Goal: Task Accomplishment & Management: Use online tool/utility

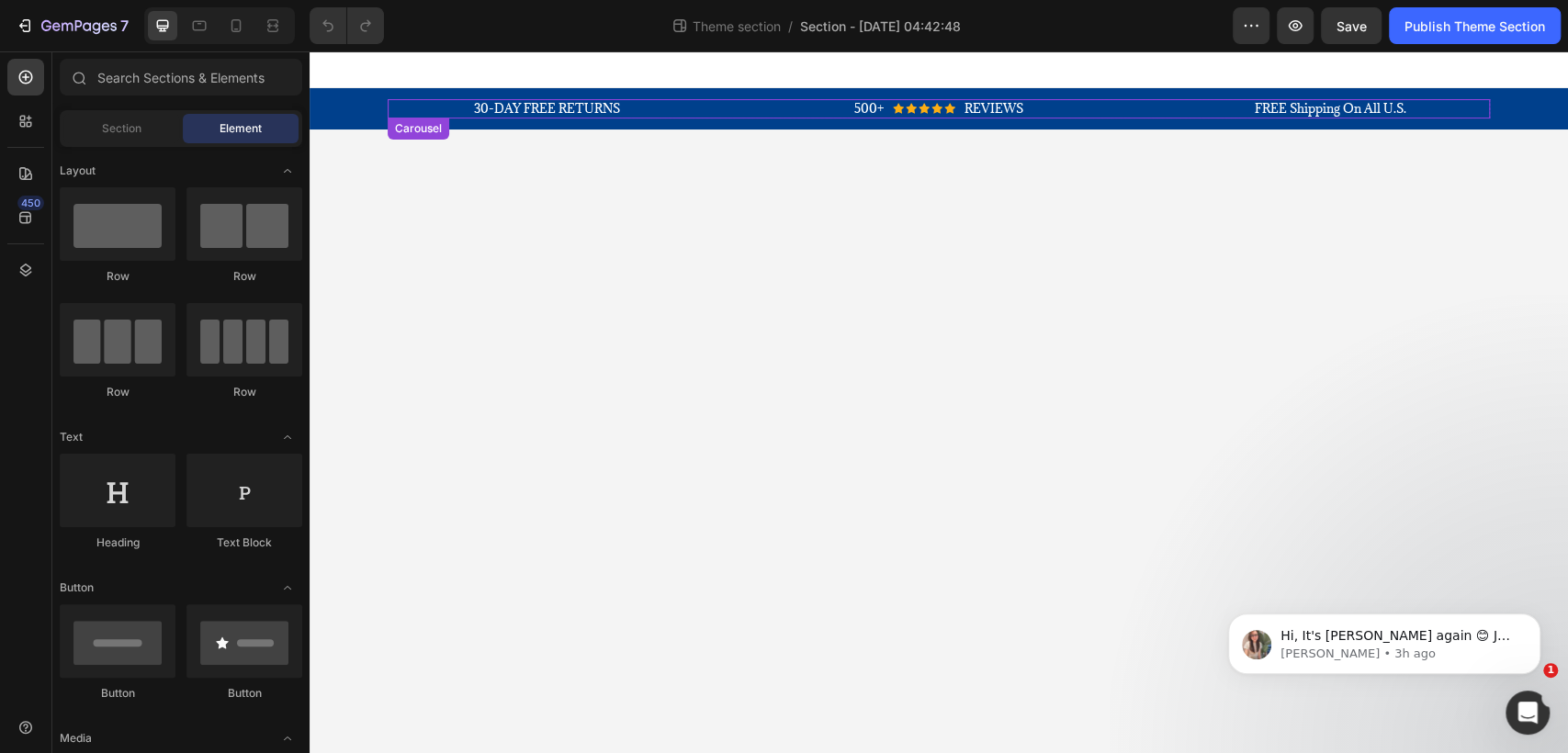
click at [768, 100] on div "30-DAY FREE RETURNS Heading Row 500+ Heading Icon Icon Icon Icon Icon Icon List…" at bounding box center [938, 109] width 1102 height 19
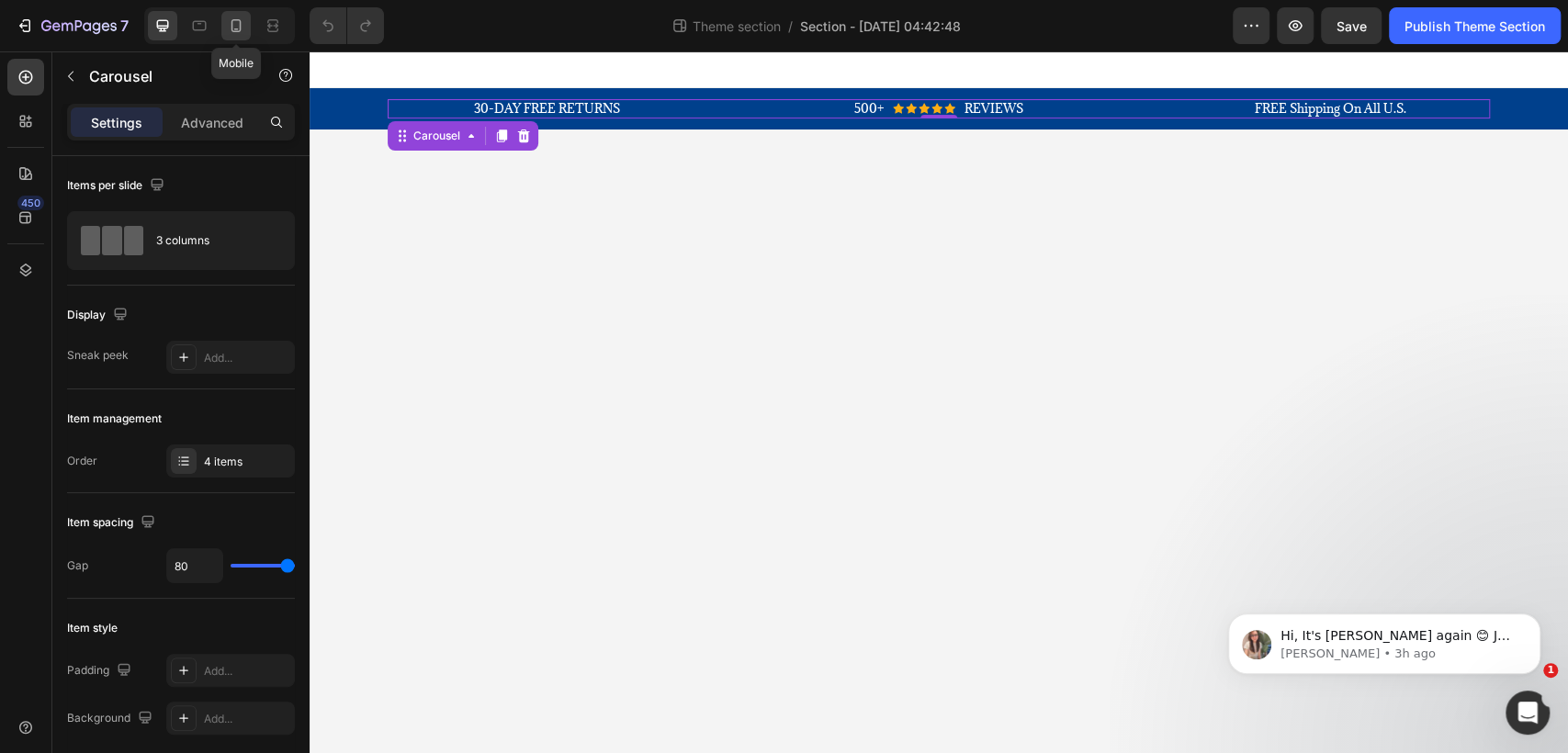
click at [236, 31] on icon at bounding box center [236, 25] width 11 height 13
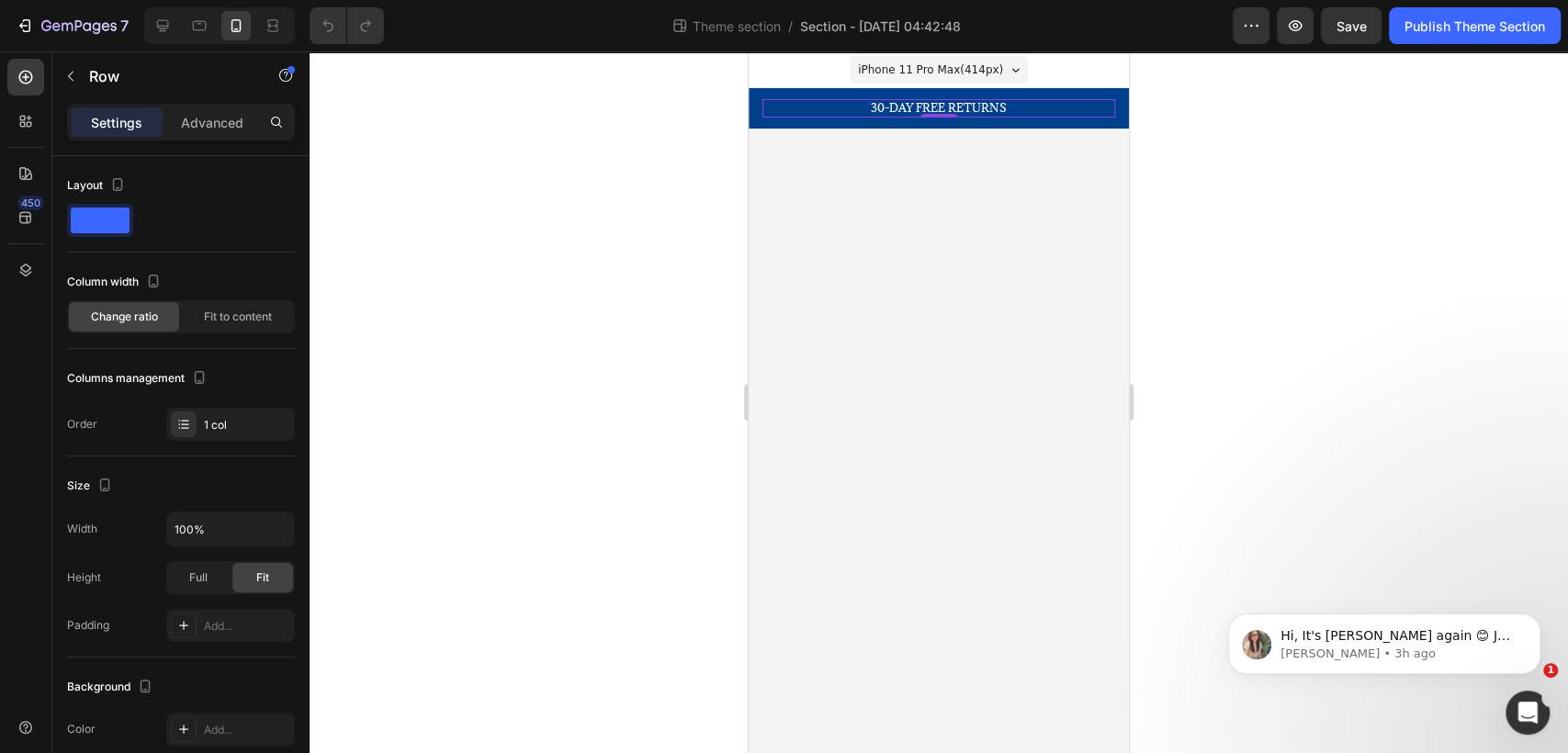
click at [1025, 102] on div "30-DAY FREE RETURNS Heading Row 0" at bounding box center [938, 108] width 353 height 18
click at [22, 266] on icon at bounding box center [26, 269] width 12 height 13
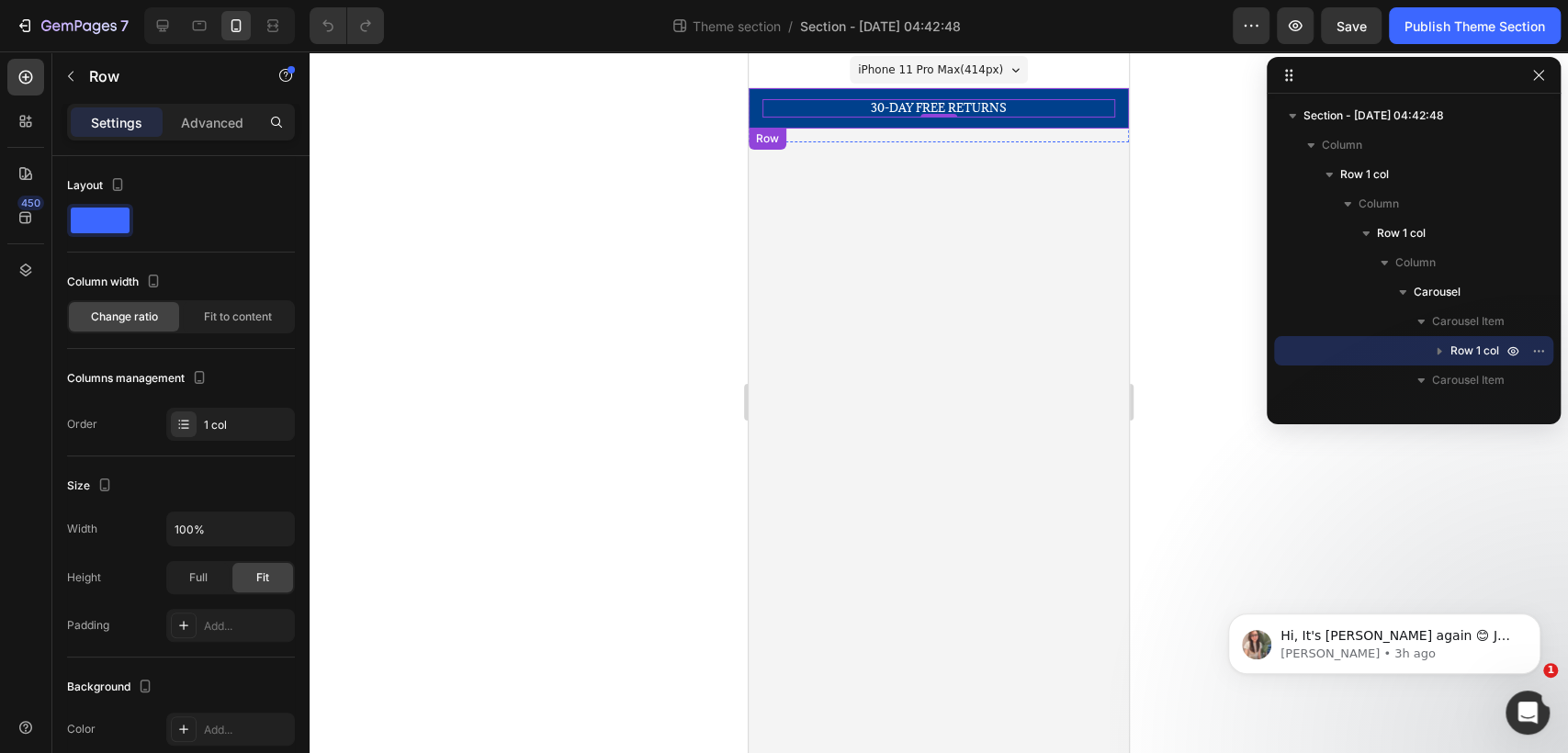
click at [1103, 93] on div "30-DAY FREE RETURNS Heading Row 0 500+ Heading Icon Icon Icon Icon Icon Icon Li…" at bounding box center [938, 109] width 380 height 40
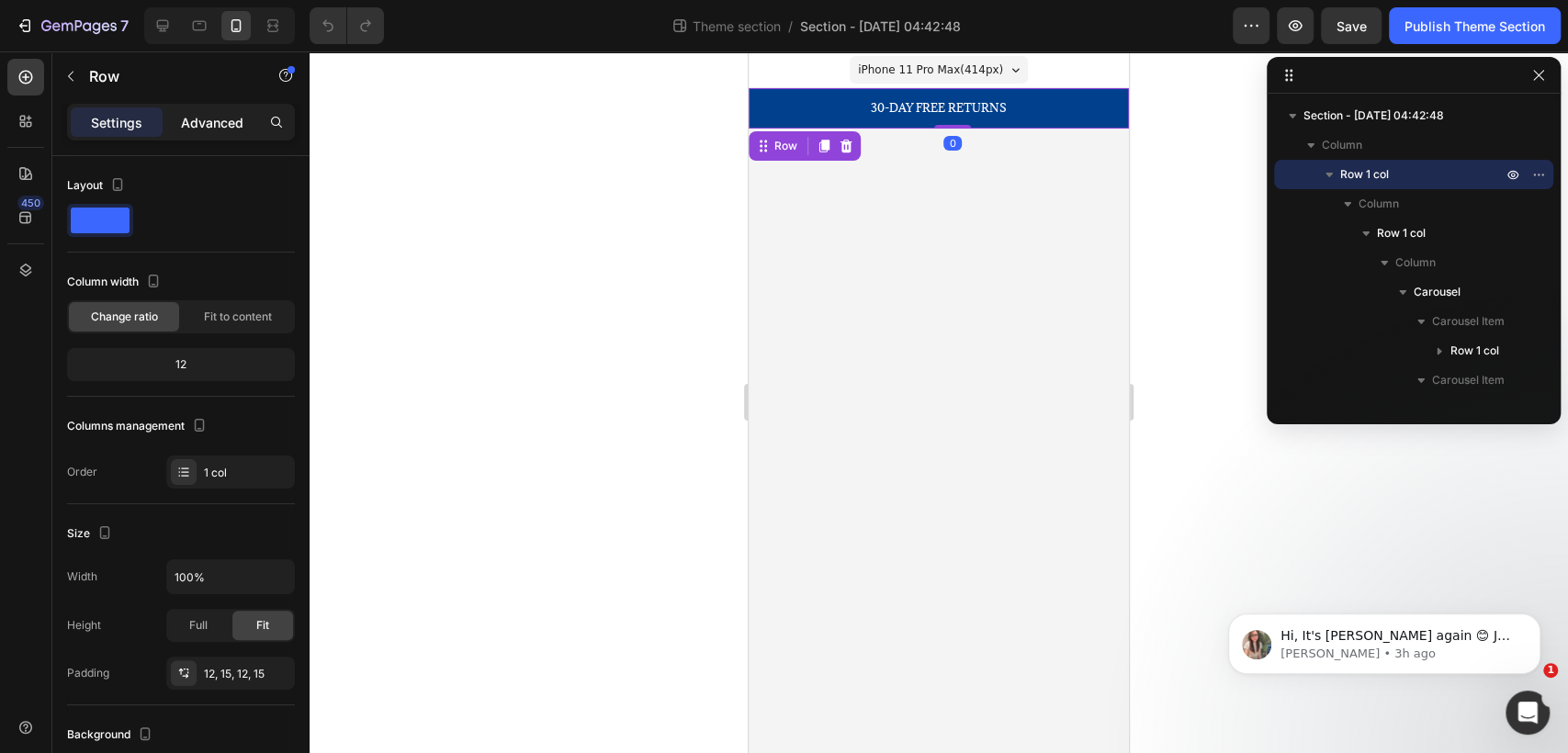
click at [215, 125] on p "Advanced" at bounding box center [212, 122] width 62 height 19
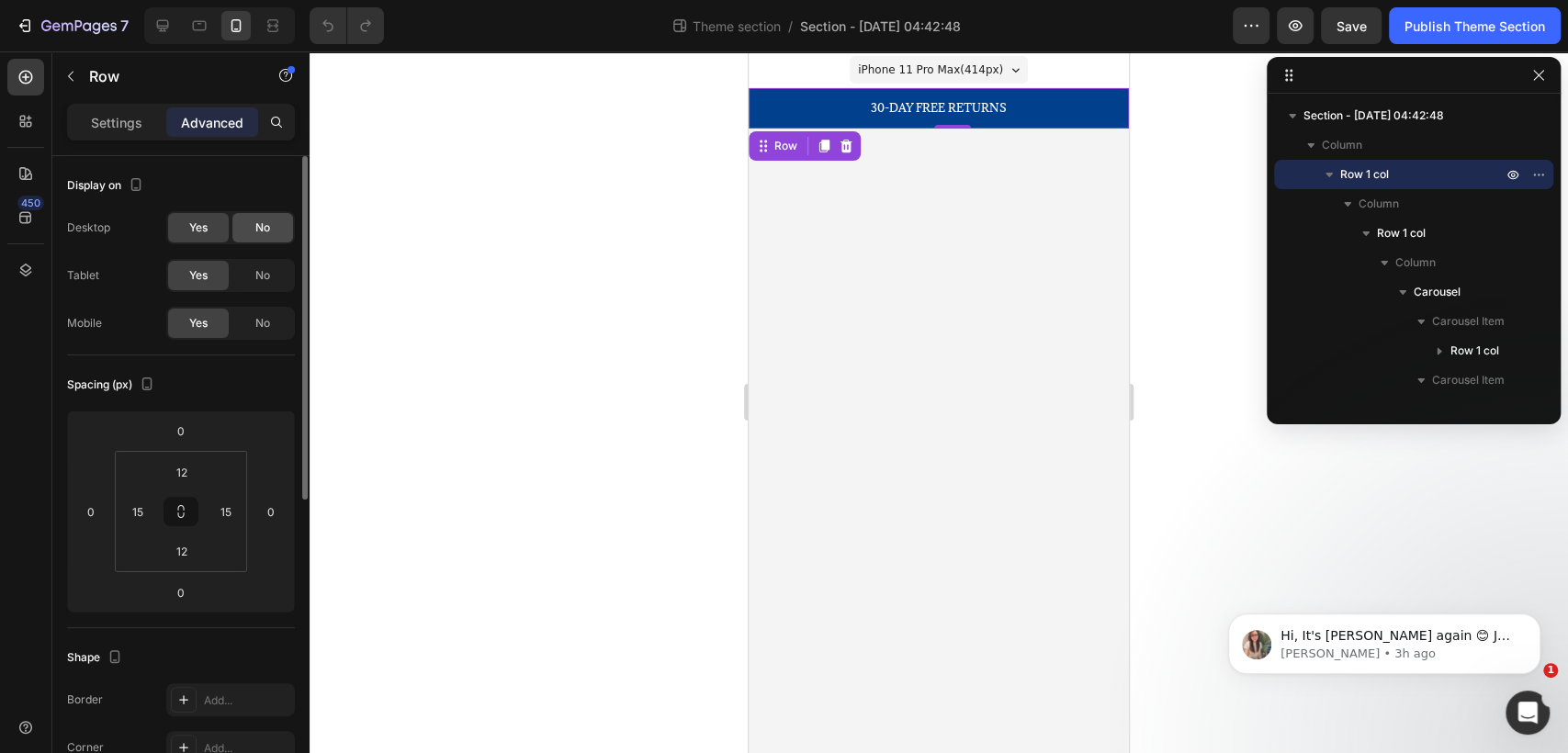
click at [270, 237] on div "No" at bounding box center [262, 228] width 61 height 30
click at [257, 280] on span "No" at bounding box center [262, 275] width 14 height 16
click at [195, 229] on span "Yes" at bounding box center [198, 227] width 18 height 16
click at [204, 267] on span "Yes" at bounding box center [198, 275] width 18 height 16
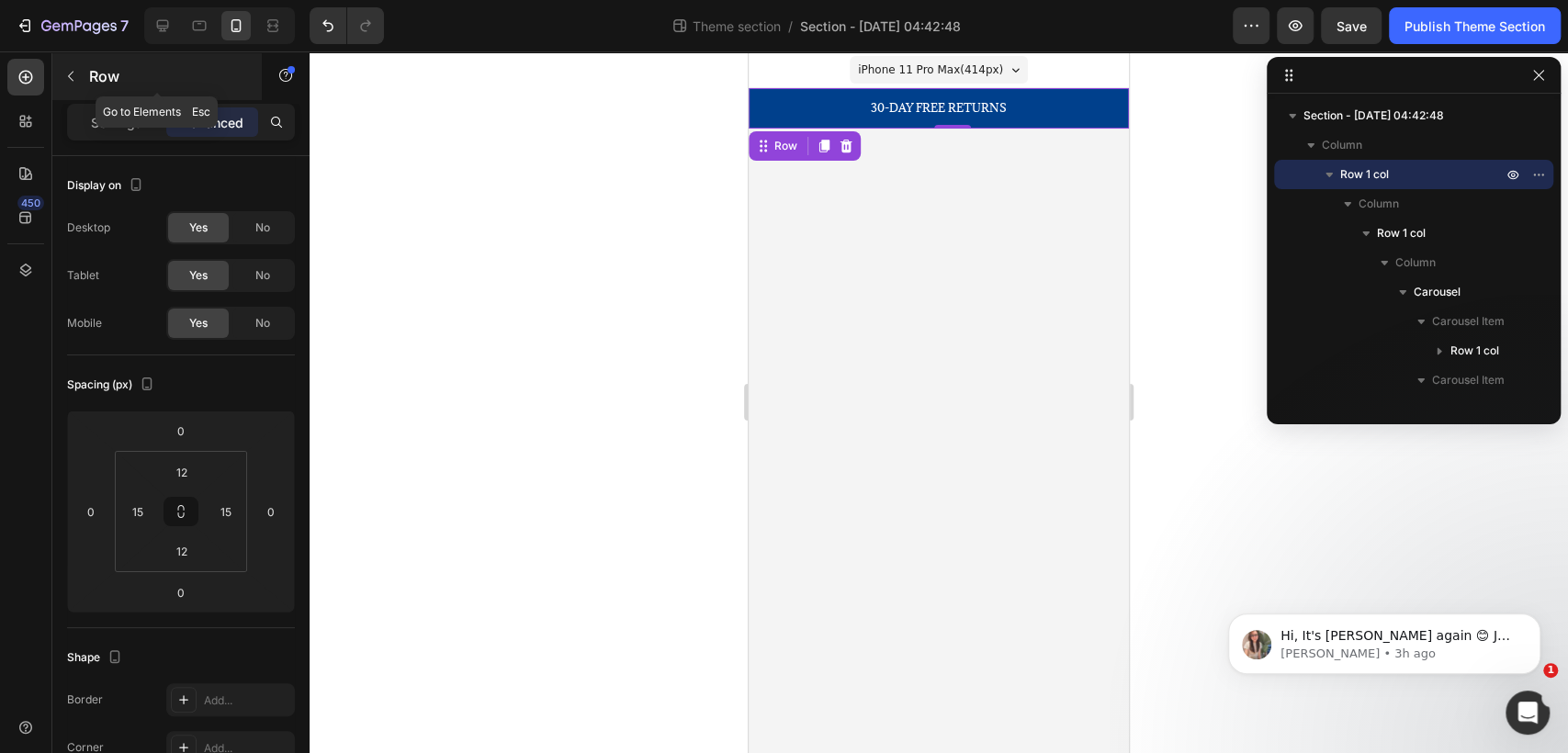
click at [63, 74] on icon "button" at bounding box center [70, 76] width 14 height 14
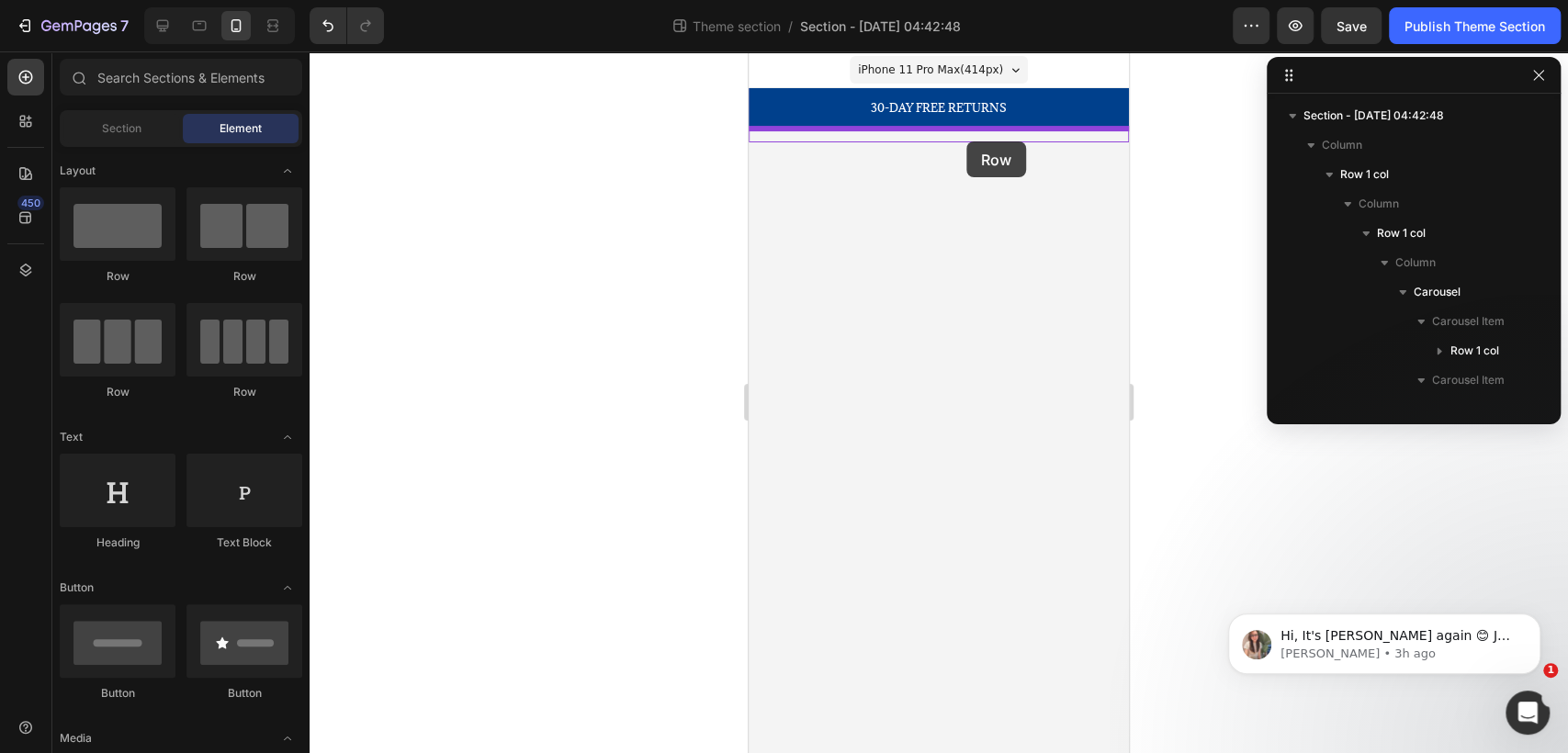
drag, startPoint x: 880, startPoint y: 267, endPoint x: 966, endPoint y: 141, distance: 152.6
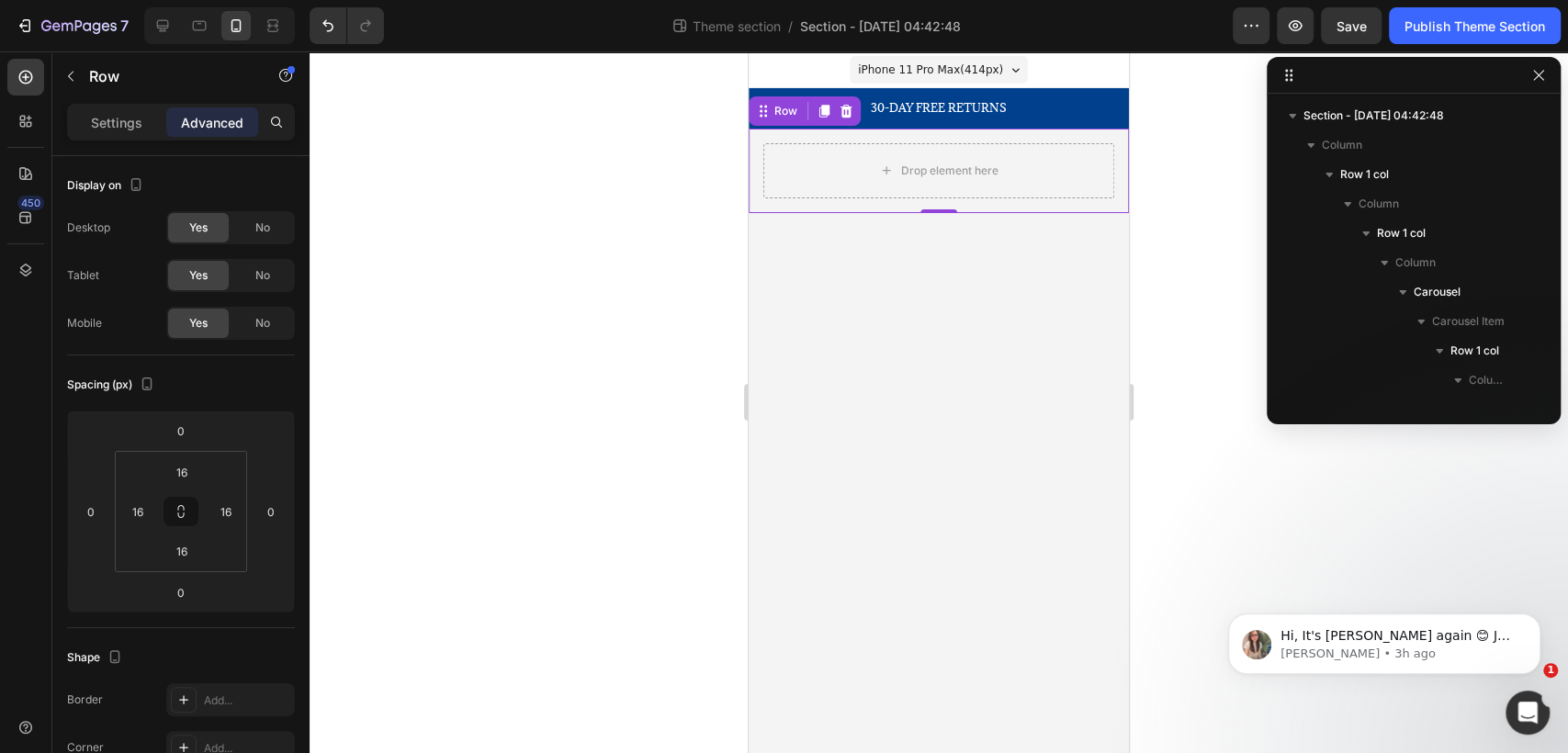
scroll to position [402, 0]
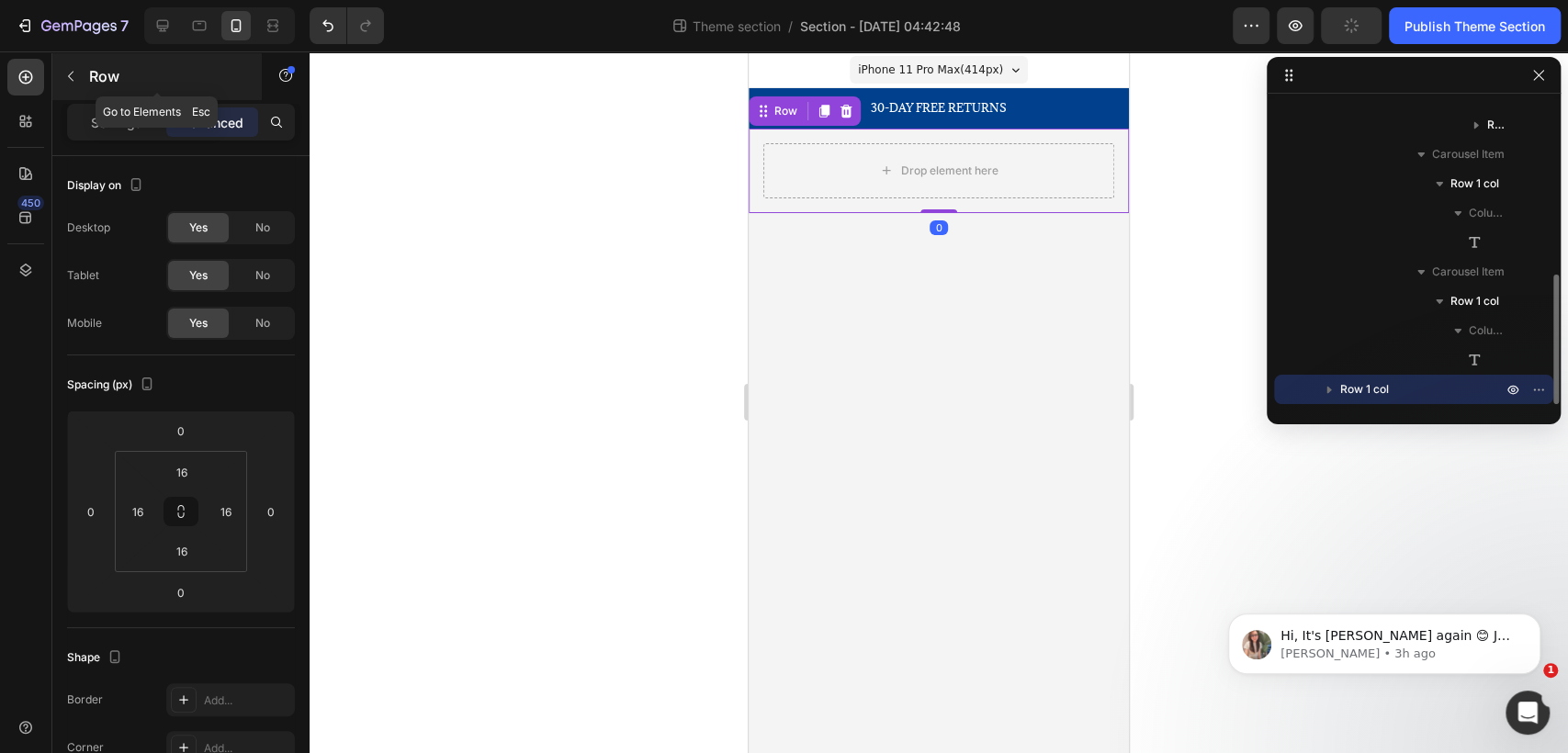
click at [72, 71] on icon "button" at bounding box center [70, 76] width 14 height 14
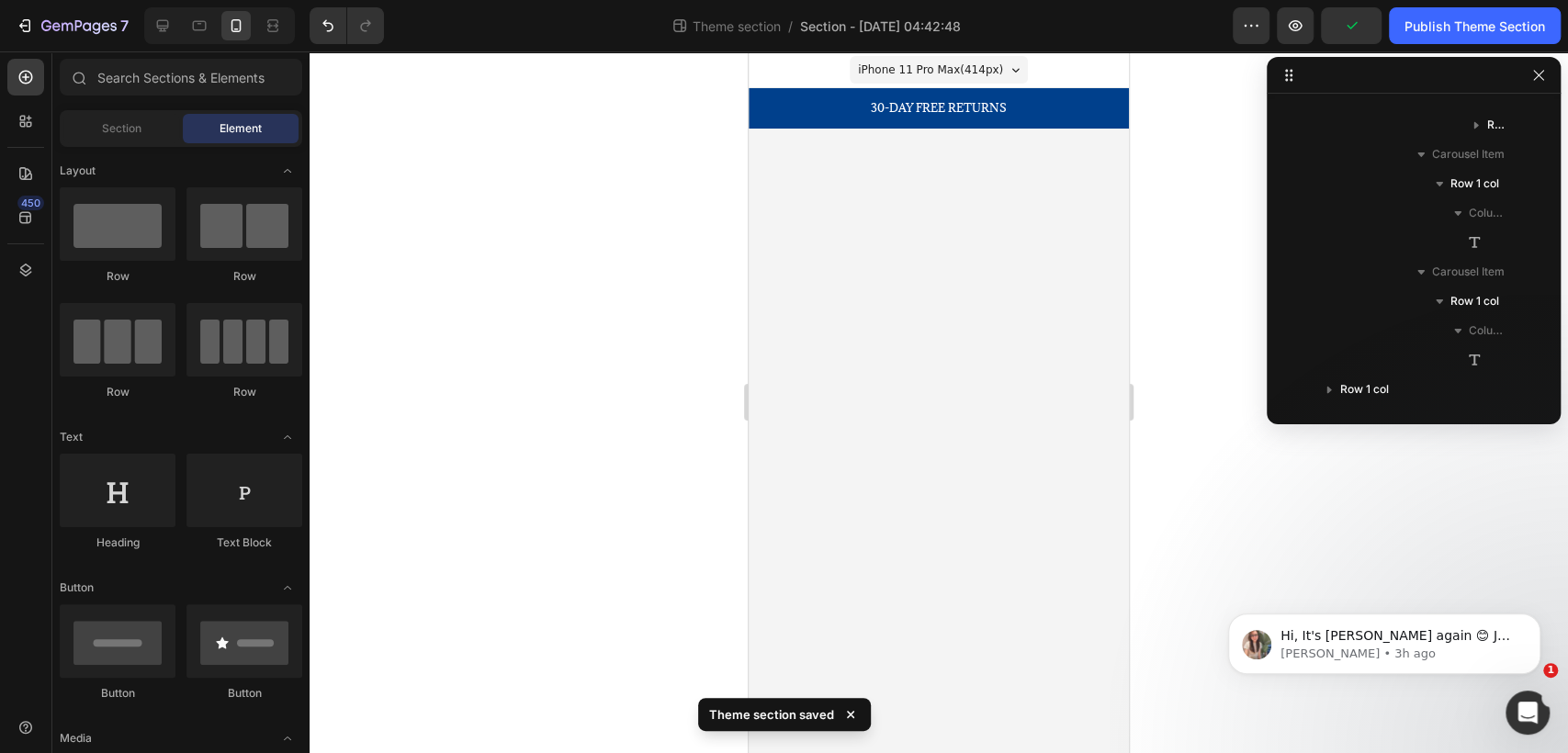
scroll to position [373, 0]
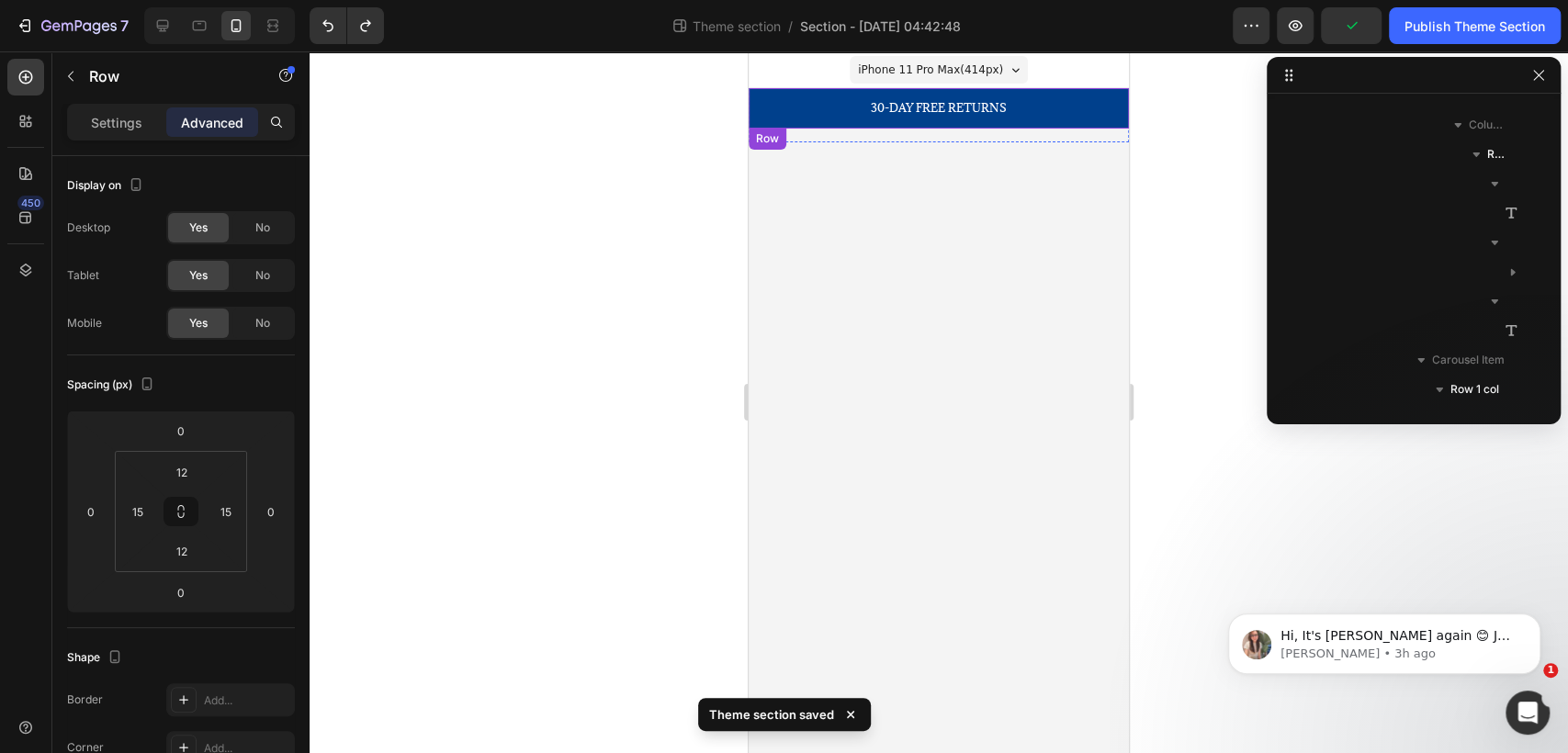
click at [938, 91] on div "30-DAY FREE RETURNS Heading Row 500+ Heading Icon Icon Icon Icon Icon Icon List…" at bounding box center [938, 109] width 380 height 40
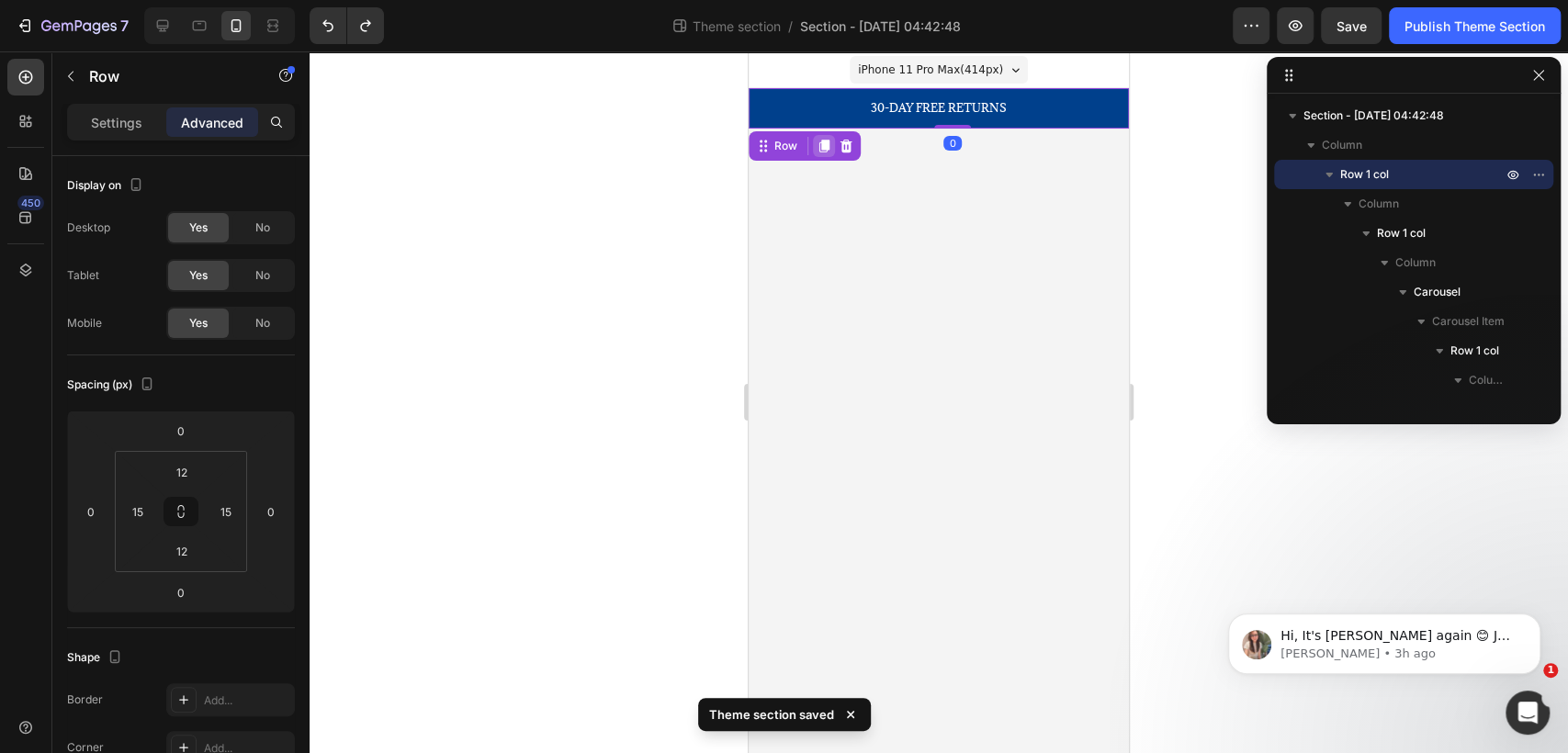
click at [816, 147] on icon at bounding box center [823, 145] width 14 height 14
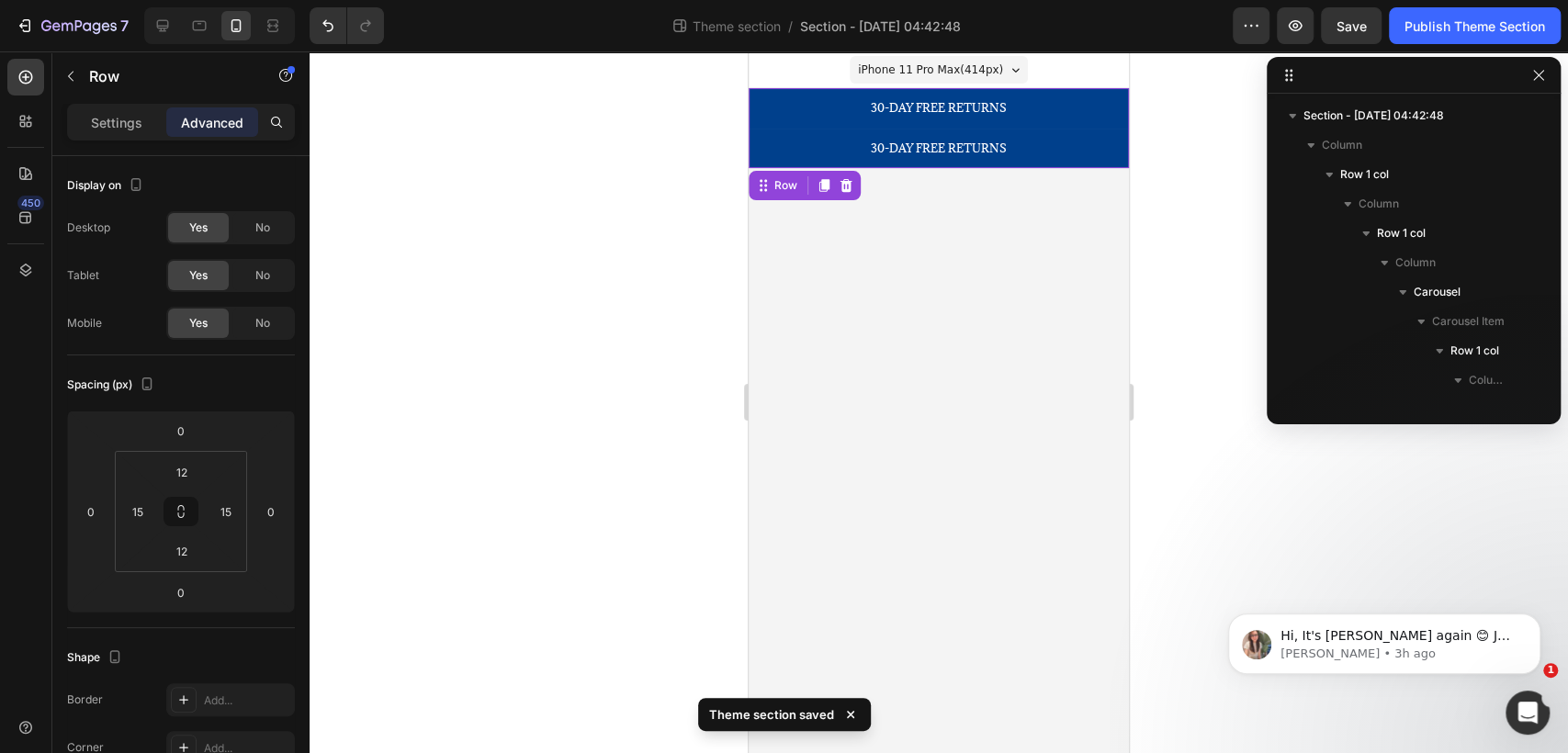
scroll to position [579, 0]
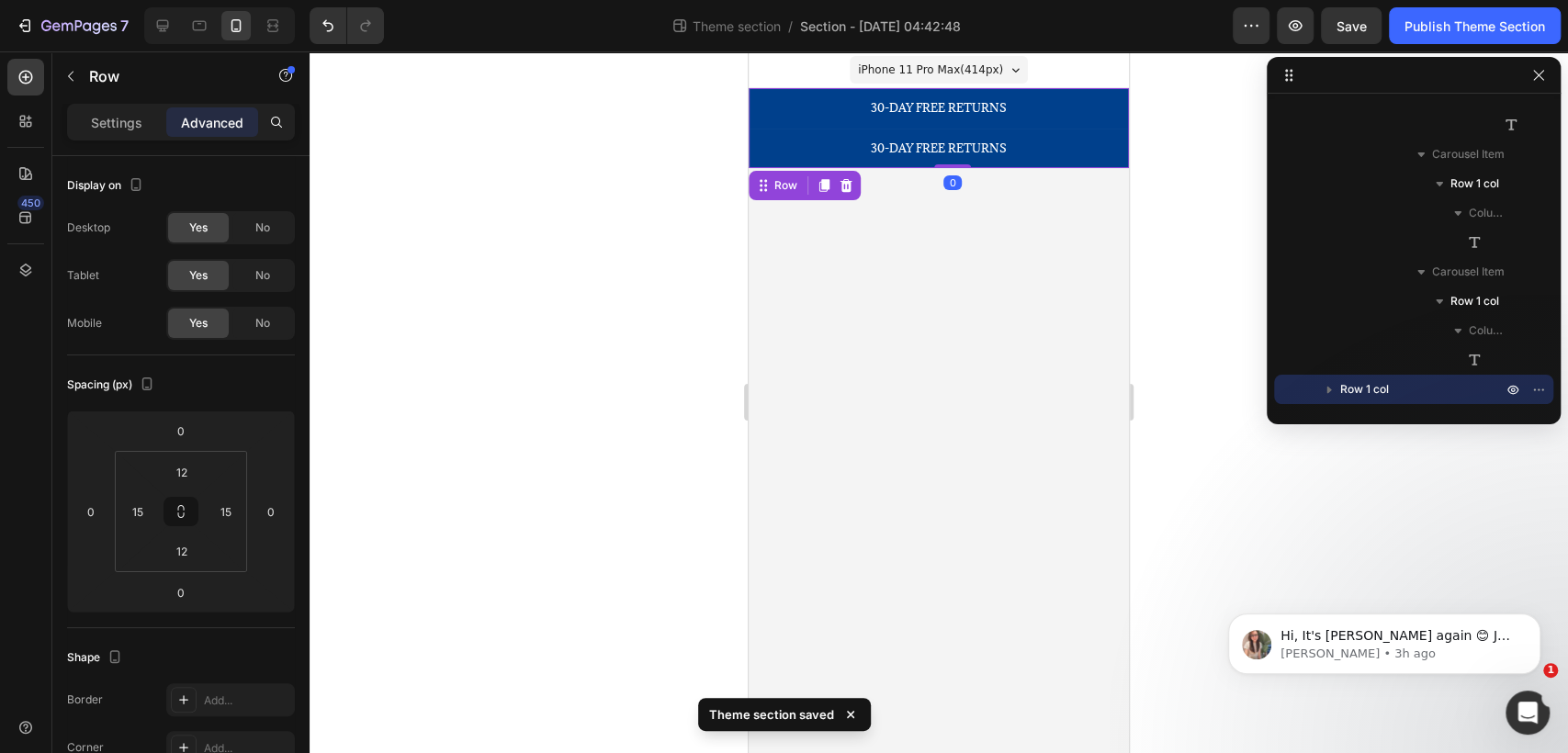
drag, startPoint x: 1068, startPoint y: 272, endPoint x: 1060, endPoint y: 252, distance: 21.5
click at [1065, 264] on body "iPhone 11 Pro Max ( 414 px) iPhone 13 Mini iPhone 13 Pro iPhone 11 Pro Max iPho…" at bounding box center [938, 402] width 380 height 702
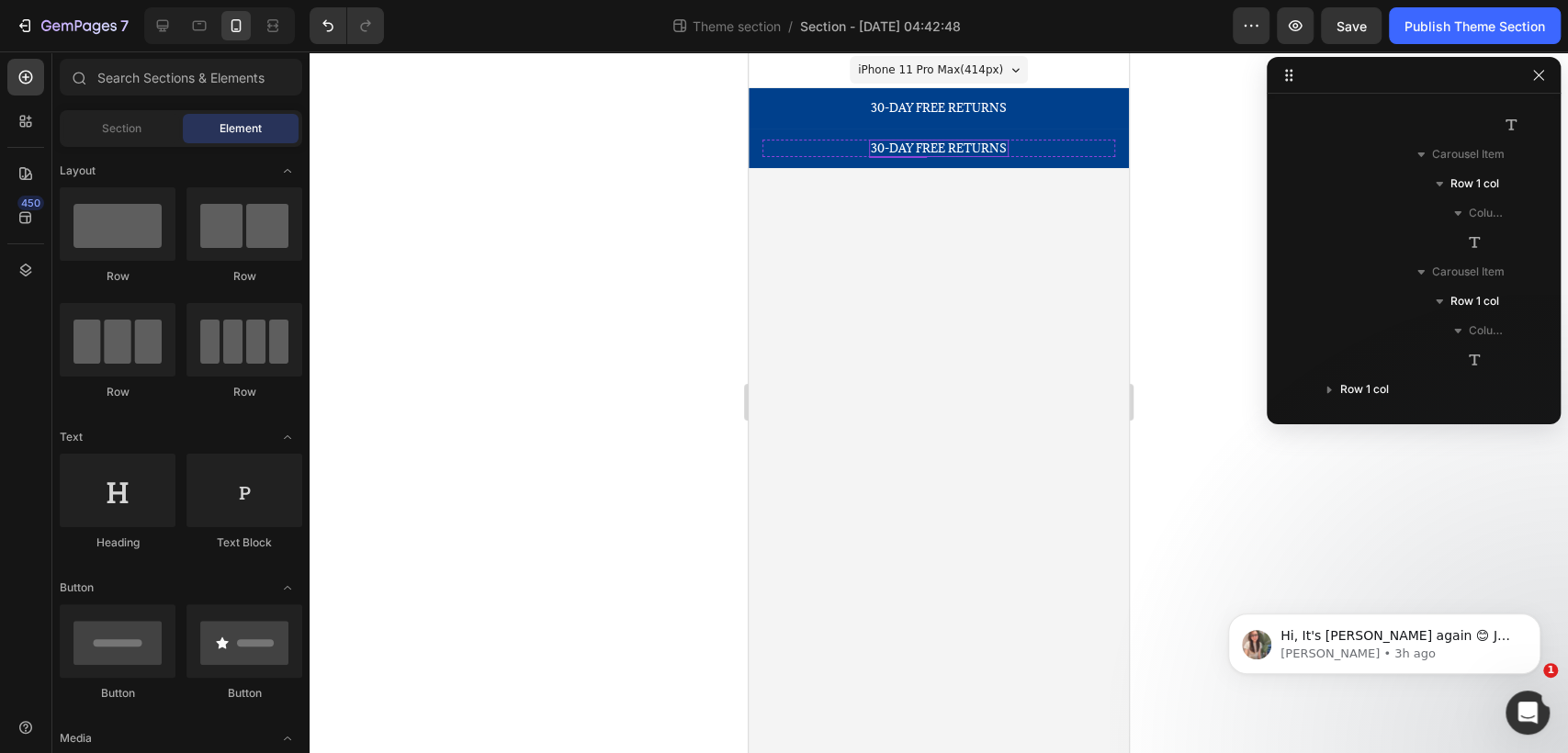
click at [966, 145] on h2 "30-DAY FREE RETURNS" at bounding box center [938, 148] width 139 height 18
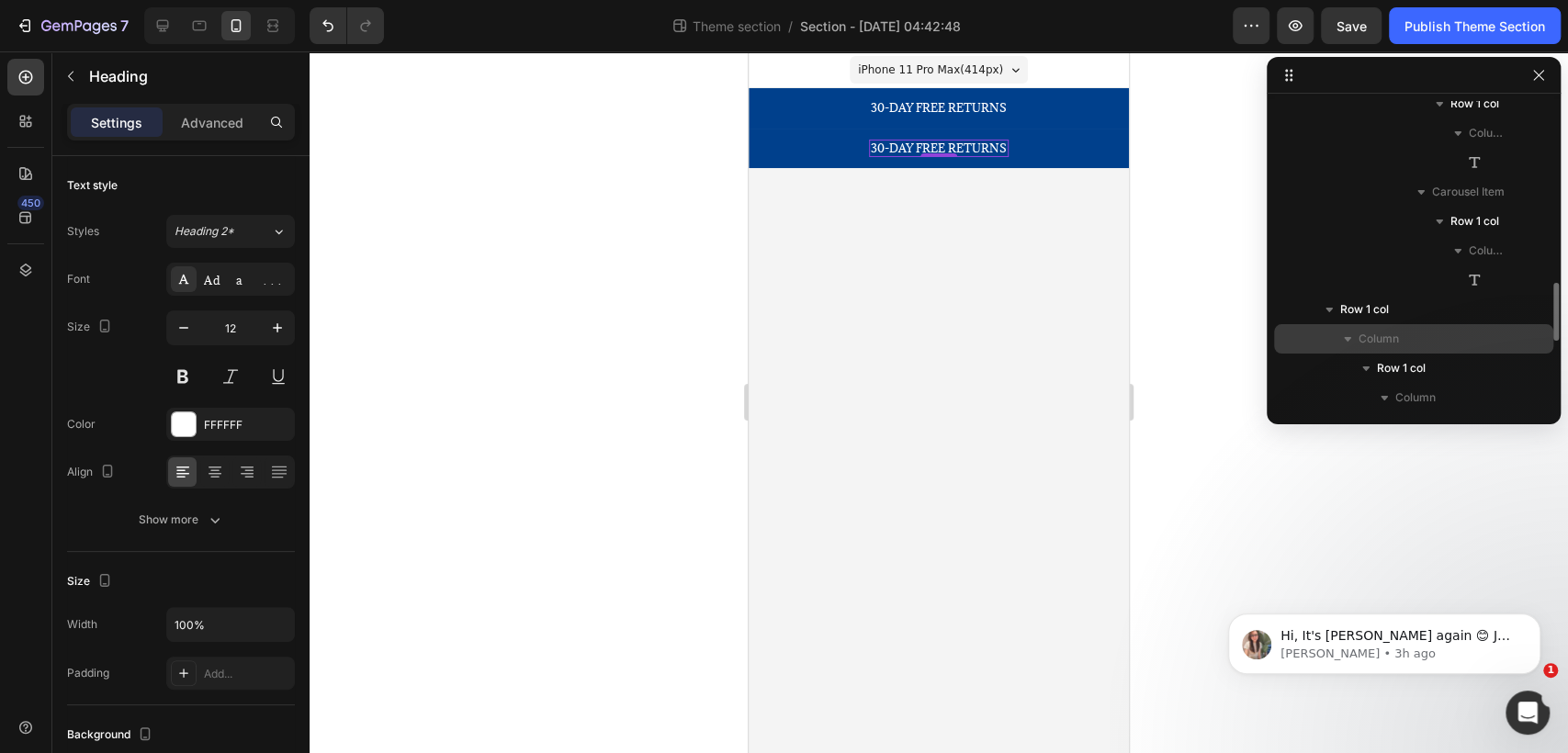
scroll to position [1055, 0]
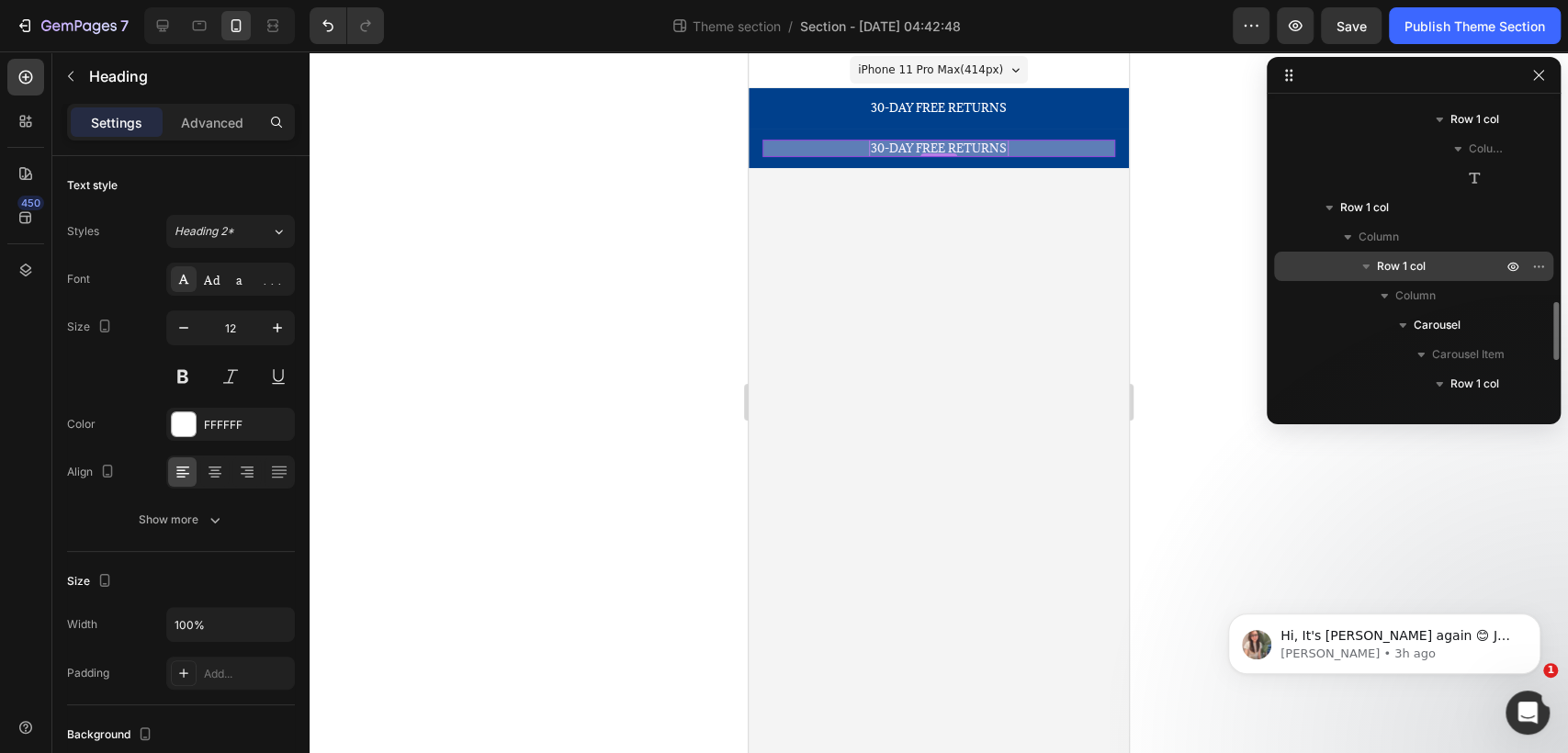
click at [1429, 270] on p "Row 1 col" at bounding box center [1441, 265] width 129 height 18
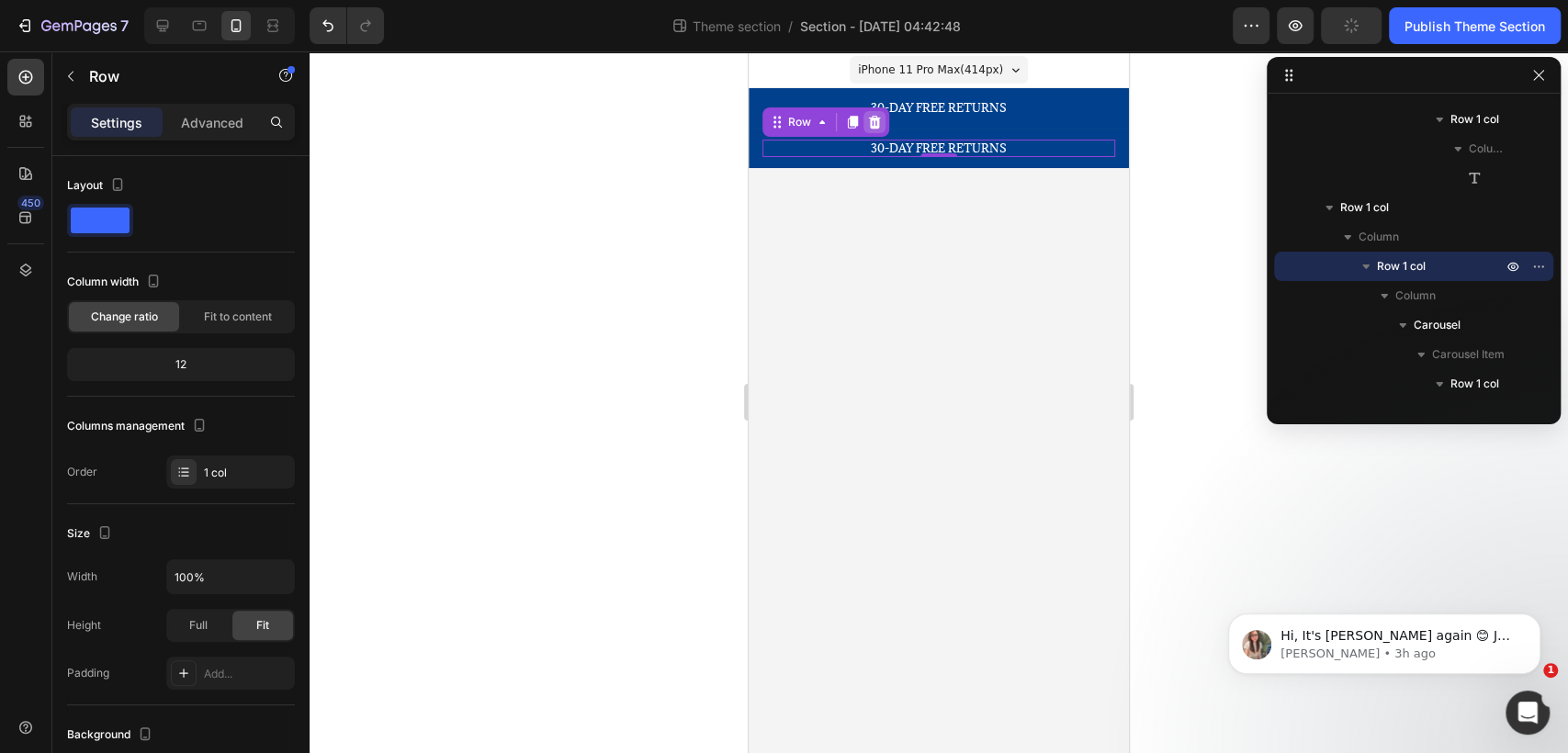
click at [873, 113] on div at bounding box center [874, 122] width 22 height 22
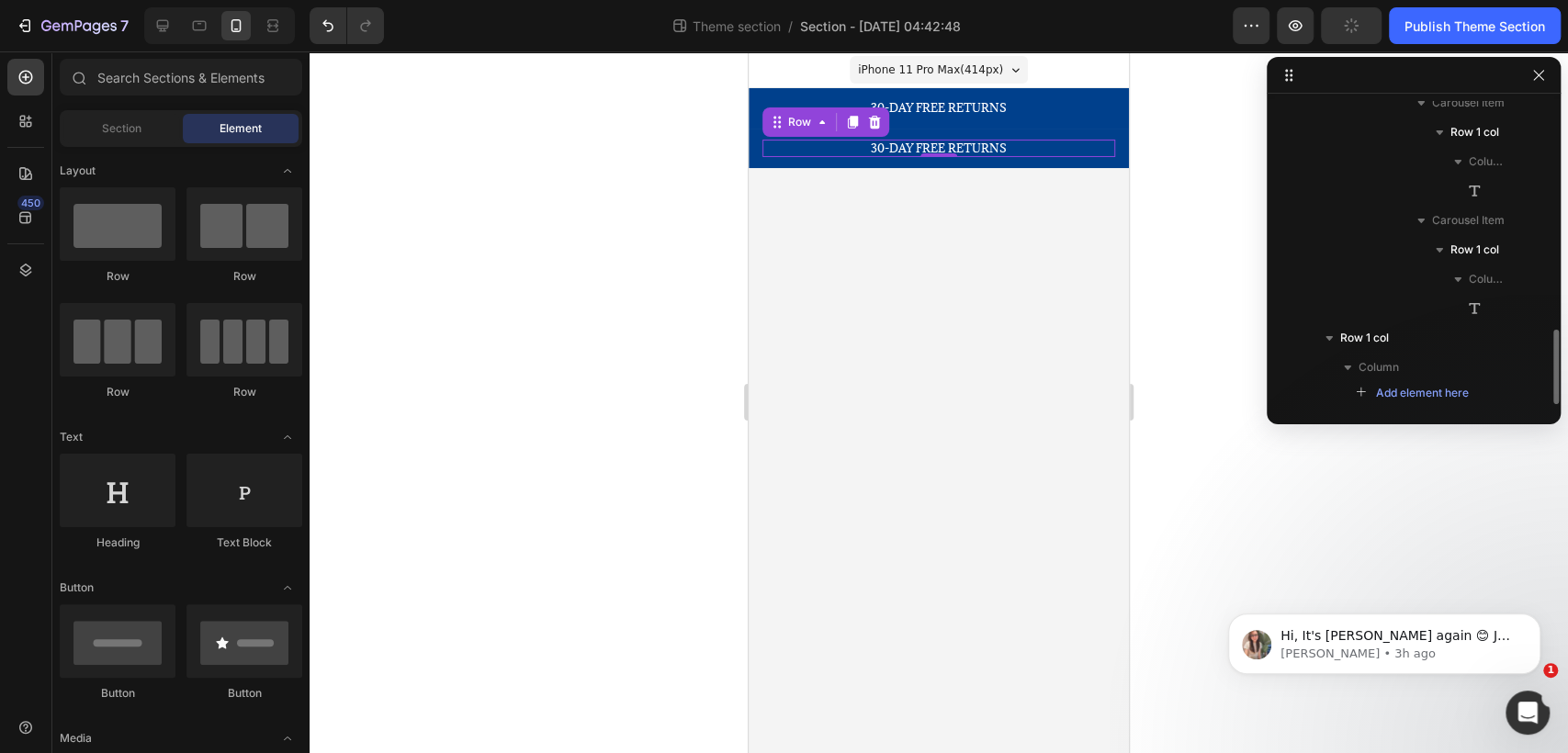
scroll to position [924, 0]
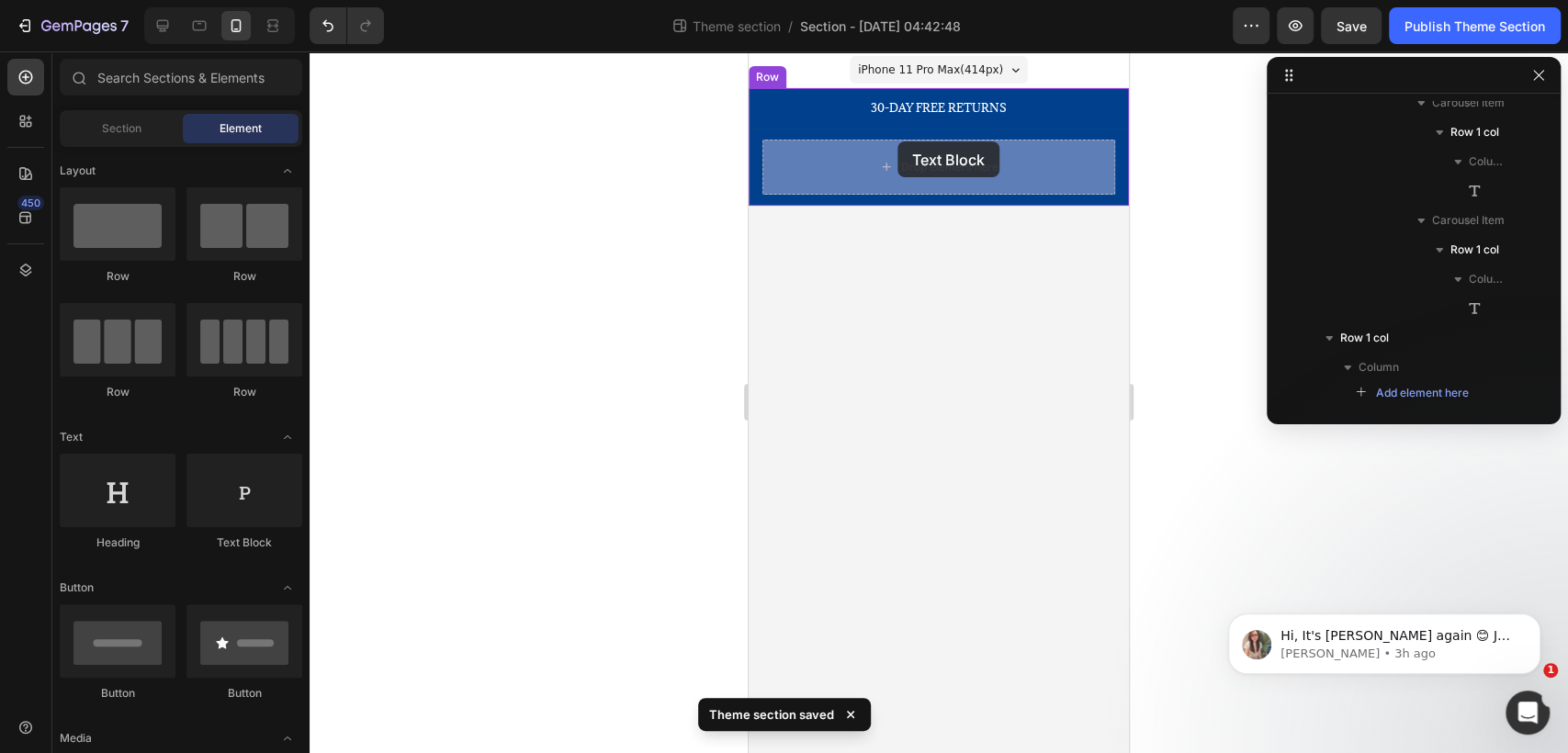
drag, startPoint x: 1252, startPoint y: 485, endPoint x: 897, endPoint y: 141, distance: 494.3
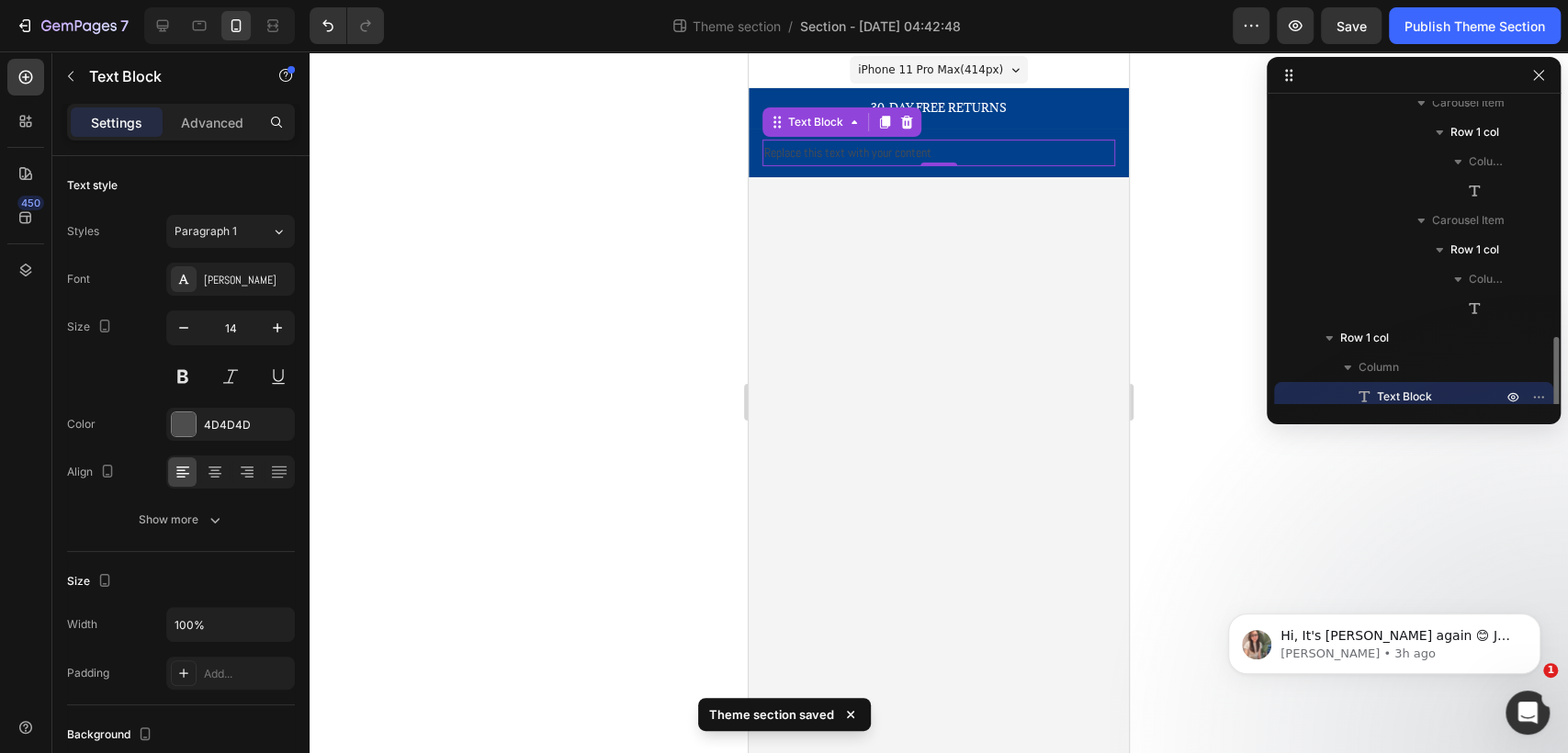
scroll to position [932, 0]
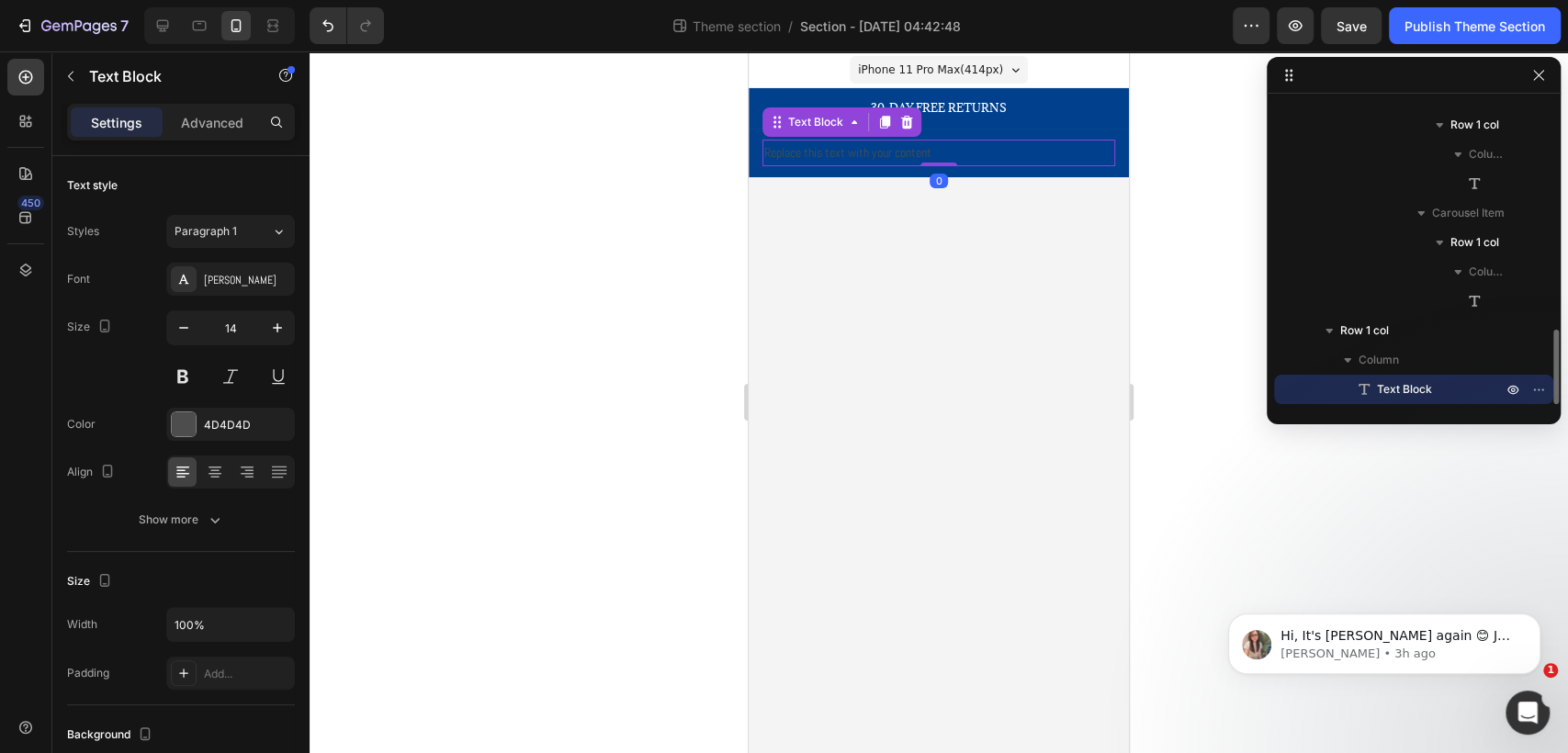
click at [970, 153] on div "Replace this text with your content" at bounding box center [938, 153] width 353 height 27
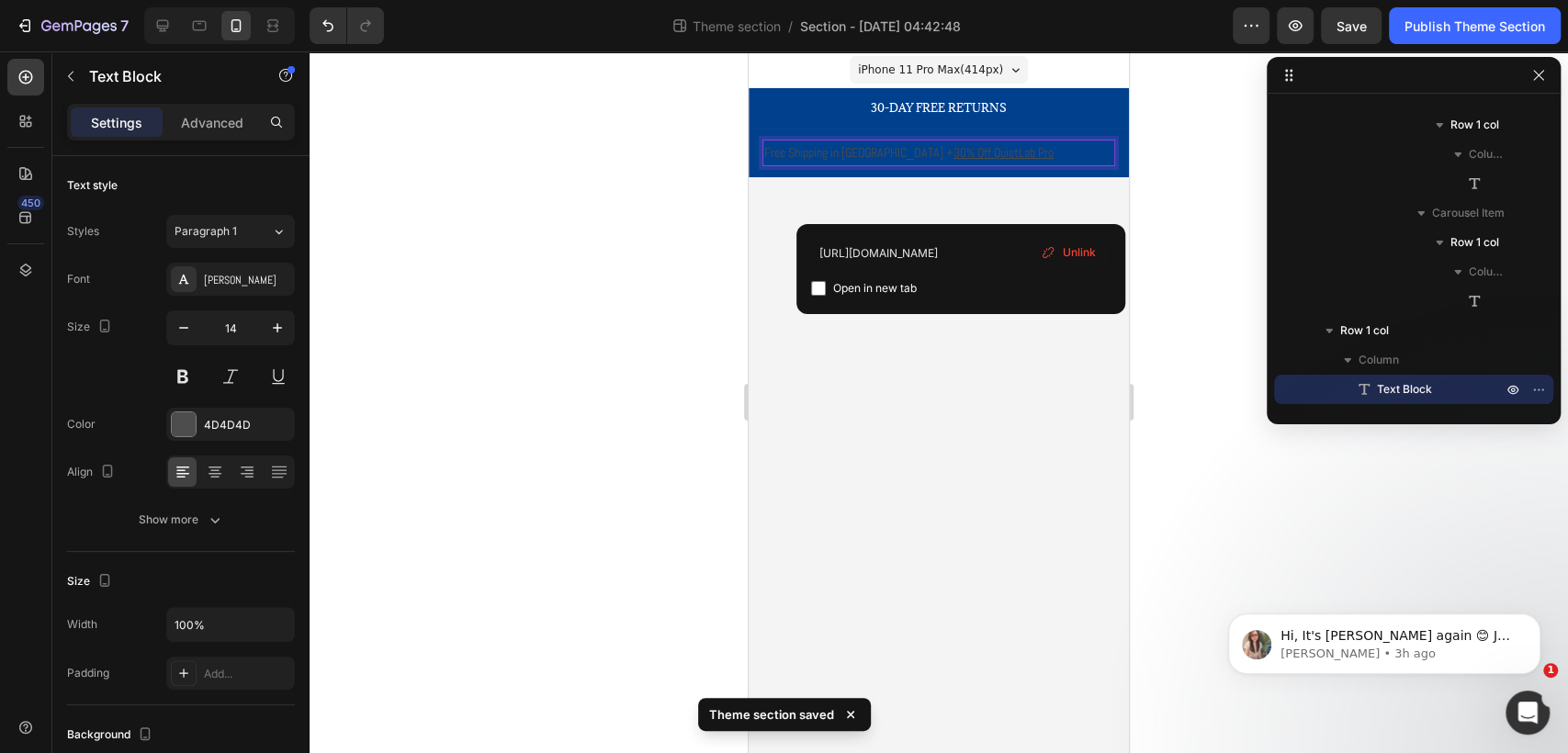
click at [1037, 143] on p "Free Shipping in [GEOGRAPHIC_DATA] + 30% Off QuietLab Pro" at bounding box center [938, 153] width 349 height 23
click at [179, 425] on div at bounding box center [184, 424] width 24 height 24
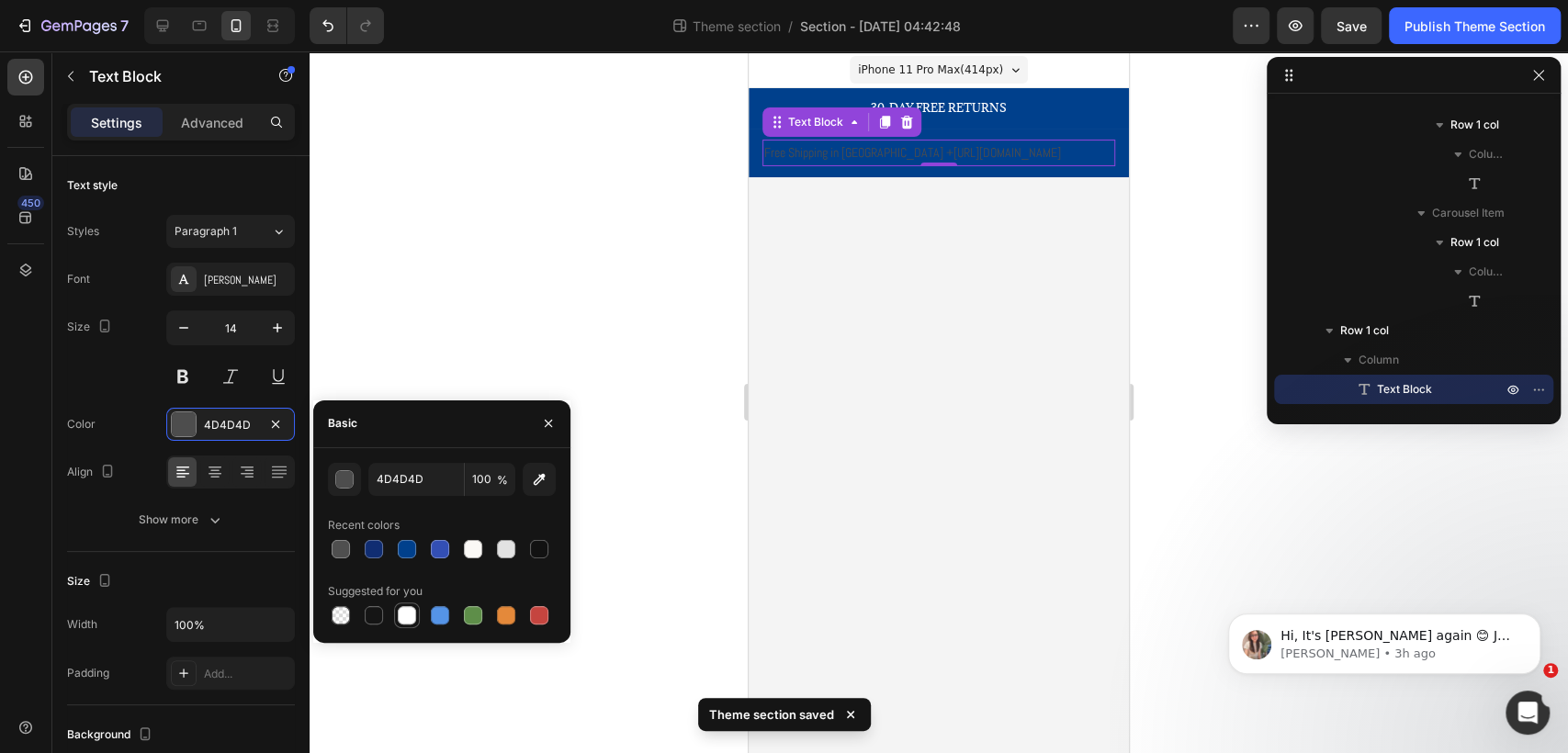
click at [412, 614] on div at bounding box center [407, 615] width 18 height 18
type input "FFFFFF"
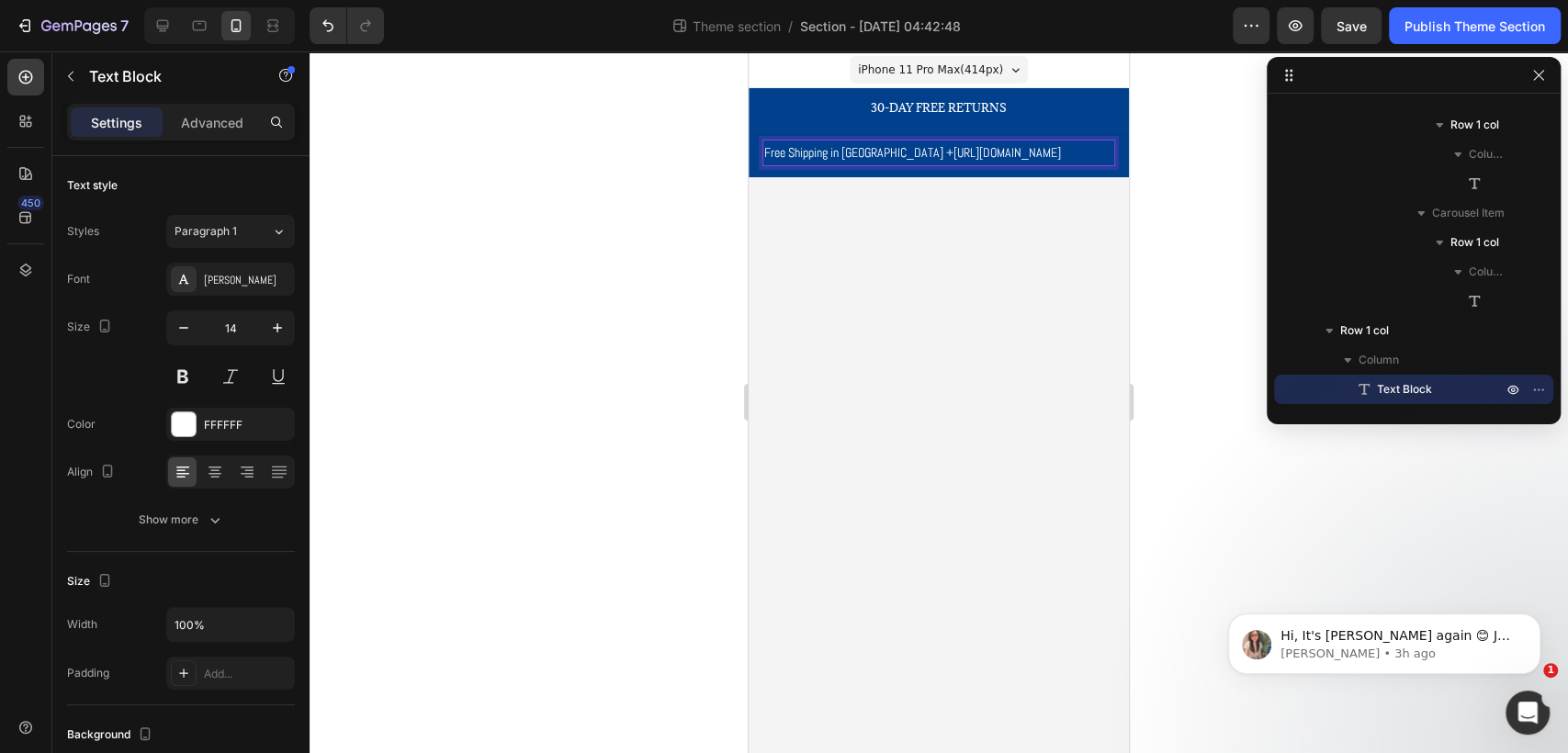
drag, startPoint x: 943, startPoint y: 168, endPoint x: 875, endPoint y: 152, distance: 69.9
click at [875, 152] on p "Free Shipping in [GEOGRAPHIC_DATA] + [URL][DOMAIN_NAME]" at bounding box center [938, 153] width 349 height 23
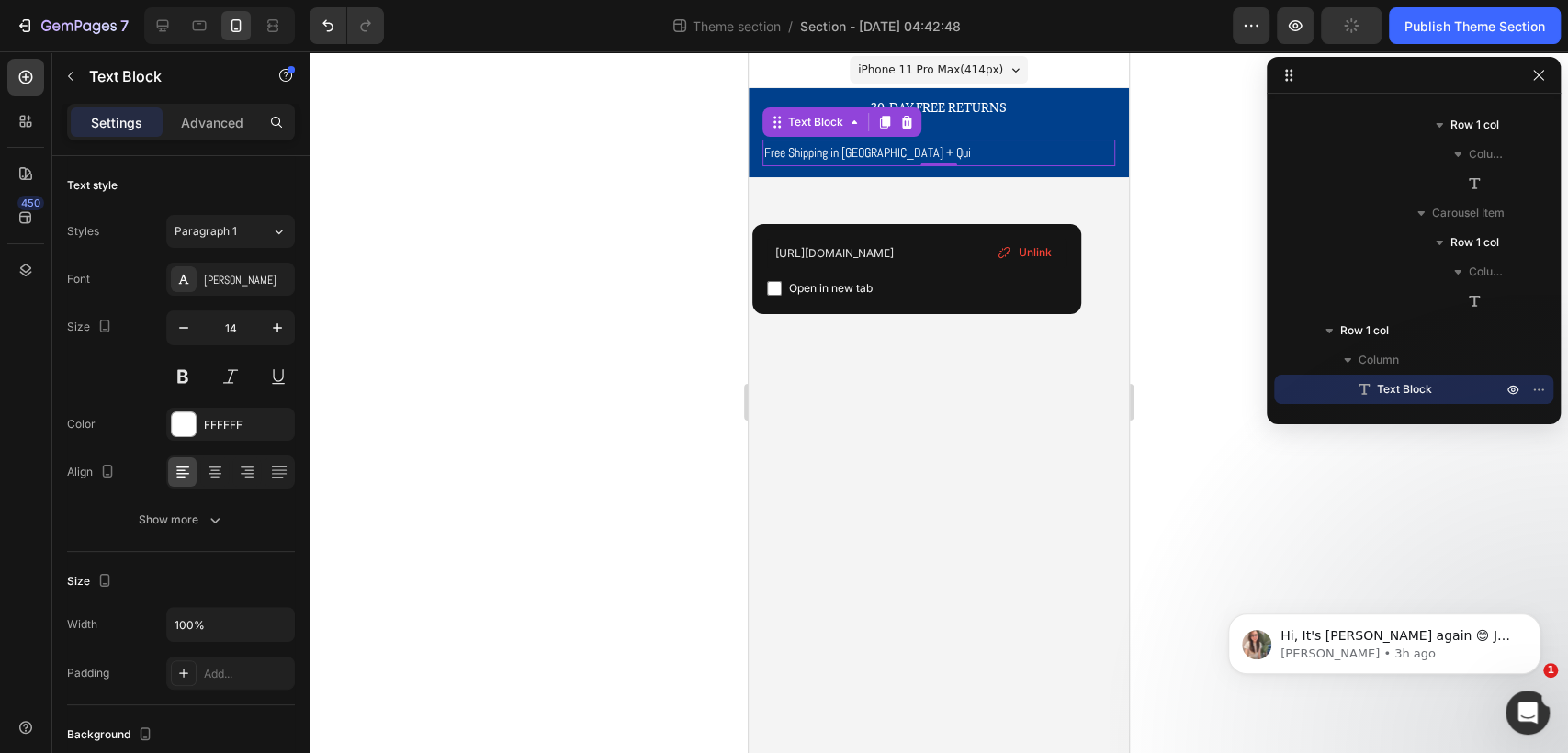
click at [1027, 248] on span "Unlink" at bounding box center [1034, 252] width 33 height 16
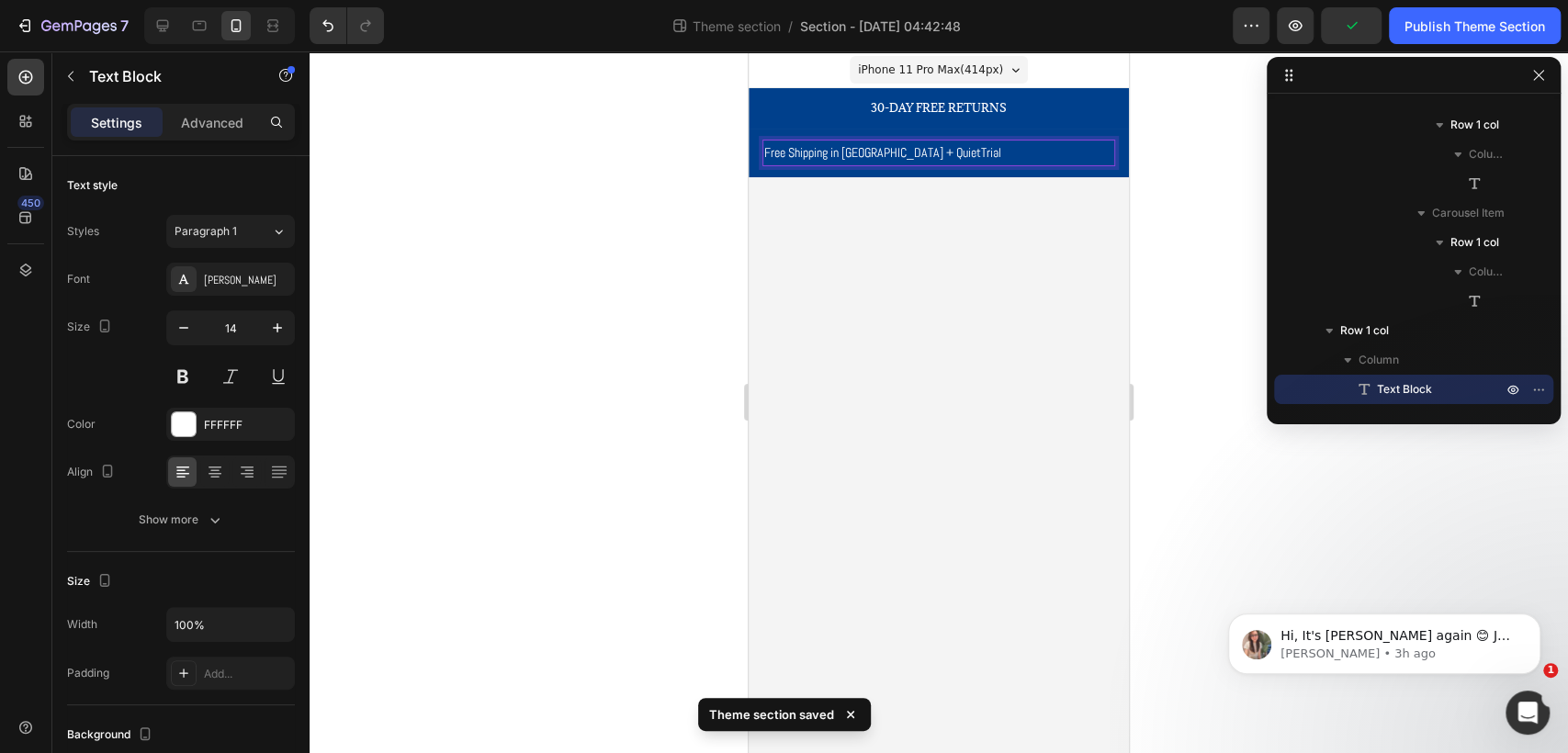
click at [868, 150] on p "Free Shipping in [GEOGRAPHIC_DATA] + QuietTrial" at bounding box center [938, 153] width 349 height 23
click at [996, 154] on p "Free Shipping in [GEOGRAPHIC_DATA] + 30% Off QuietTrial" at bounding box center [938, 153] width 349 height 23
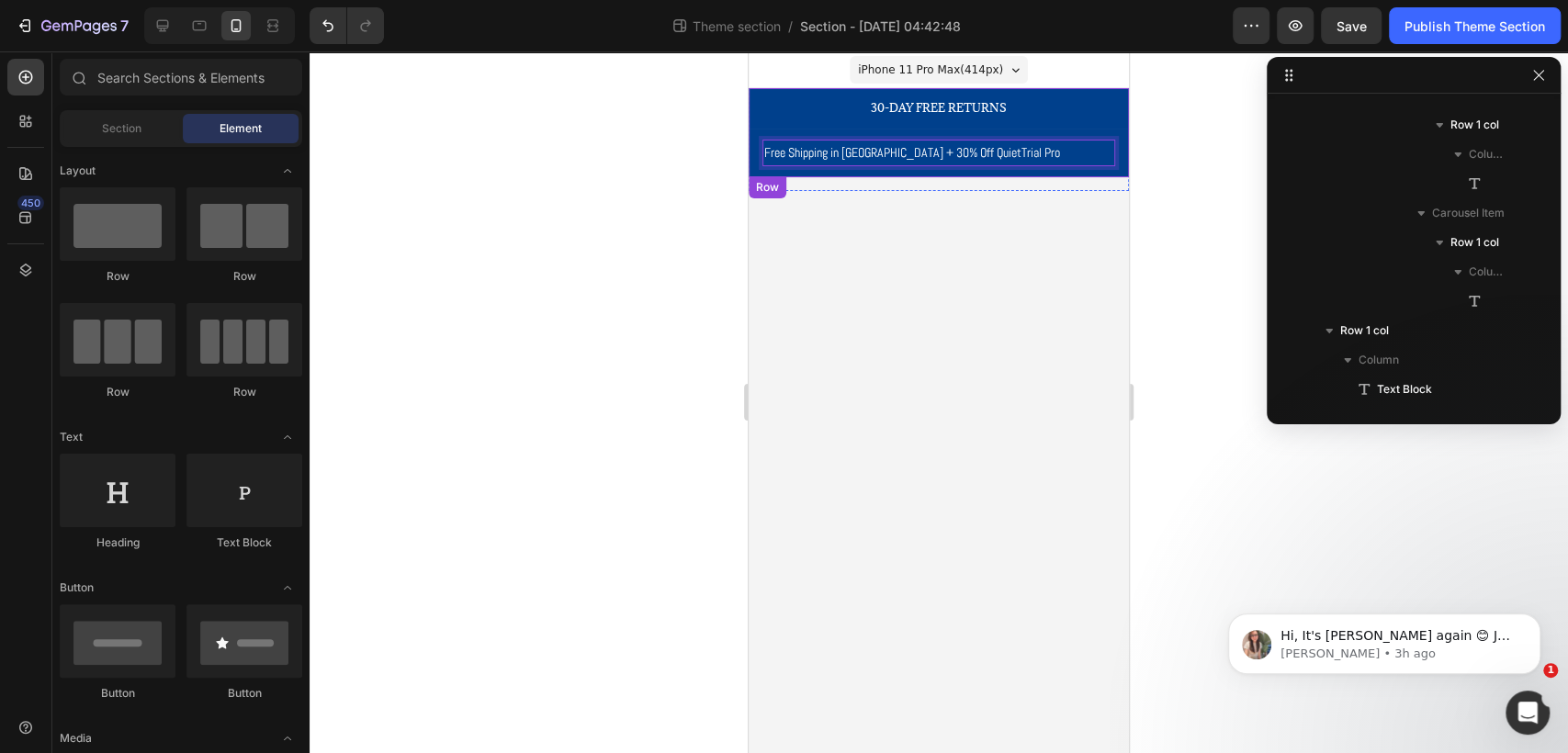
click at [1001, 215] on body "iPhone 11 Pro Max ( 414 px) iPhone 13 Mini iPhone 13 Pro iPhone 11 Pro Max iPho…" at bounding box center [938, 402] width 380 height 702
click at [1027, 158] on p "Free Shipping in [GEOGRAPHIC_DATA] + 30% Off QuietTrial Pro" at bounding box center [938, 153] width 349 height 23
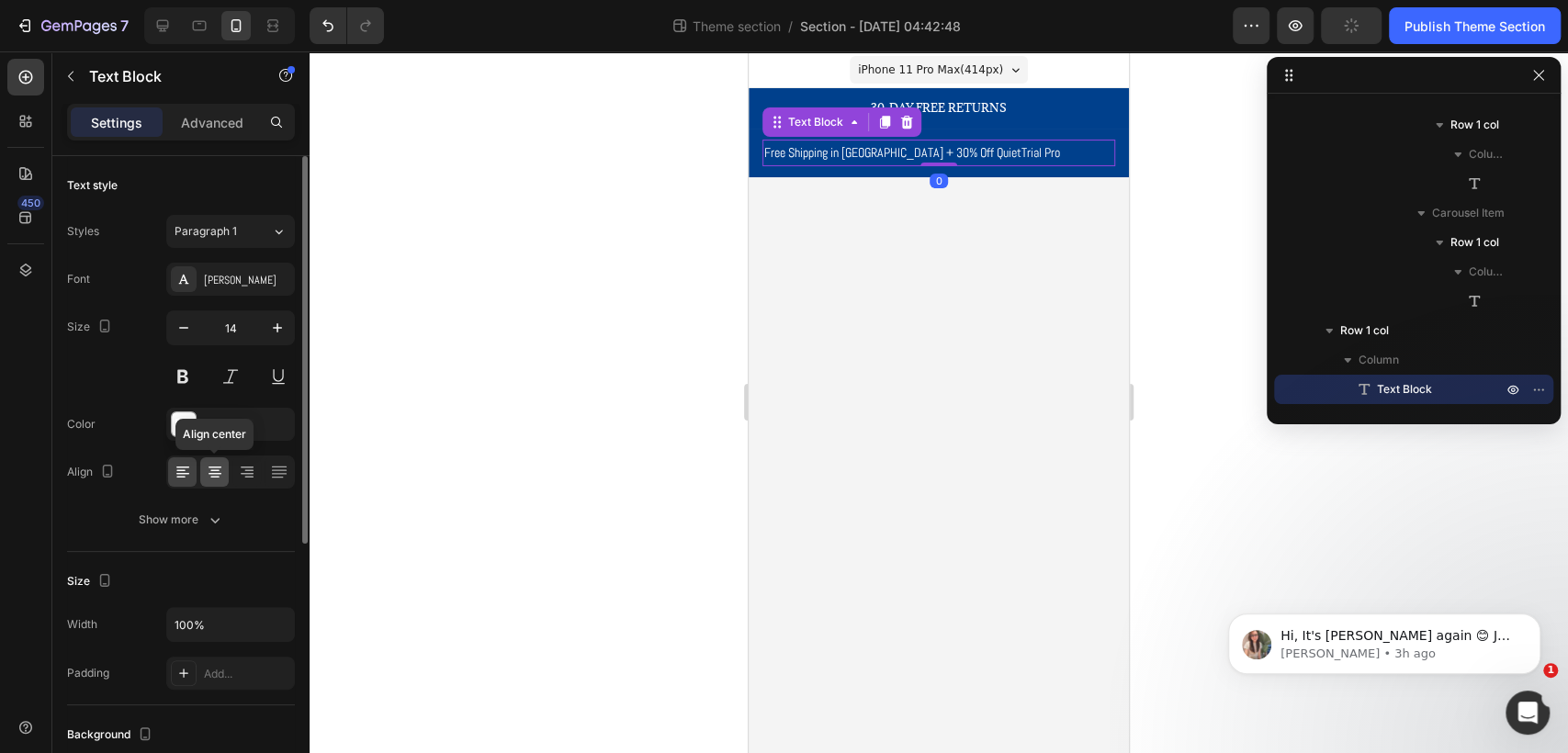
click at [207, 464] on icon at bounding box center [214, 471] width 18 height 18
click at [253, 272] on div "[PERSON_NAME]" at bounding box center [247, 280] width 87 height 16
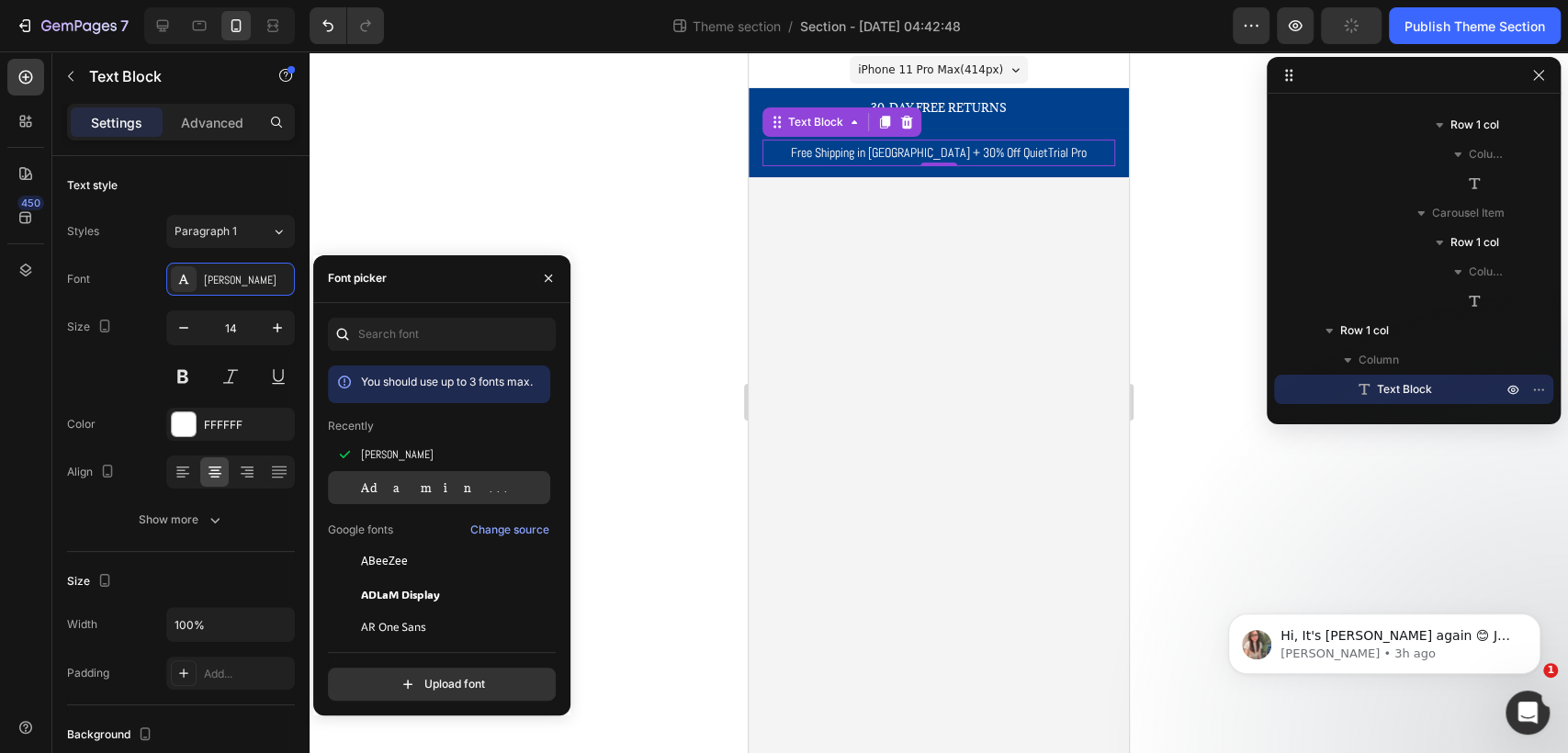
click at [424, 490] on div "Adamina" at bounding box center [453, 488] width 186 height 16
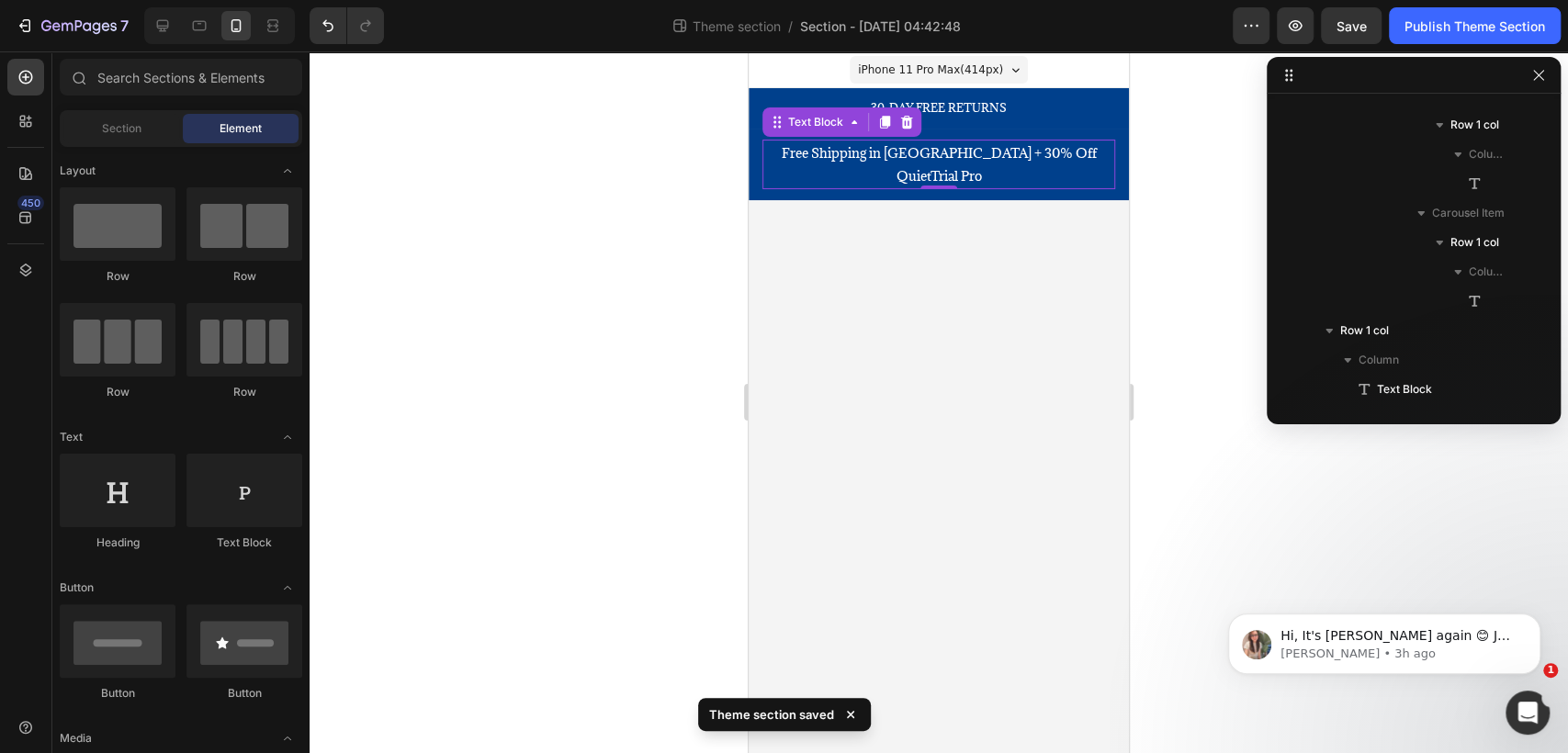
click at [1080, 371] on body "iPhone 11 Pro Max ( 414 px) iPhone 13 Mini iPhone 13 Pro iPhone 11 Pro Max iPho…" at bounding box center [938, 402] width 380 height 702
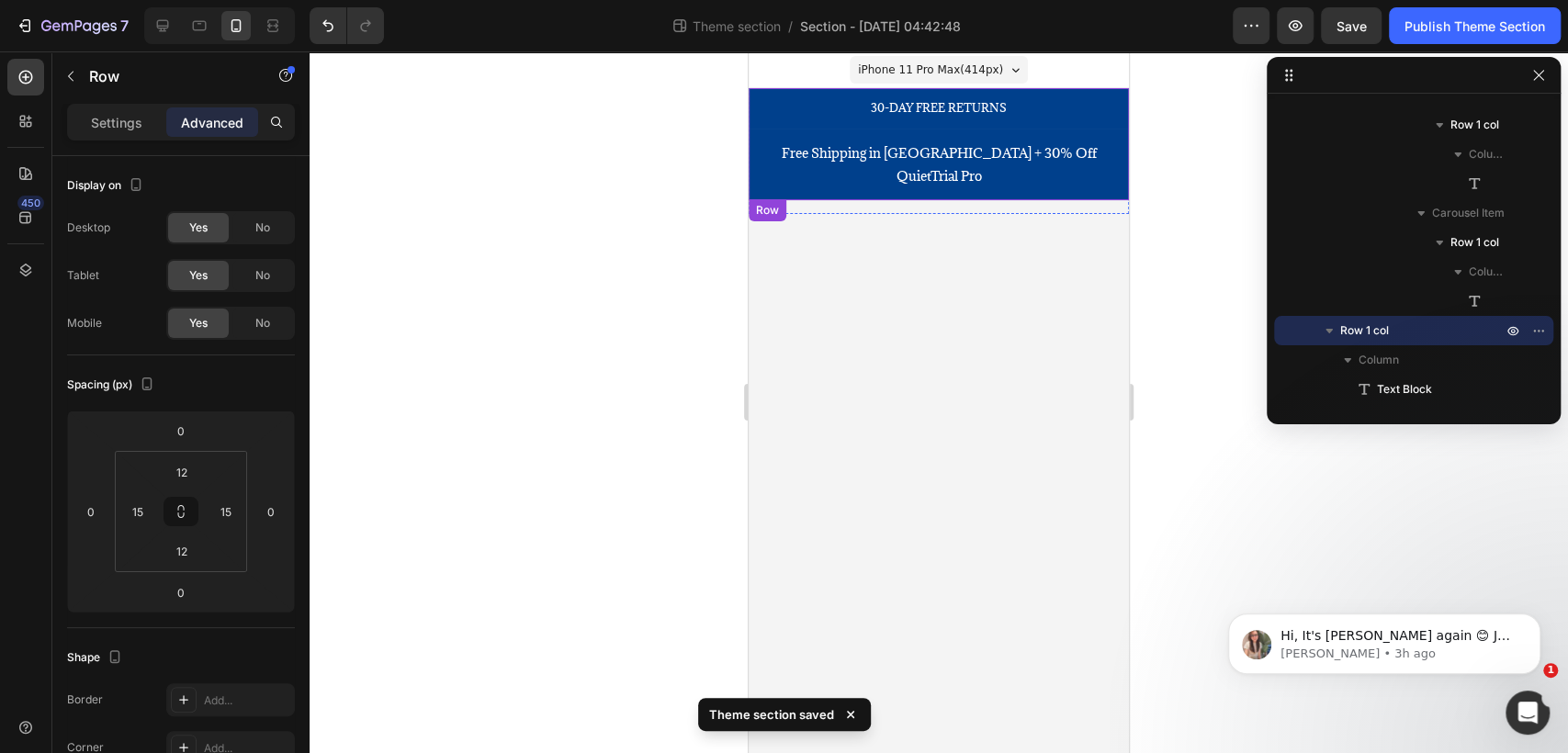
click at [1119, 138] on div "Free Shipping in [GEOGRAPHIC_DATA] + 30% Off QuietTrial Pro Text Block Row" at bounding box center [938, 164] width 380 height 72
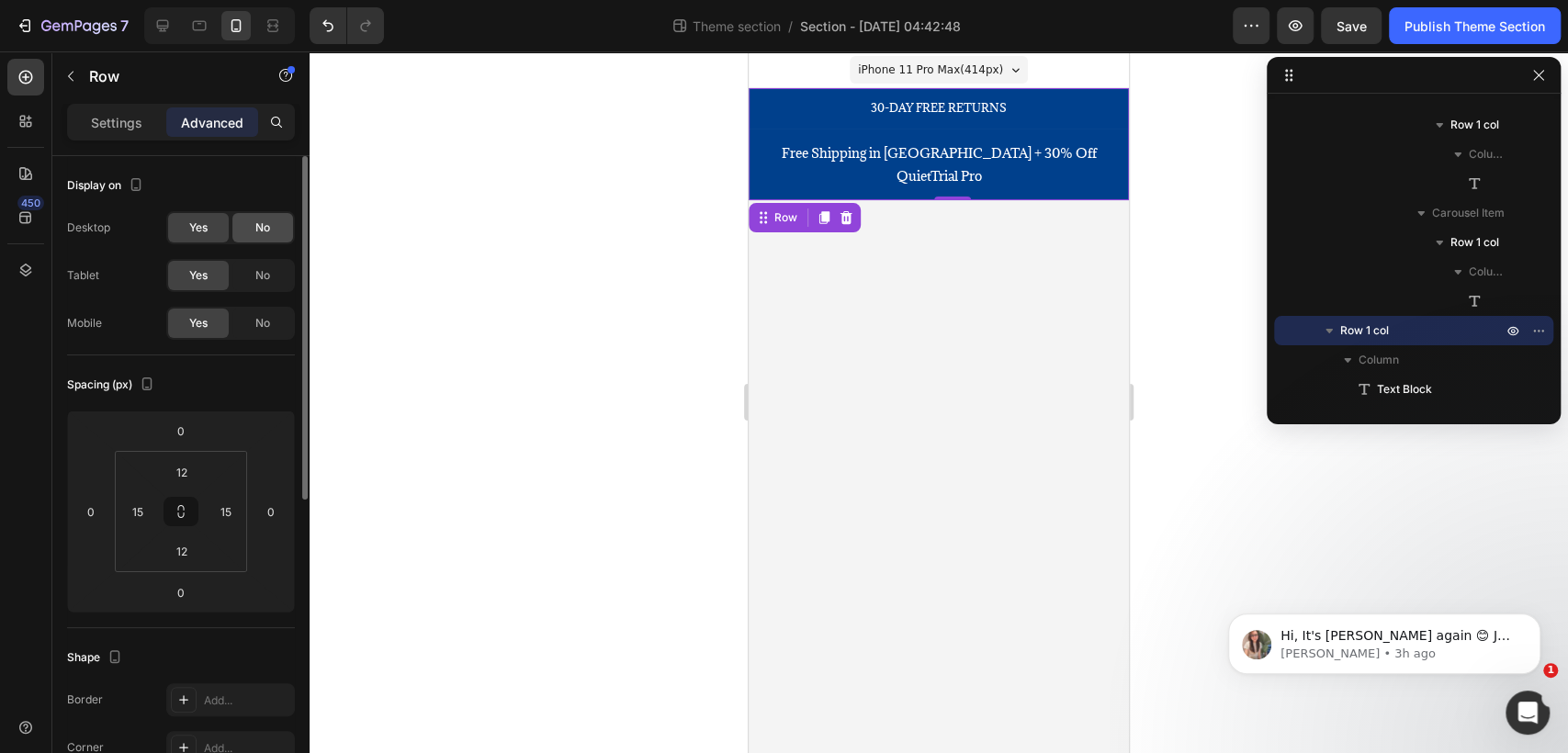
click at [254, 233] on div "No" at bounding box center [262, 228] width 61 height 30
click at [263, 275] on span "No" at bounding box center [262, 275] width 14 height 16
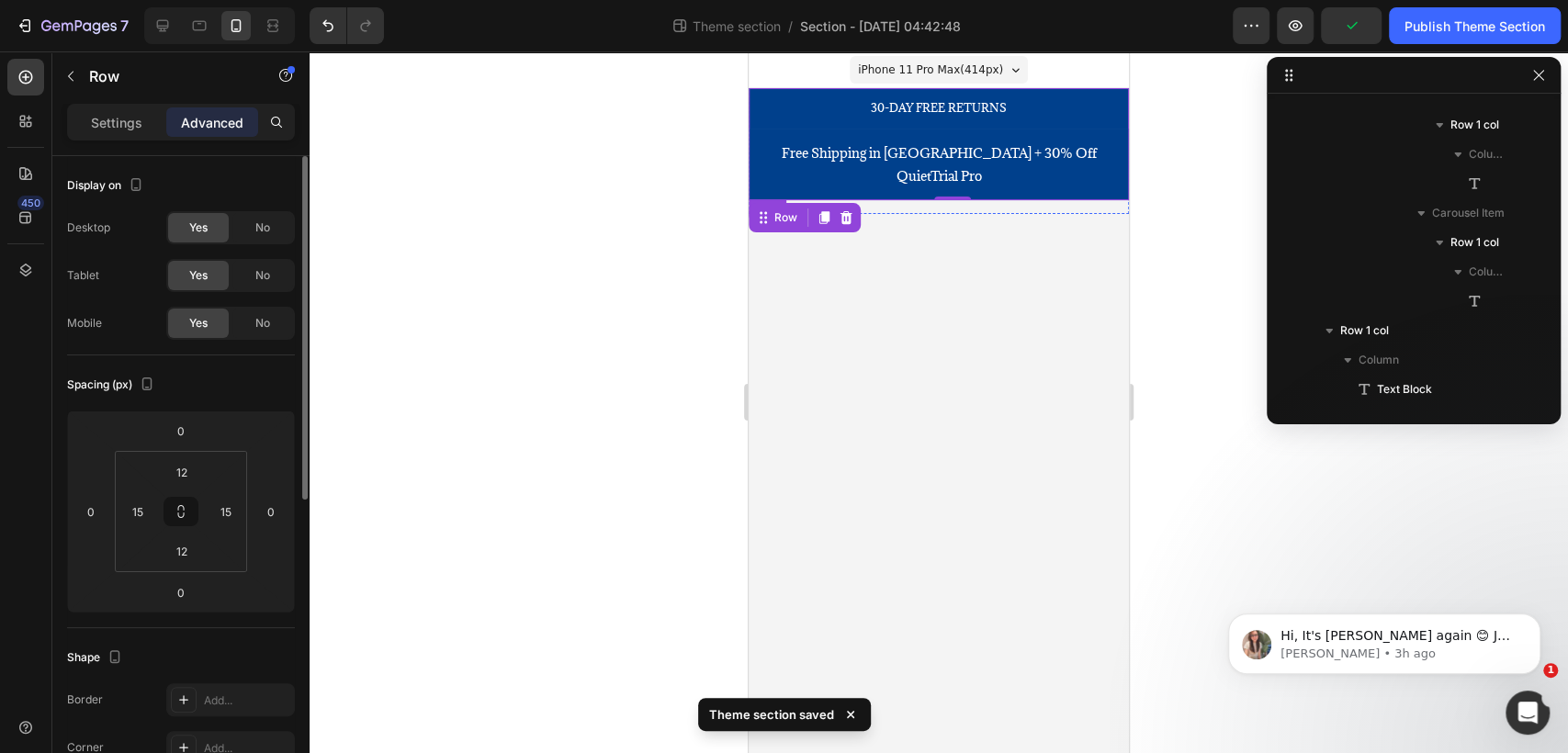
click at [1014, 119] on div "30-DAY FREE RETURNS Heading Row 500+ Heading Icon Icon Icon Icon Icon Icon List…" at bounding box center [938, 109] width 380 height 40
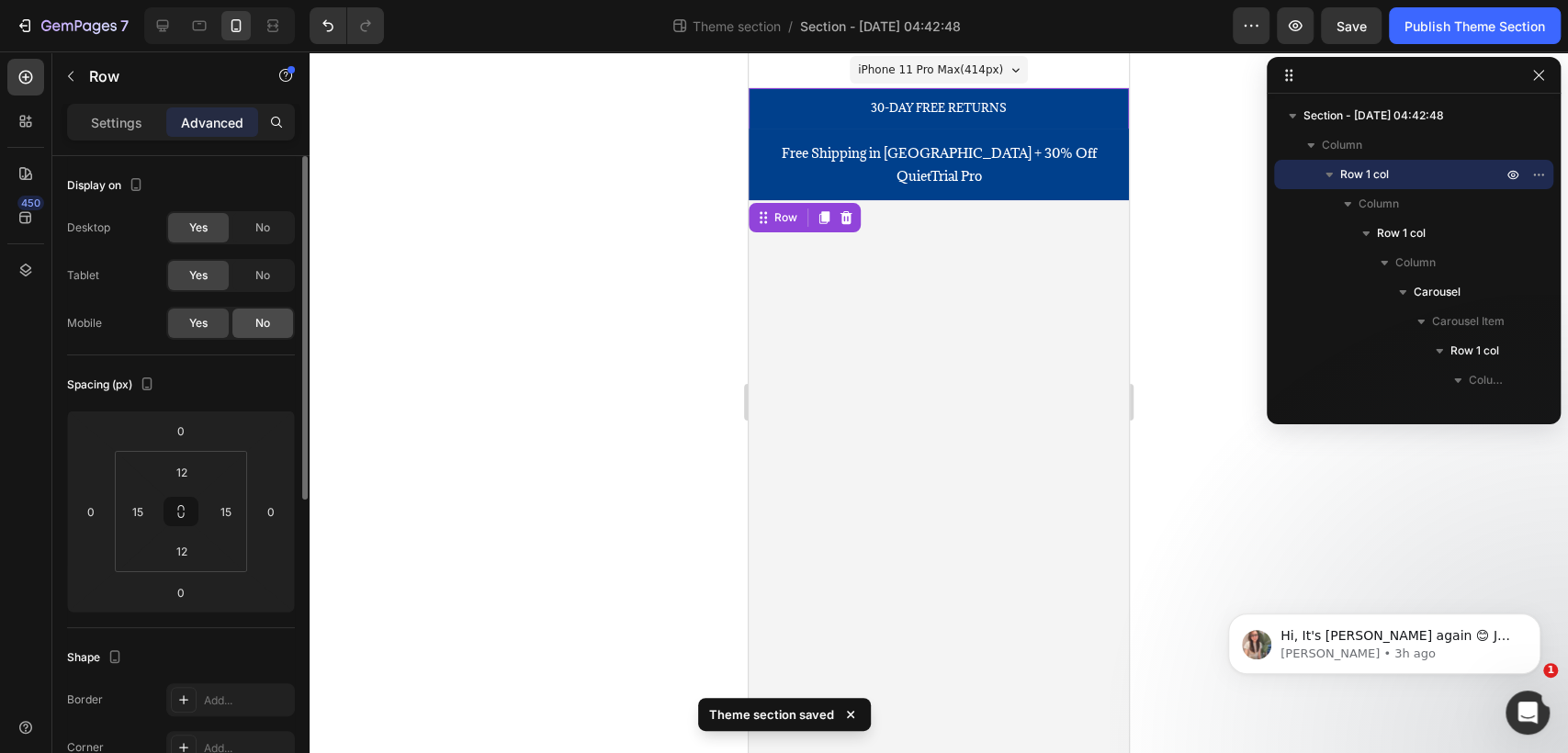
click at [260, 327] on span "No" at bounding box center [262, 323] width 14 height 16
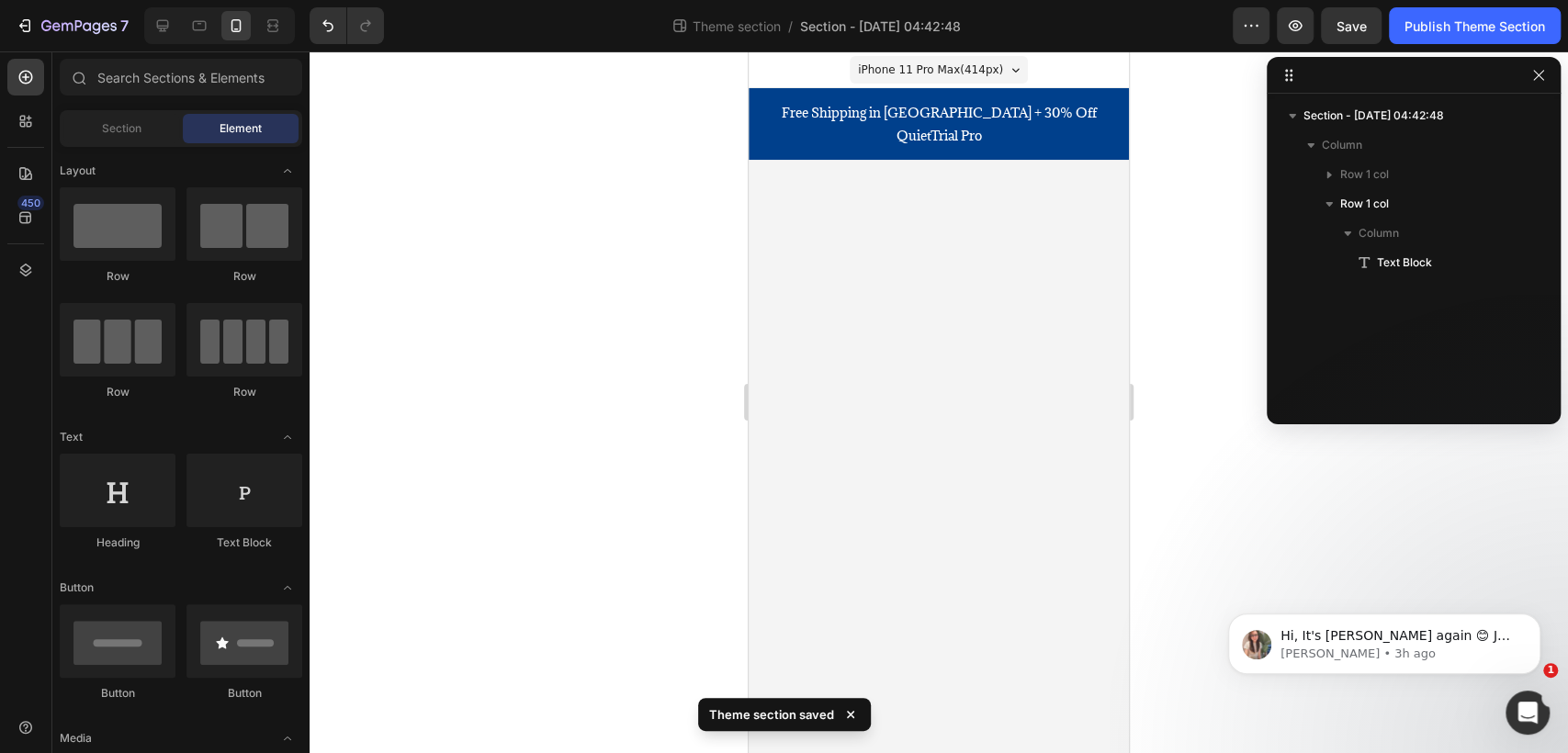
click at [1063, 226] on body "iPhone 11 Pro Max ( 414 px) iPhone 13 Mini iPhone 13 Pro iPhone 11 Pro Max iPho…" at bounding box center [938, 402] width 380 height 702
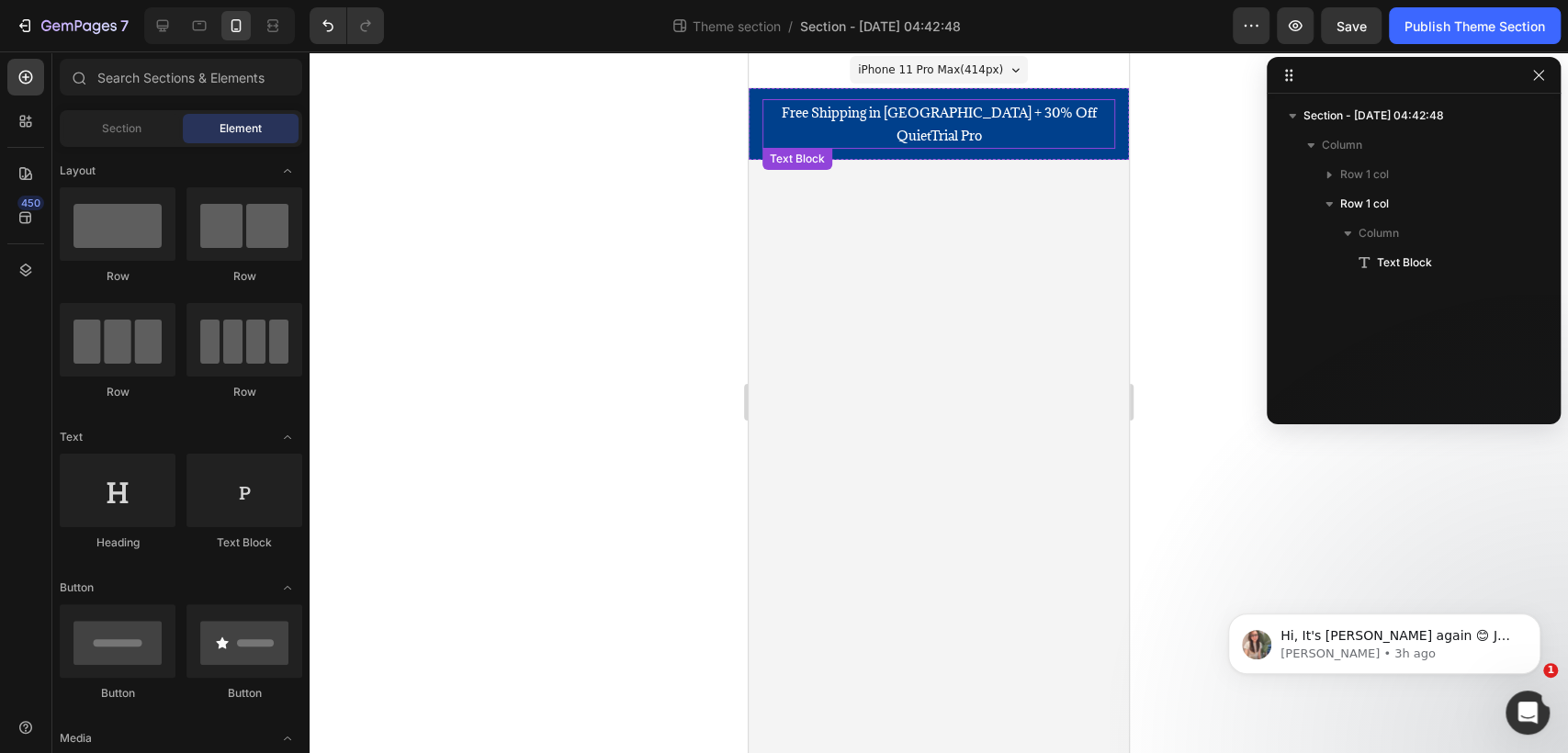
click at [1058, 112] on p "Free Shipping in [GEOGRAPHIC_DATA] + 30% Off QuietTrial Pro" at bounding box center [938, 124] width 349 height 46
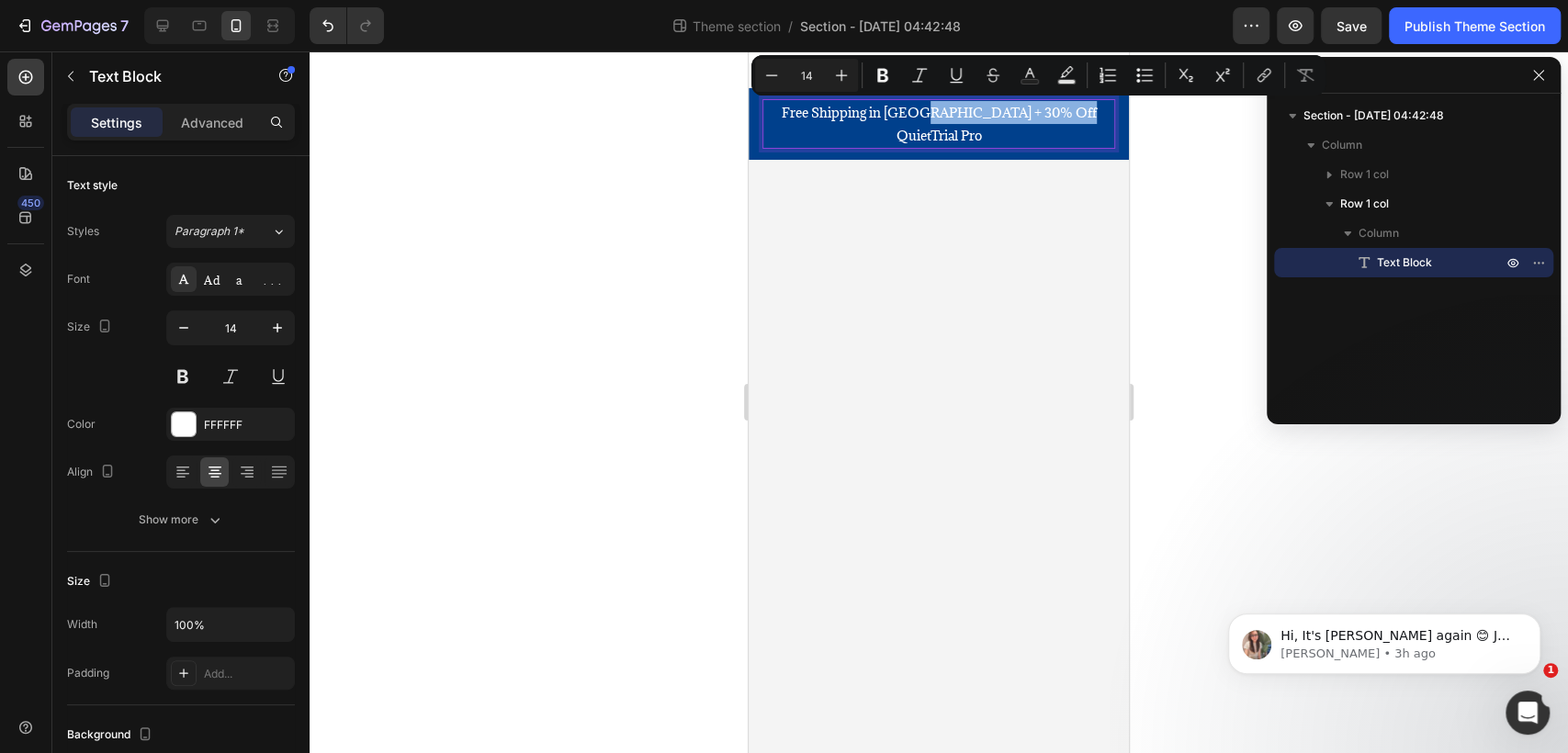
drag, startPoint x: 1089, startPoint y: 113, endPoint x: 935, endPoint y: 125, distance: 154.5
click at [935, 125] on div "Free Shipping in [GEOGRAPHIC_DATA] + 30% Off QuietTrial Pro" at bounding box center [938, 124] width 353 height 50
click at [1263, 74] on icon "Editor contextual toolbar" at bounding box center [1263, 75] width 18 height 18
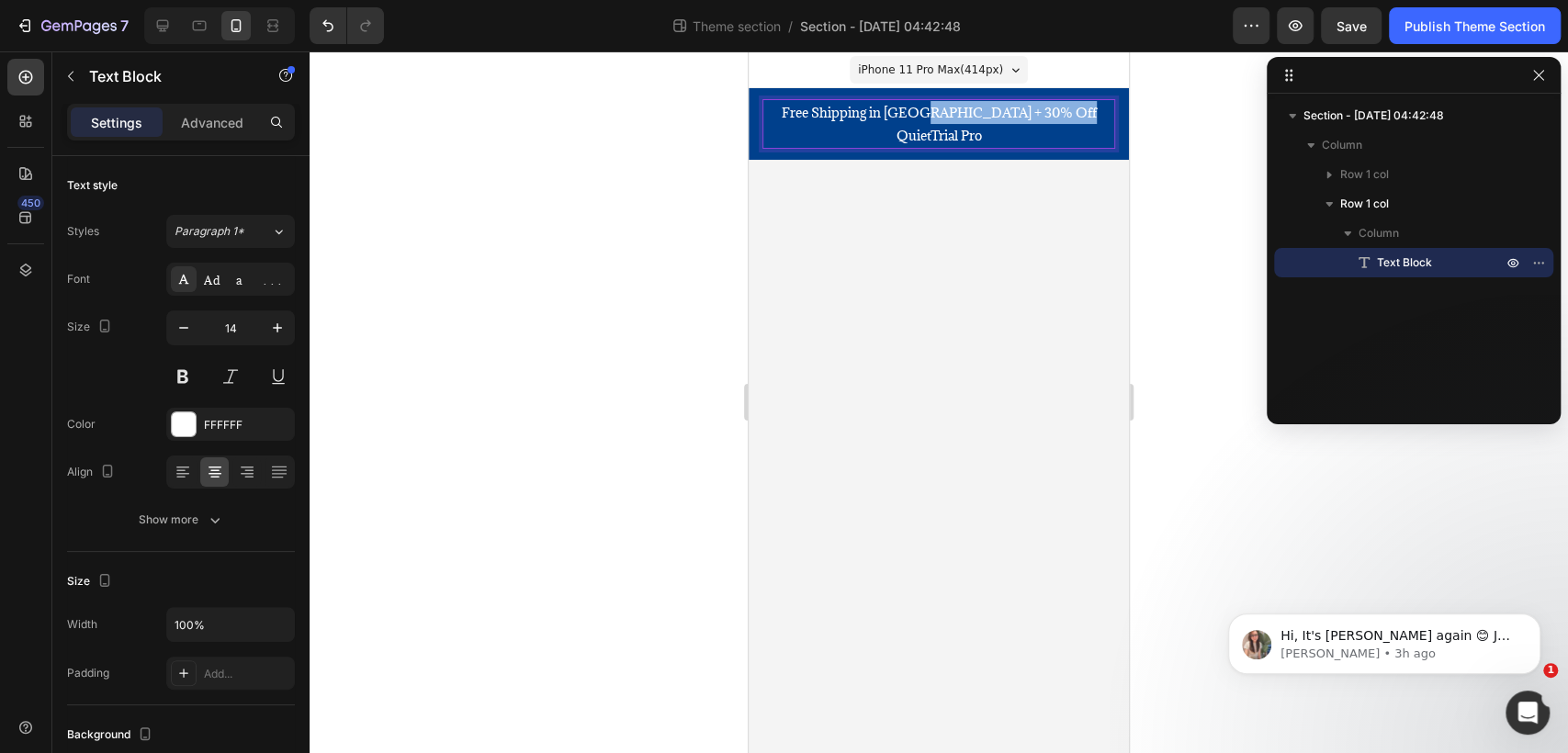
click at [1015, 106] on p "Free Shipping in [GEOGRAPHIC_DATA] + 30% Off QuietTrial Pro" at bounding box center [938, 124] width 349 height 46
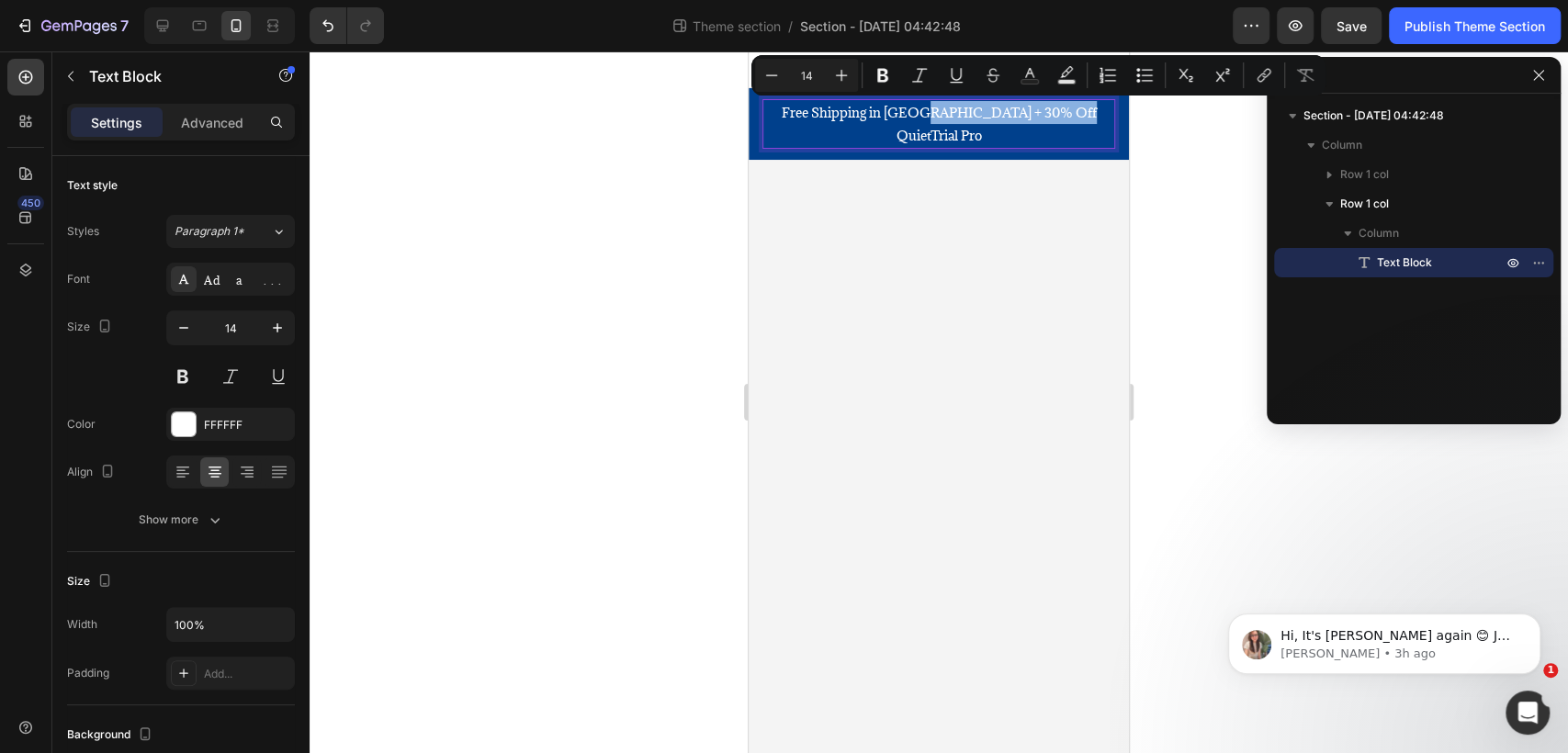
drag, startPoint x: 1080, startPoint y: 113, endPoint x: 934, endPoint y: 113, distance: 146.0
click at [934, 113] on p "Free Shipping in [GEOGRAPHIC_DATA] + 30% Off QuietTrial Pro" at bounding box center [938, 124] width 349 height 46
click at [1263, 76] on icon "Editor contextual toolbar" at bounding box center [1266, 74] width 9 height 10
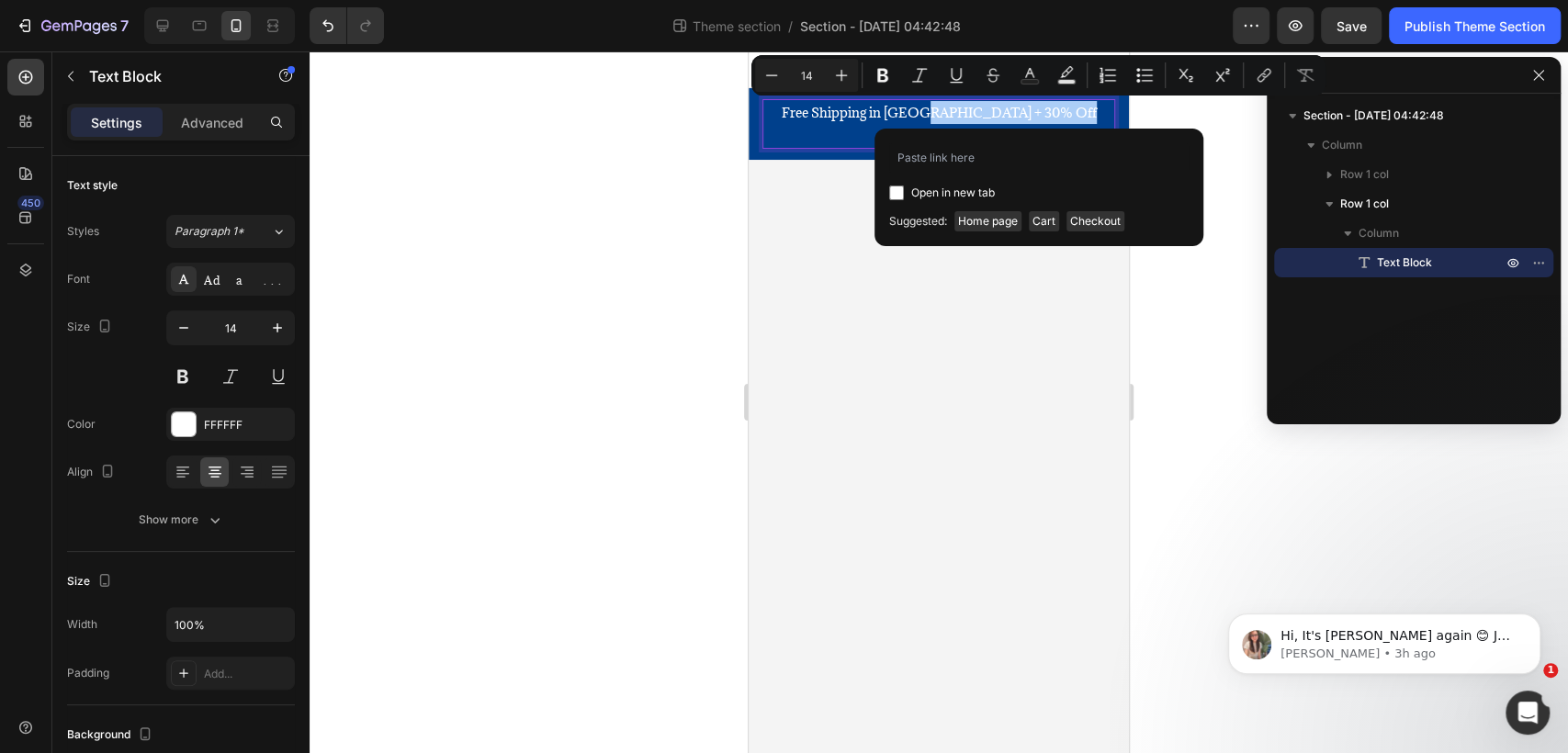
type input "[URL][DOMAIN_NAME]"
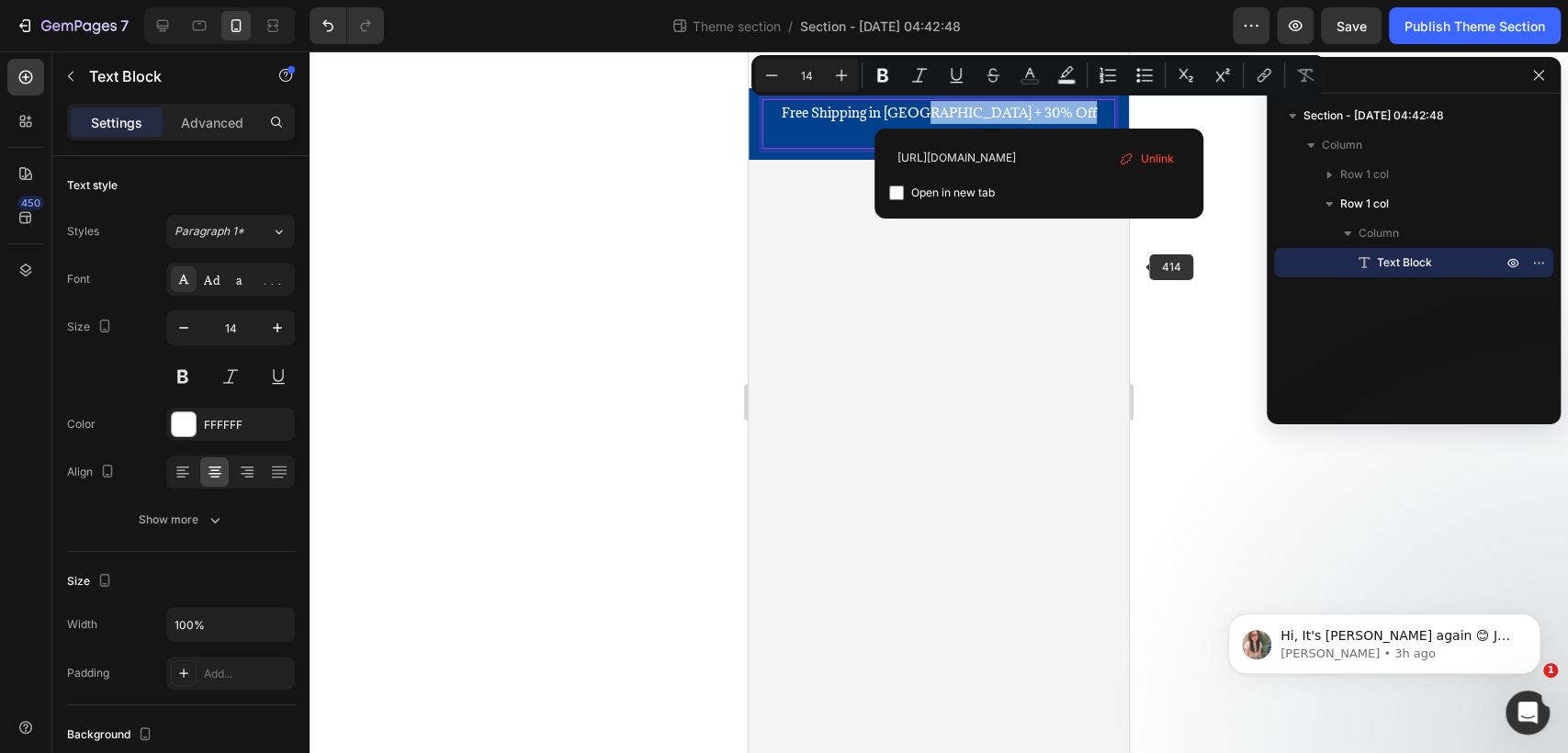
click at [1043, 293] on body "iPhone 11 Pro Max ( 414 px) iPhone 13 Mini iPhone 13 Pro iPhone 11 Pro Max iPho…" at bounding box center [938, 402] width 380 height 702
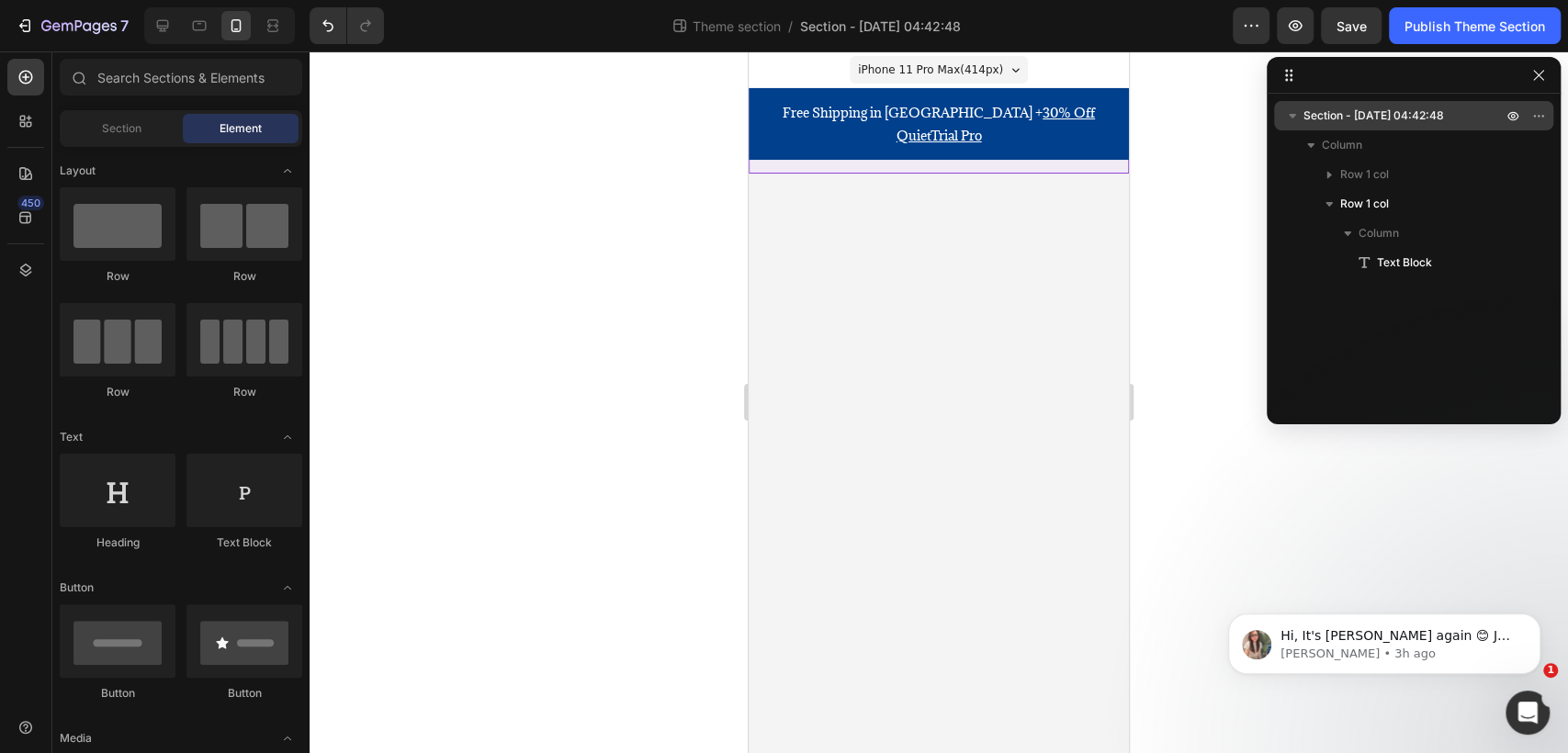
click at [1392, 113] on span "Section - [DATE] 04:42:48" at bounding box center [1374, 115] width 140 height 18
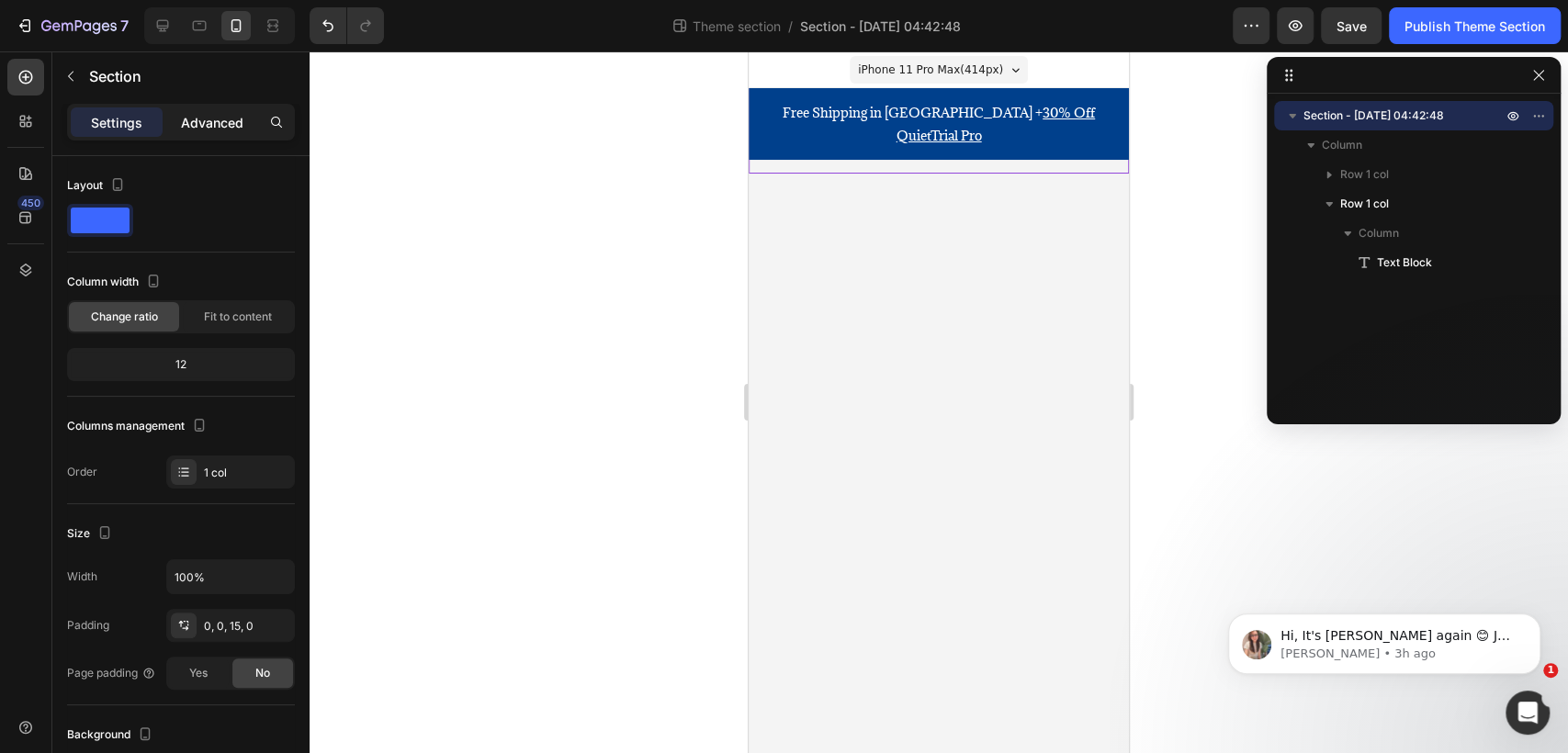
click at [234, 132] on p "Advanced" at bounding box center [212, 122] width 62 height 19
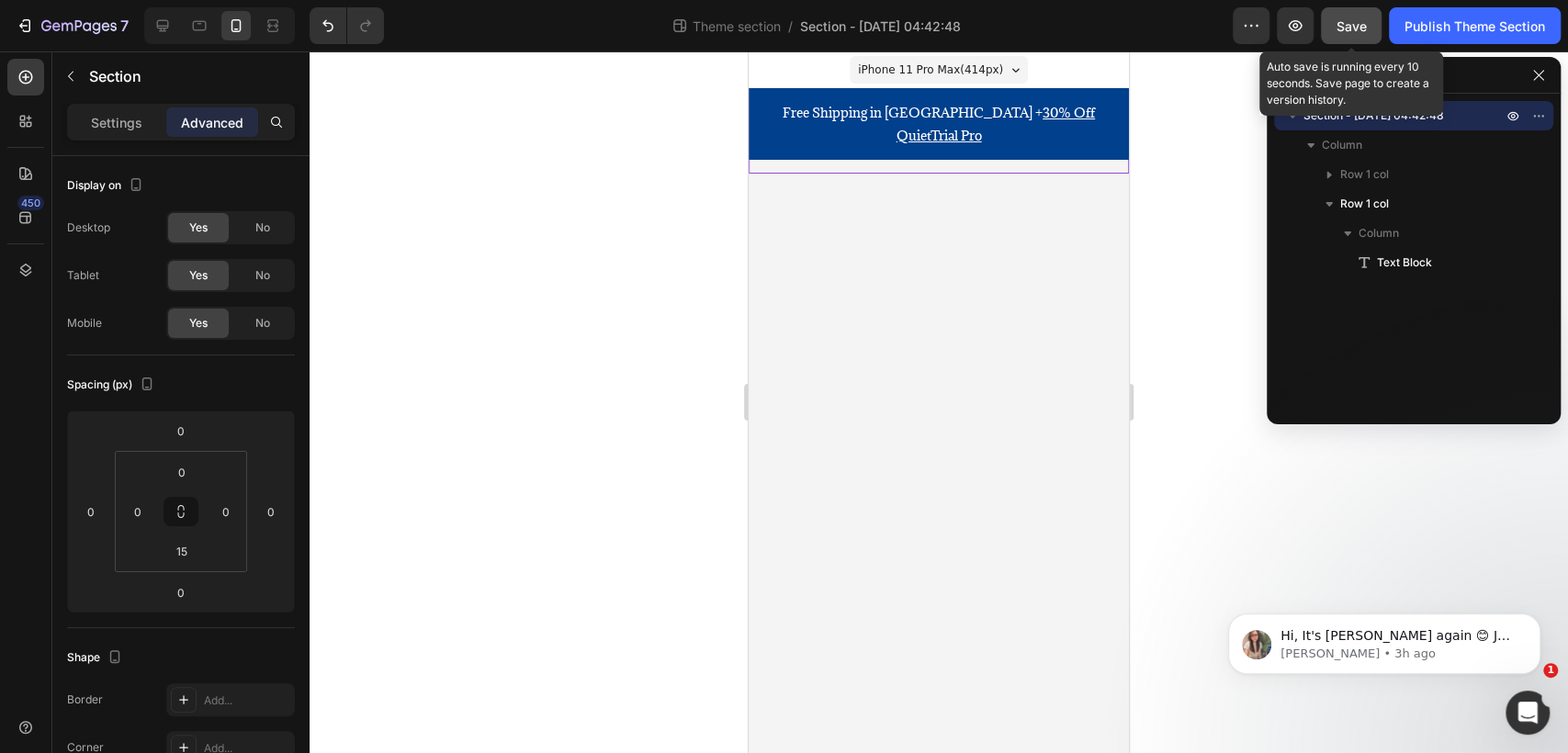
click at [1361, 37] on button "Save" at bounding box center [1351, 26] width 61 height 37
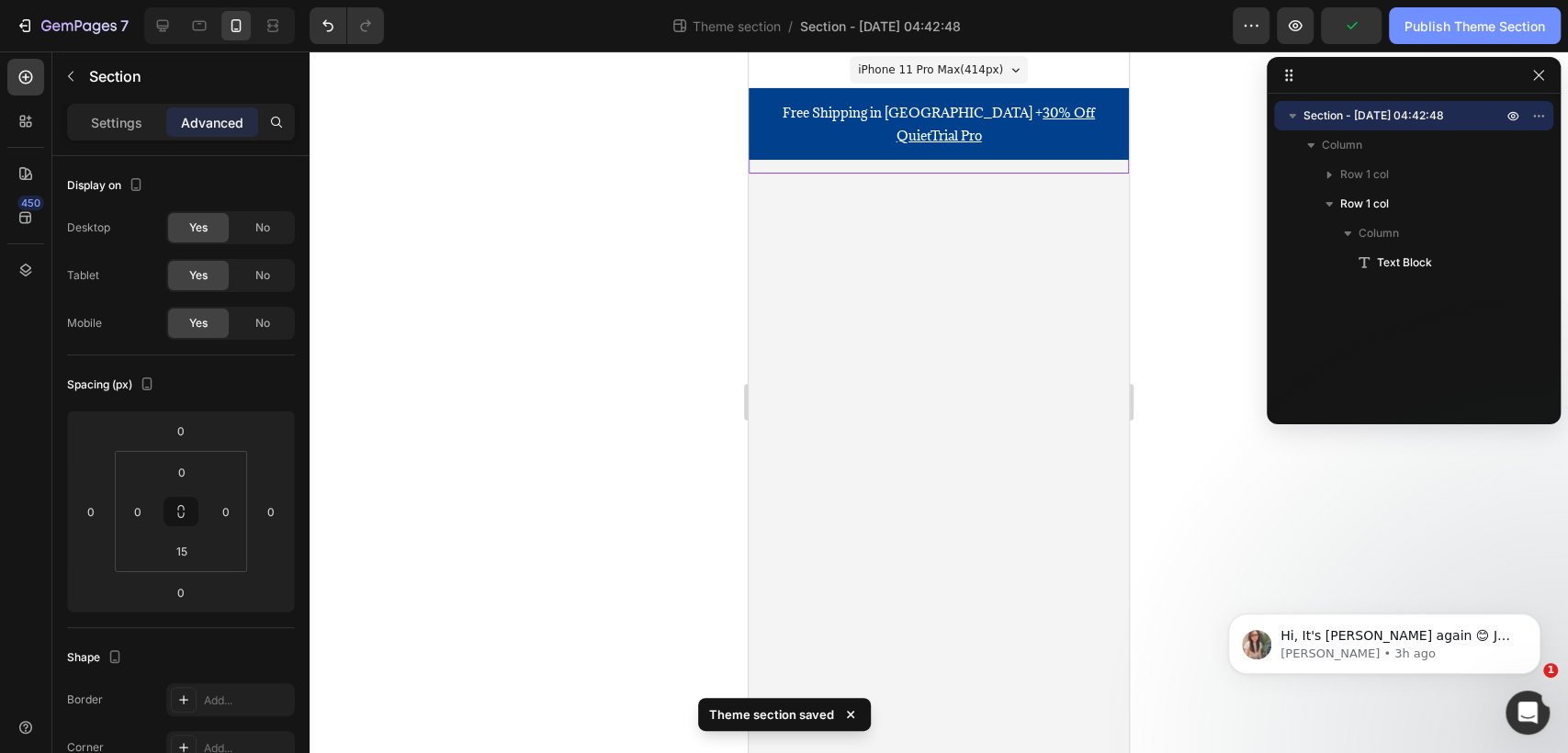
click at [1489, 28] on div "Publish Theme Section" at bounding box center [1475, 26] width 140 height 19
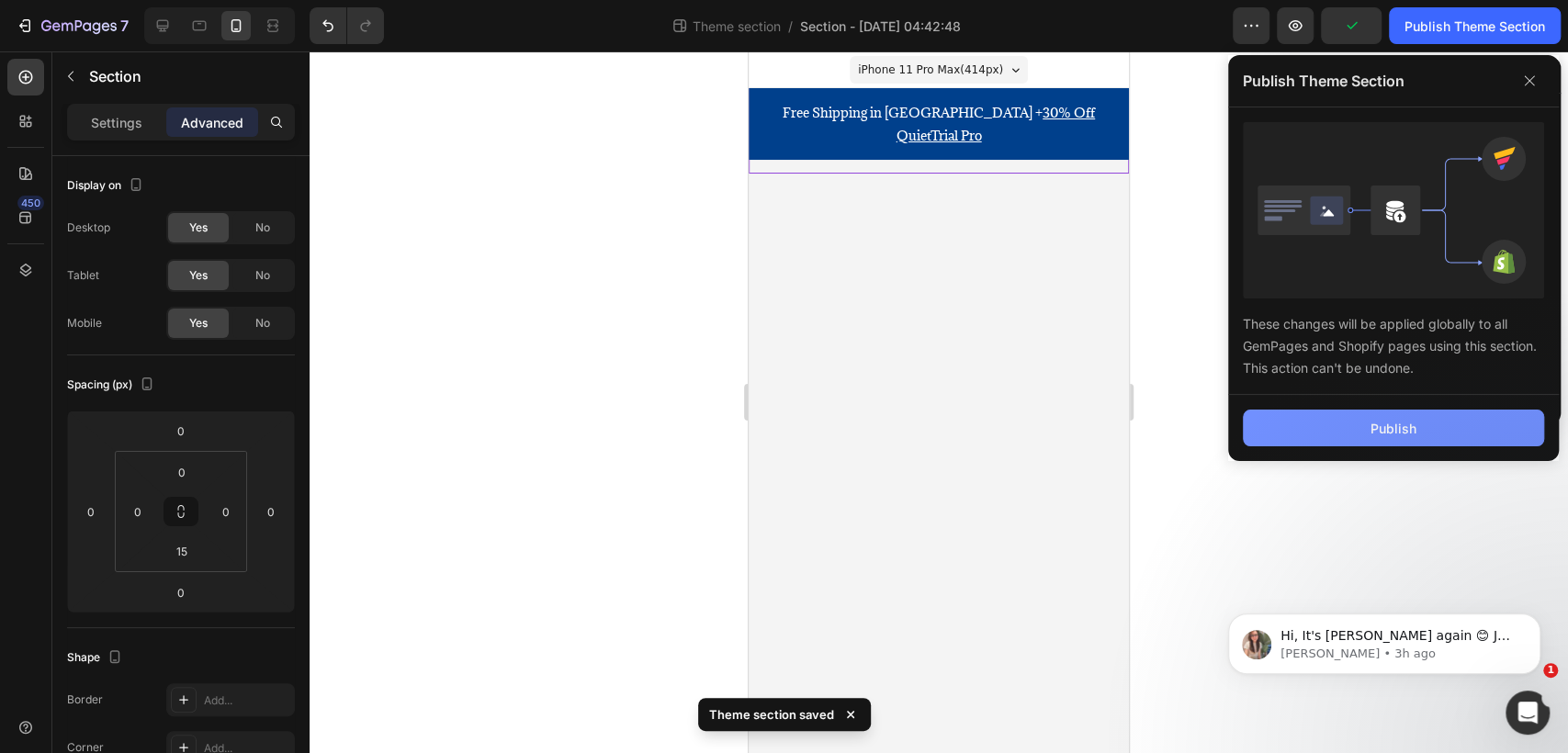
click at [1418, 425] on button "Publish" at bounding box center [1392, 428] width 301 height 37
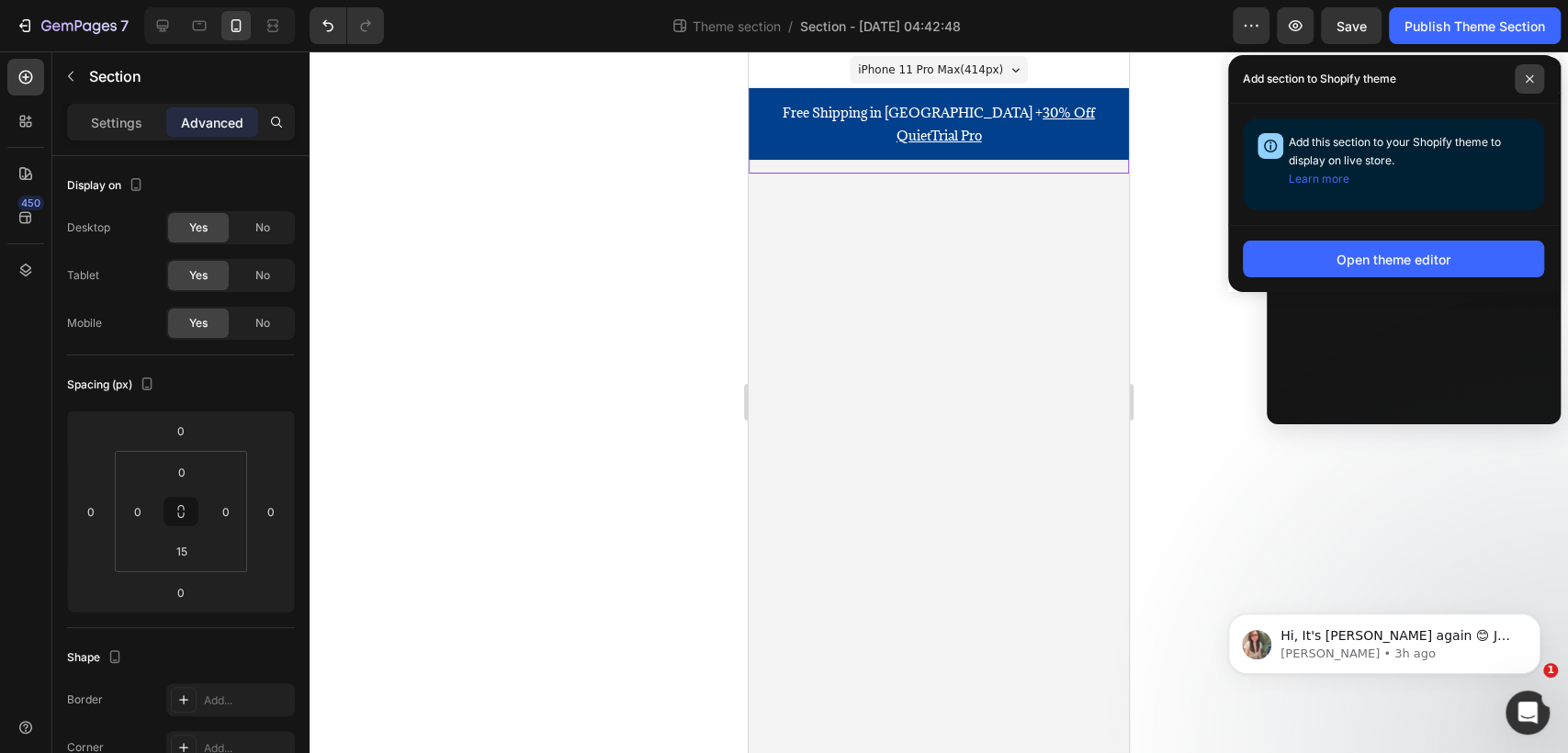
click at [1525, 74] on icon at bounding box center [1530, 79] width 10 height 10
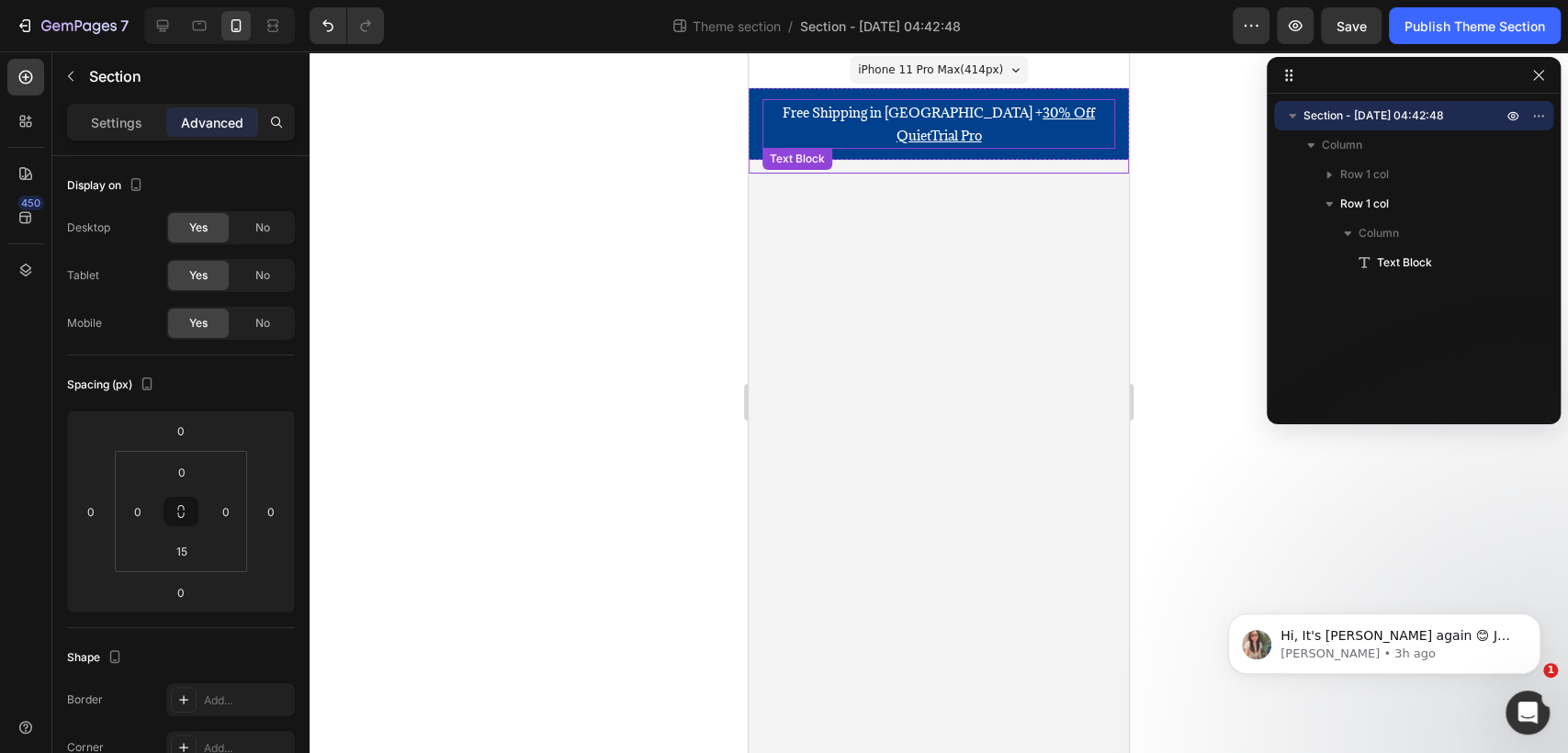
click at [868, 111] on p "Free Shipping in [GEOGRAPHIC_DATA] + 30% Off QuietTrial Pro" at bounding box center [938, 124] width 349 height 46
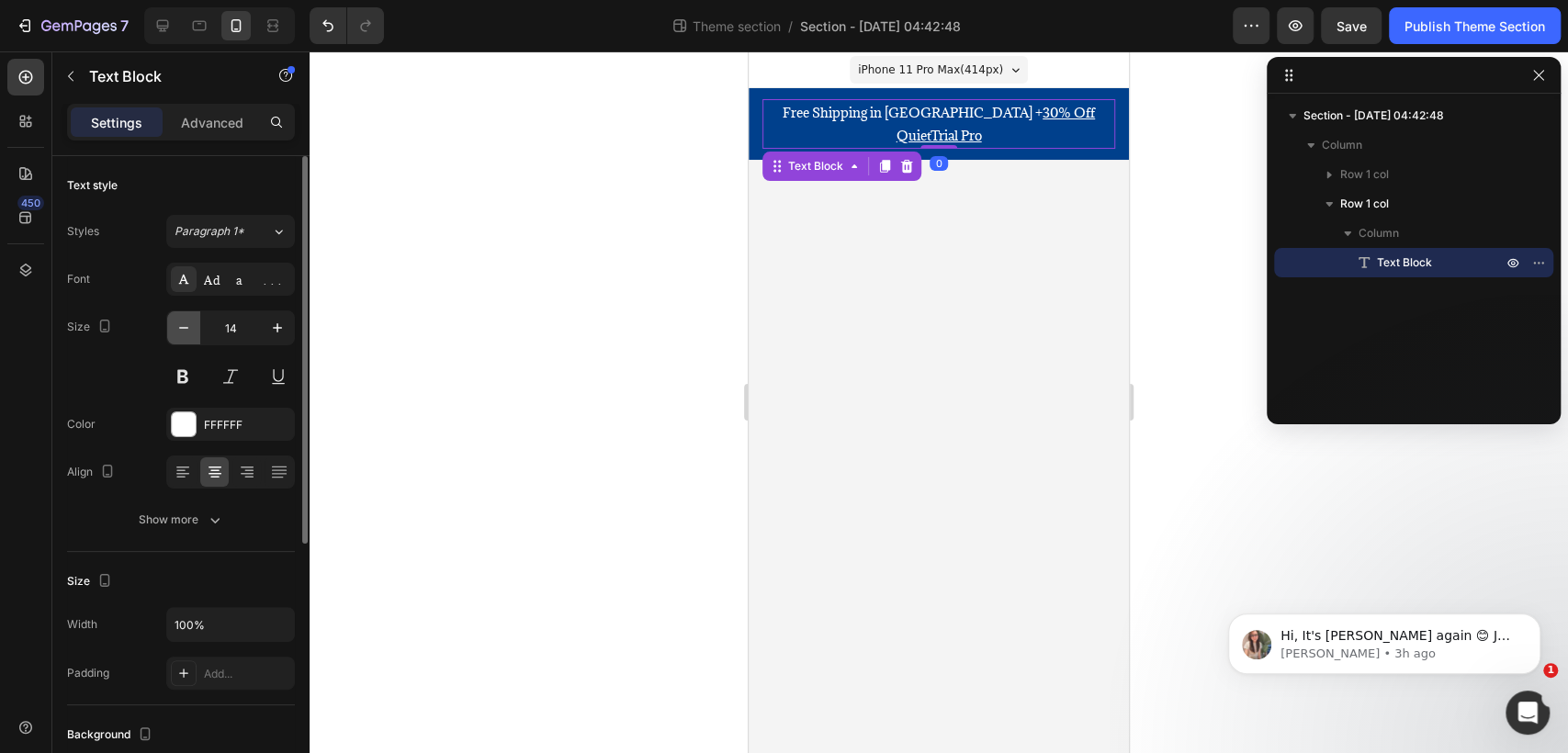
click at [170, 326] on button "button" at bounding box center [184, 328] width 33 height 33
type input "12"
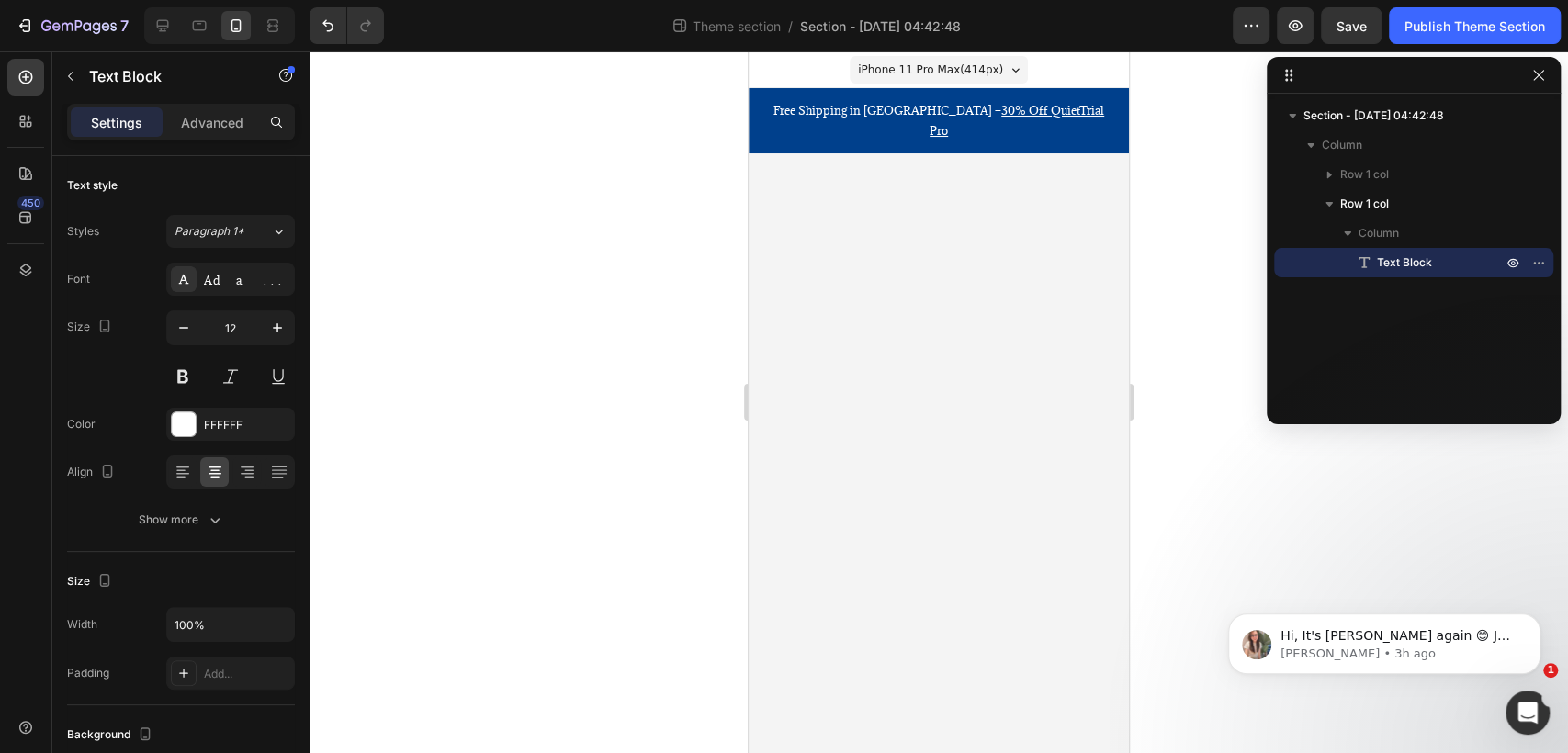
click at [1003, 258] on body "iPhone 11 Pro Max ( 414 px) iPhone 13 Mini iPhone 13 Pro iPhone 11 Pro Max iPho…" at bounding box center [938, 402] width 380 height 702
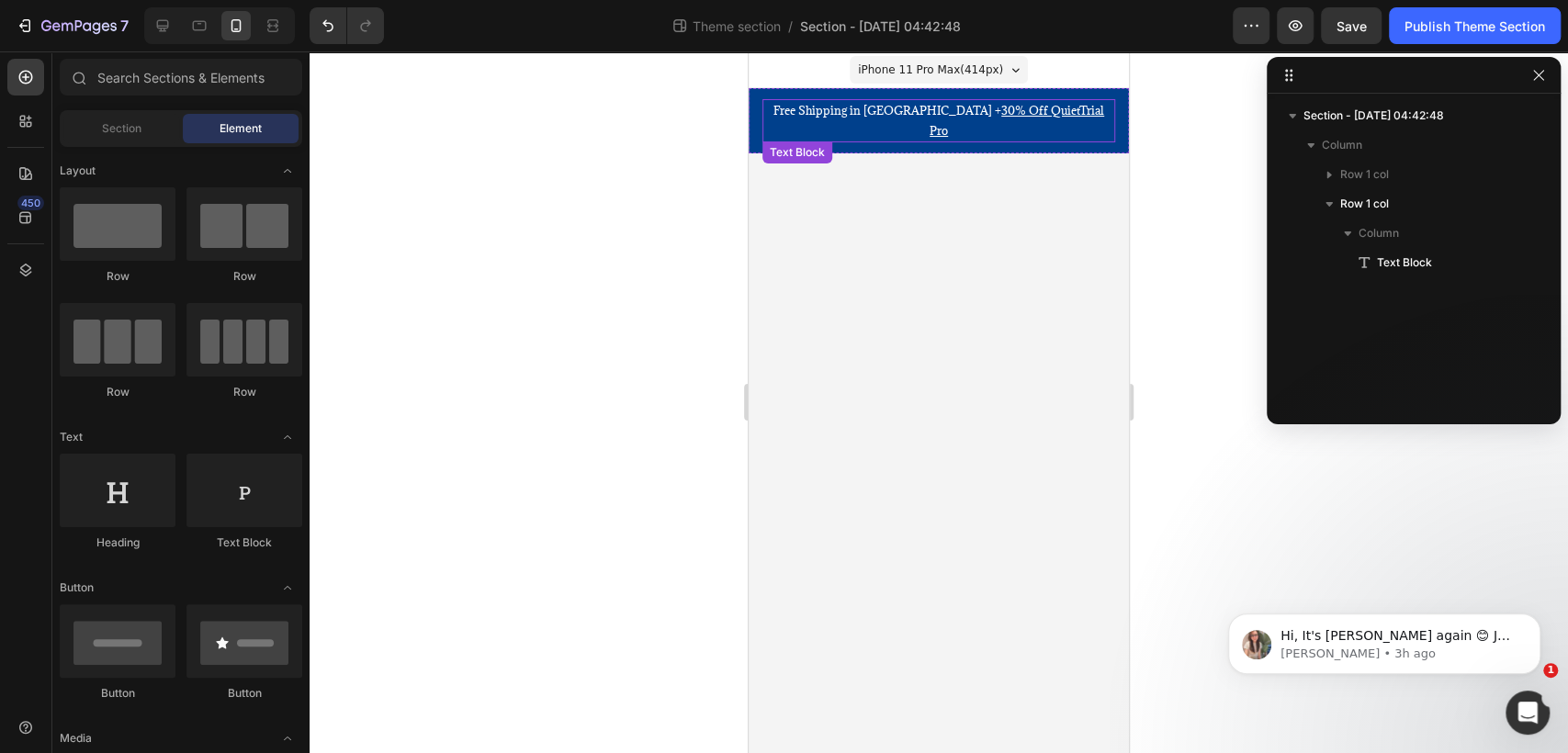
click at [1085, 111] on p "Free Shipping in [GEOGRAPHIC_DATA] + 30% Off QuietTrial Pro" at bounding box center [938, 120] width 349 height 39
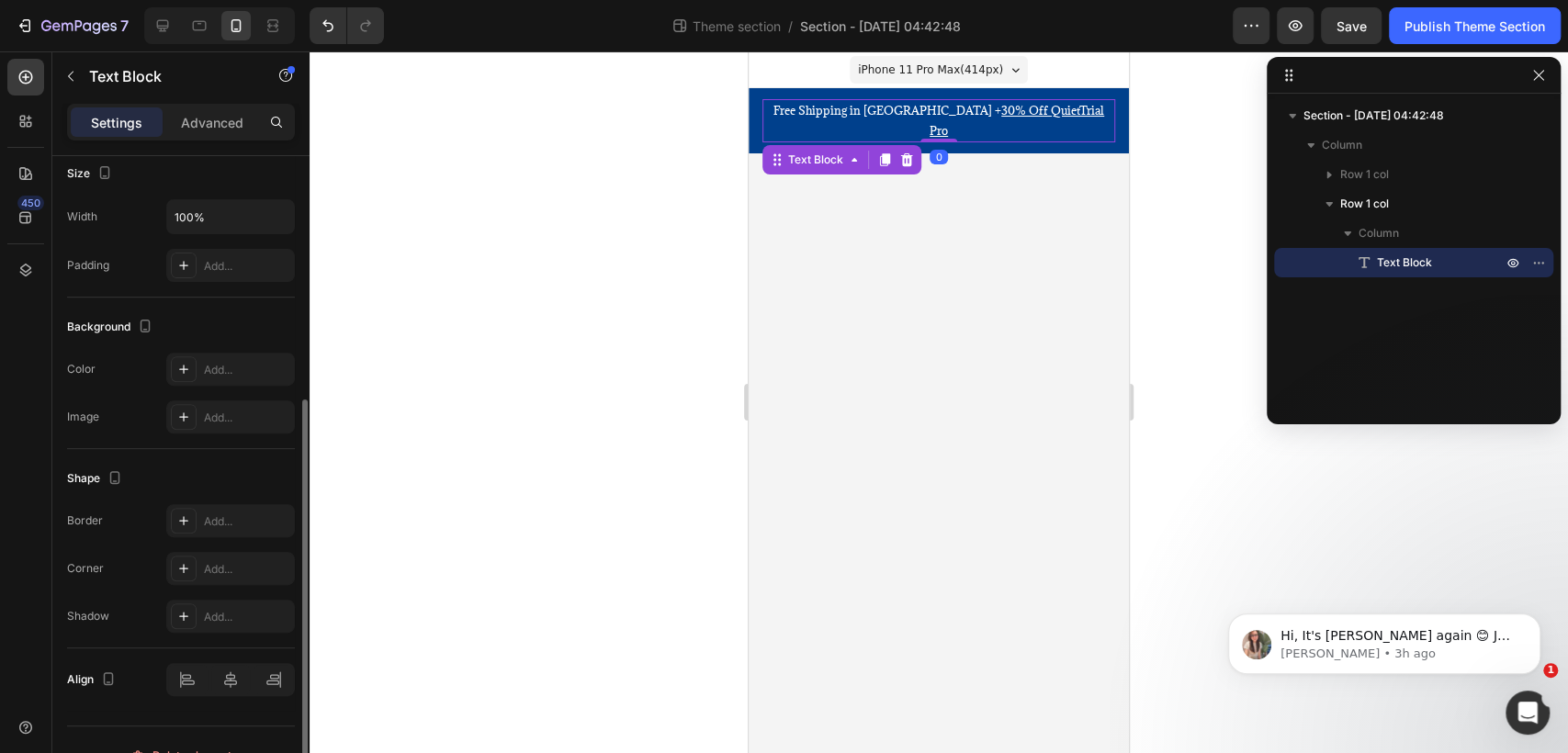
scroll to position [439, 0]
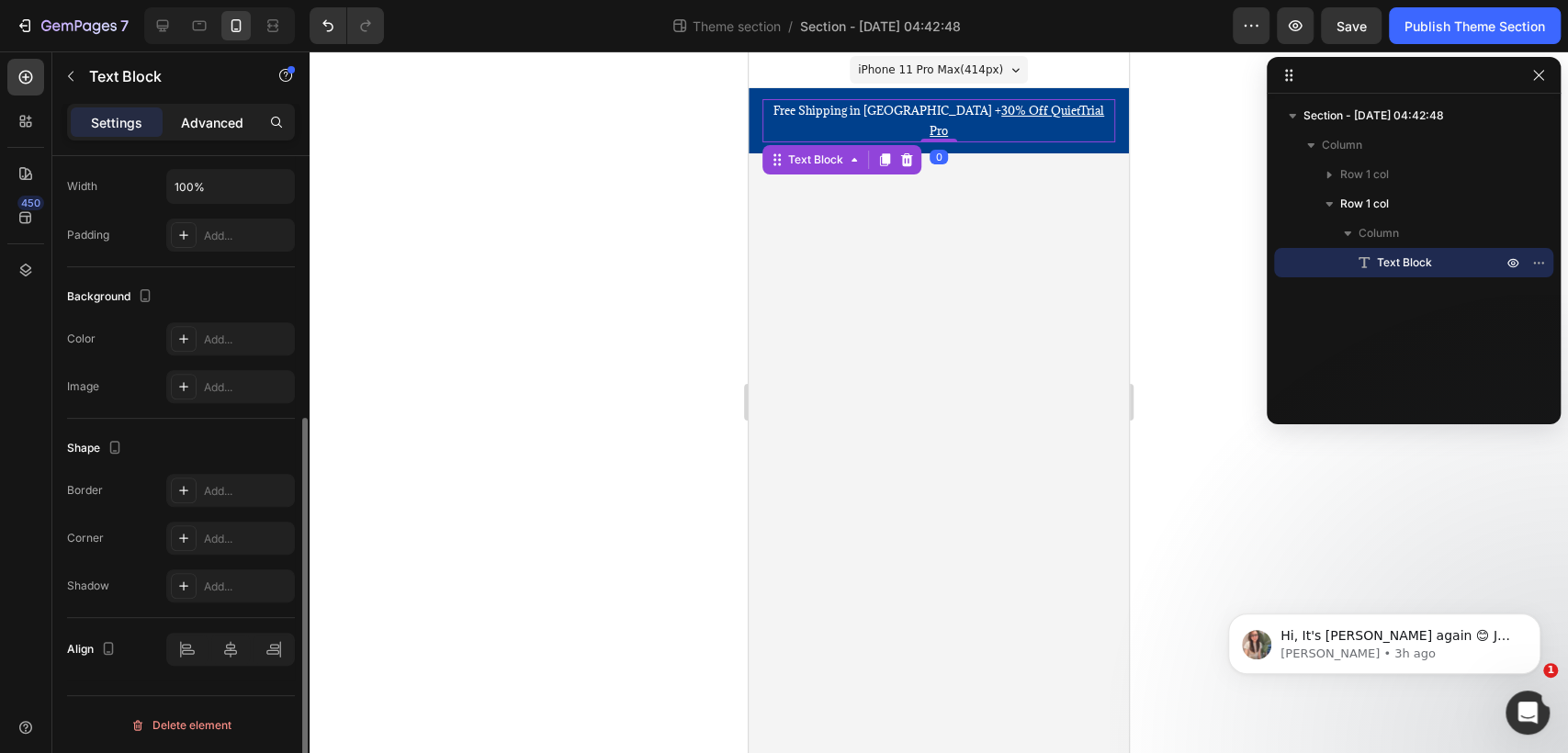
click at [225, 120] on p "Advanced" at bounding box center [212, 122] width 62 height 19
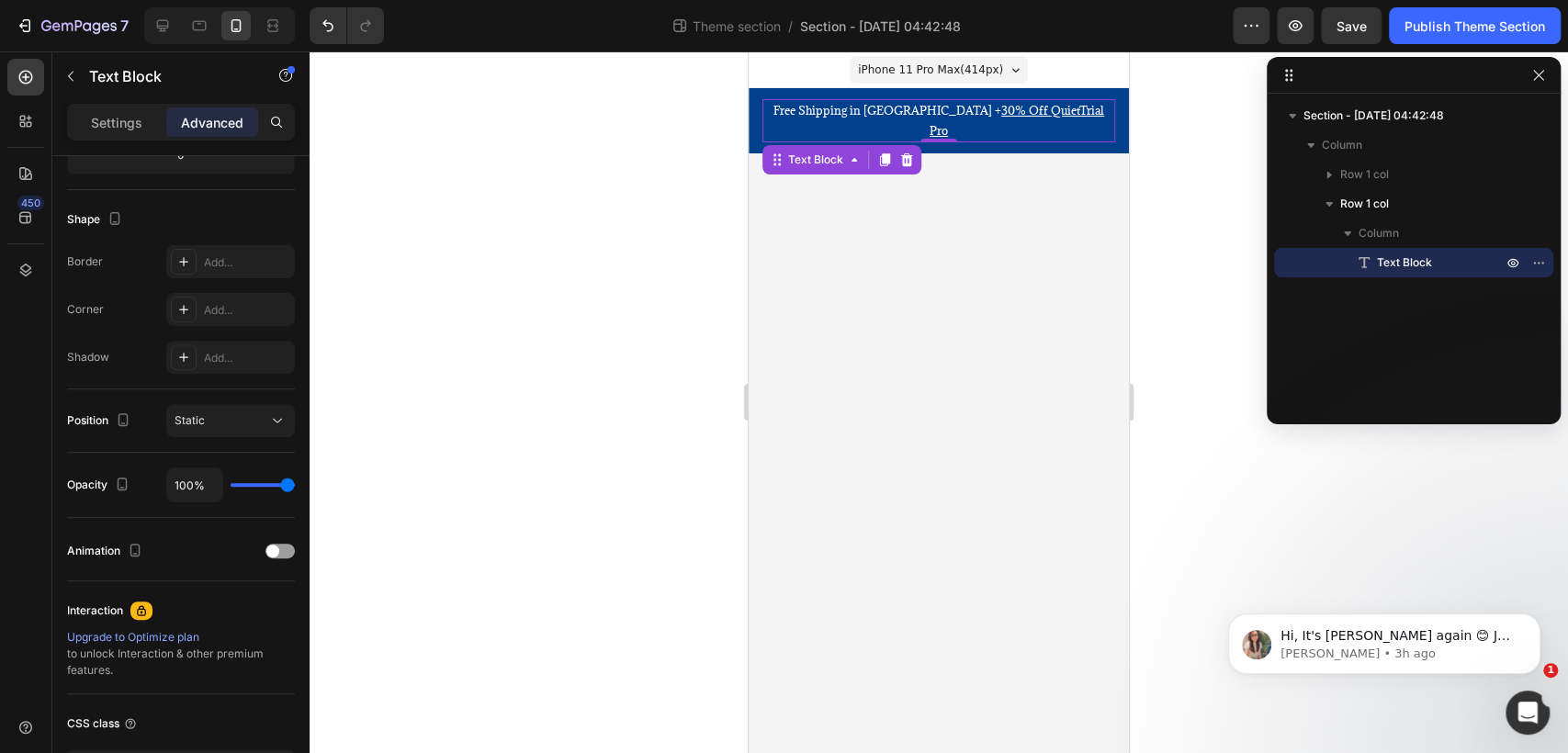
click at [212, 127] on p "Advanced" at bounding box center [212, 122] width 62 height 19
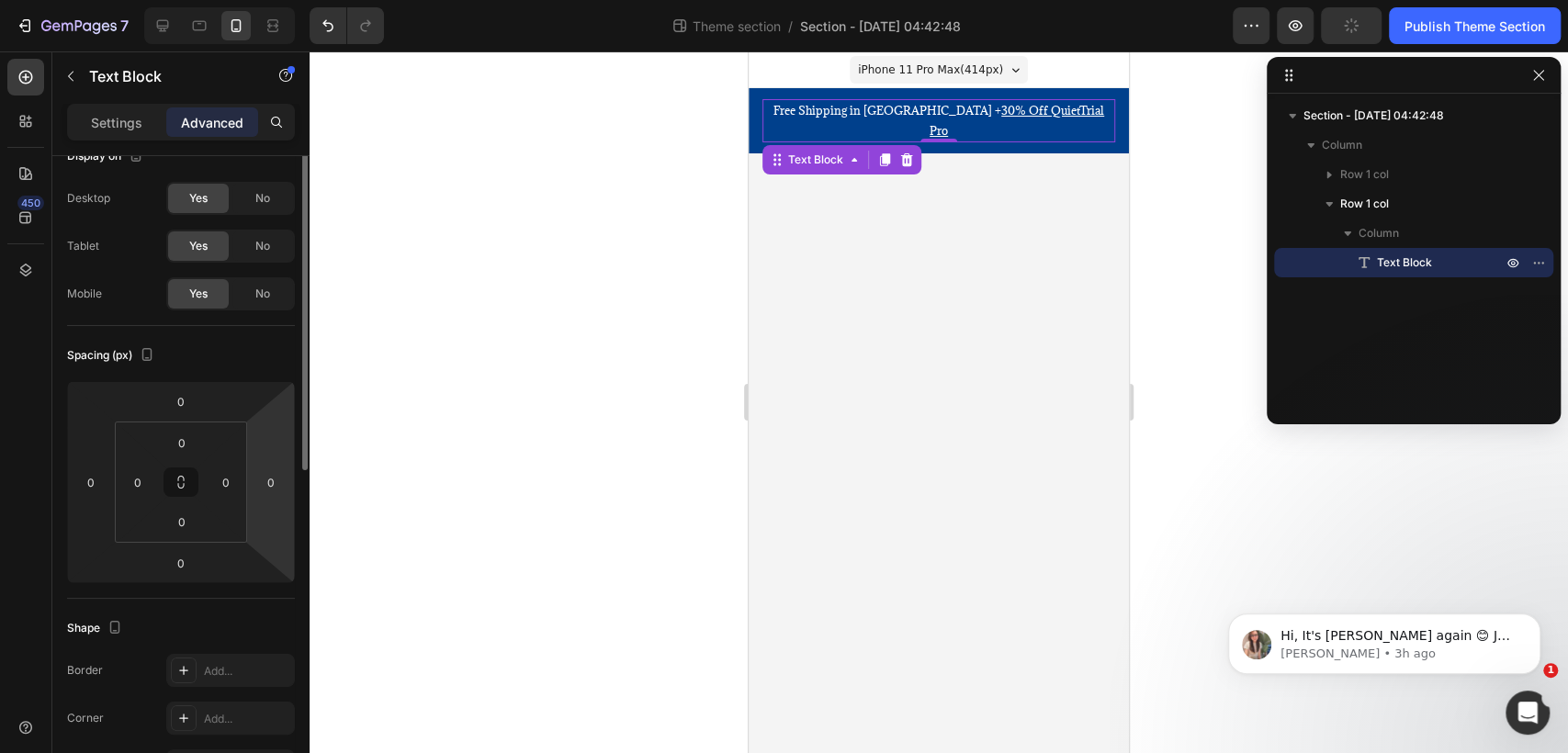
scroll to position [0, 0]
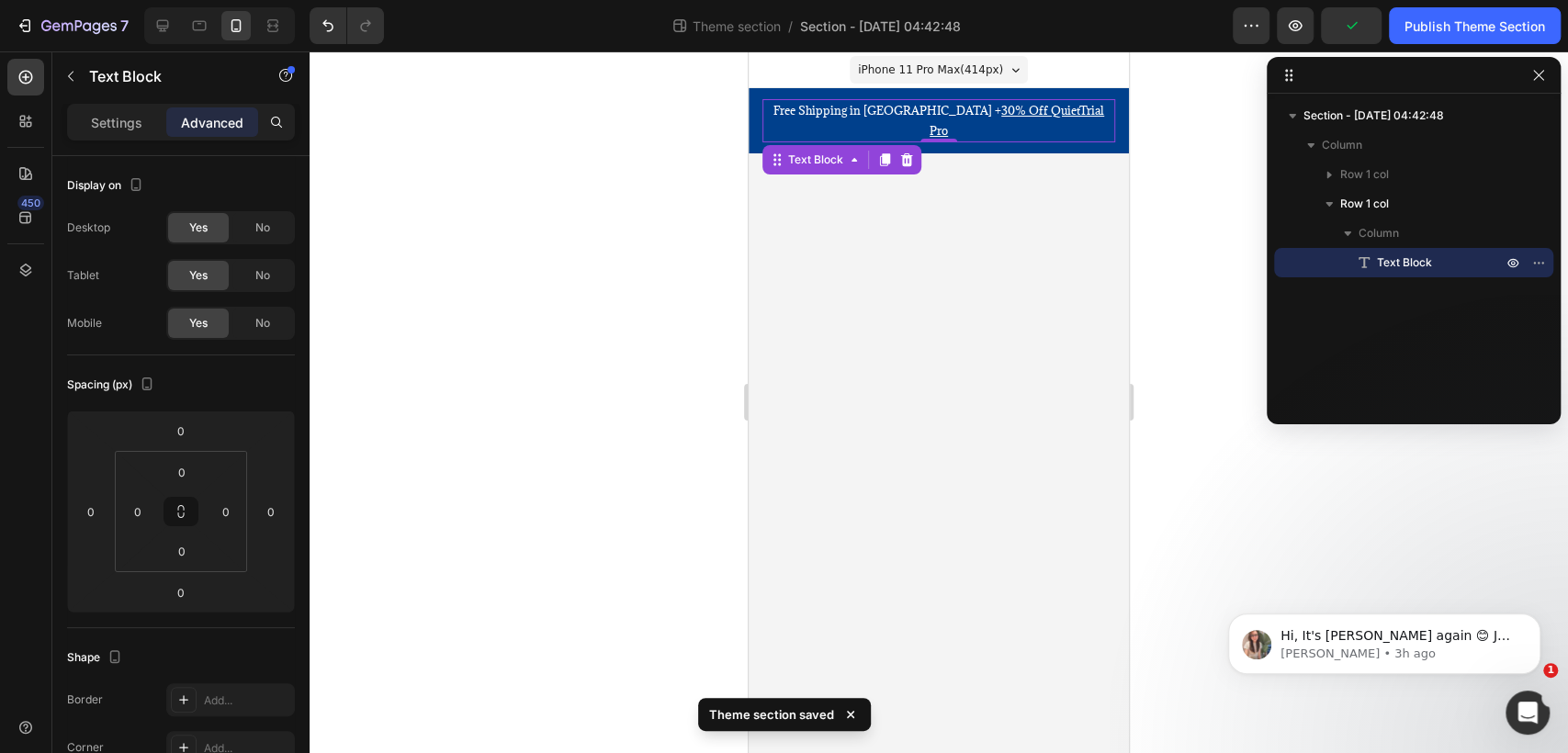
click at [1073, 220] on body "iPhone 11 Pro Max ( 414 px) iPhone 13 Mini iPhone 13 Pro iPhone 11 Pro Max iPho…" at bounding box center [938, 402] width 380 height 702
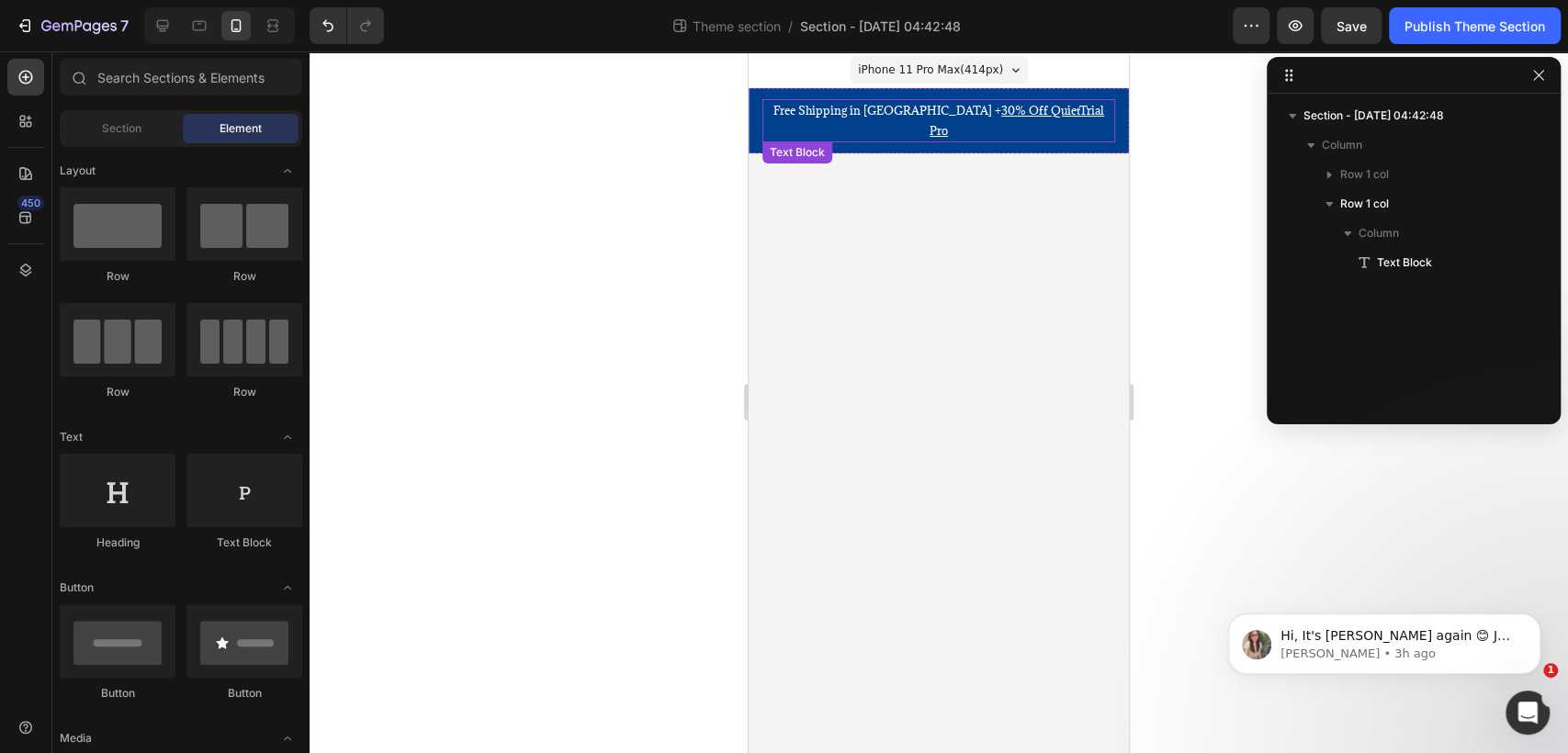
click at [1114, 113] on div "Free Shipping in [GEOGRAPHIC_DATA] + 30% Off QuietTrial Pro" at bounding box center [938, 120] width 353 height 43
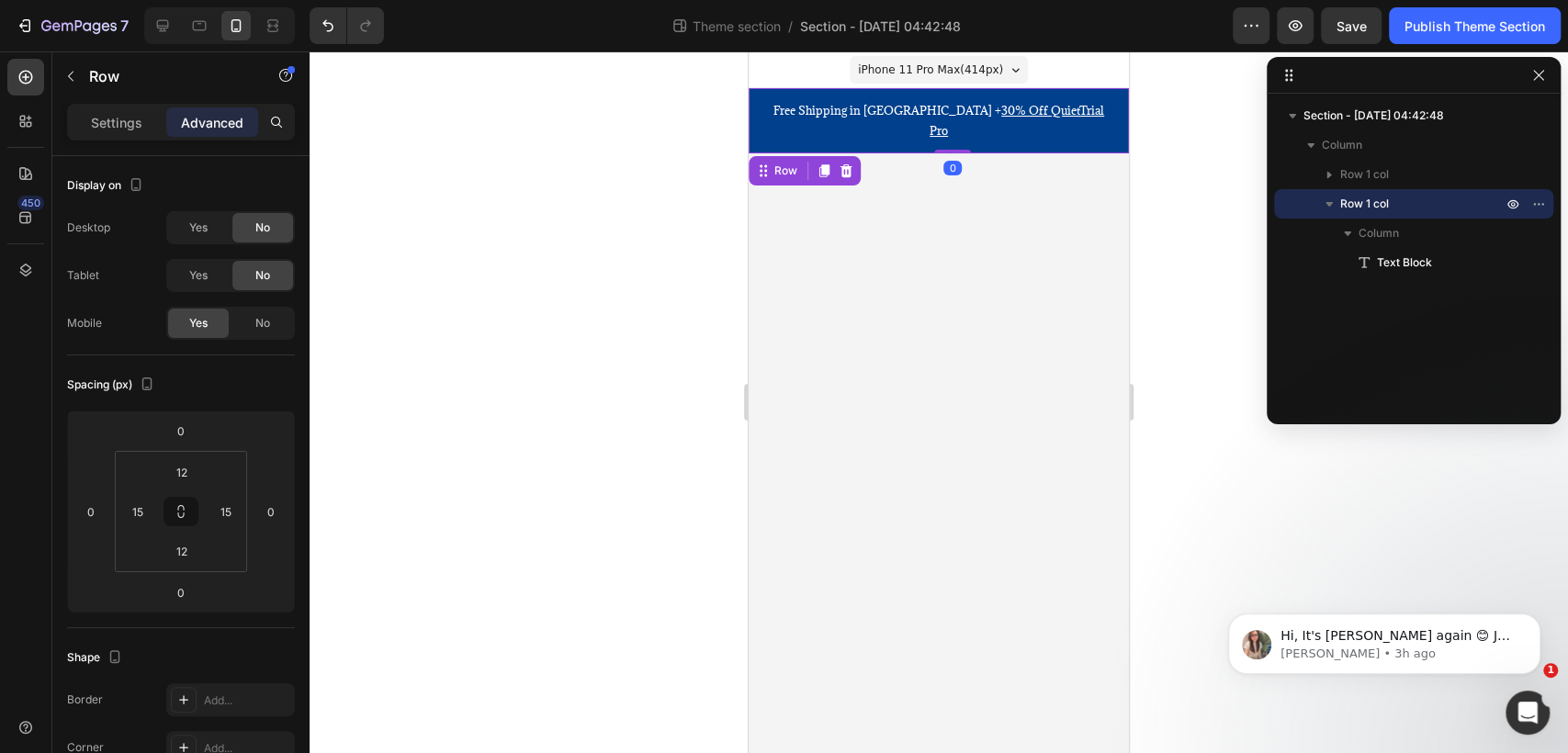
click at [1120, 99] on div "Free Shipping in [GEOGRAPHIC_DATA] + 30% Off QuietTrial Pro Text Block Row 0" at bounding box center [938, 121] width 380 height 65
click at [1399, 120] on span "Section - [DATE] 04:42:48" at bounding box center [1374, 115] width 140 height 18
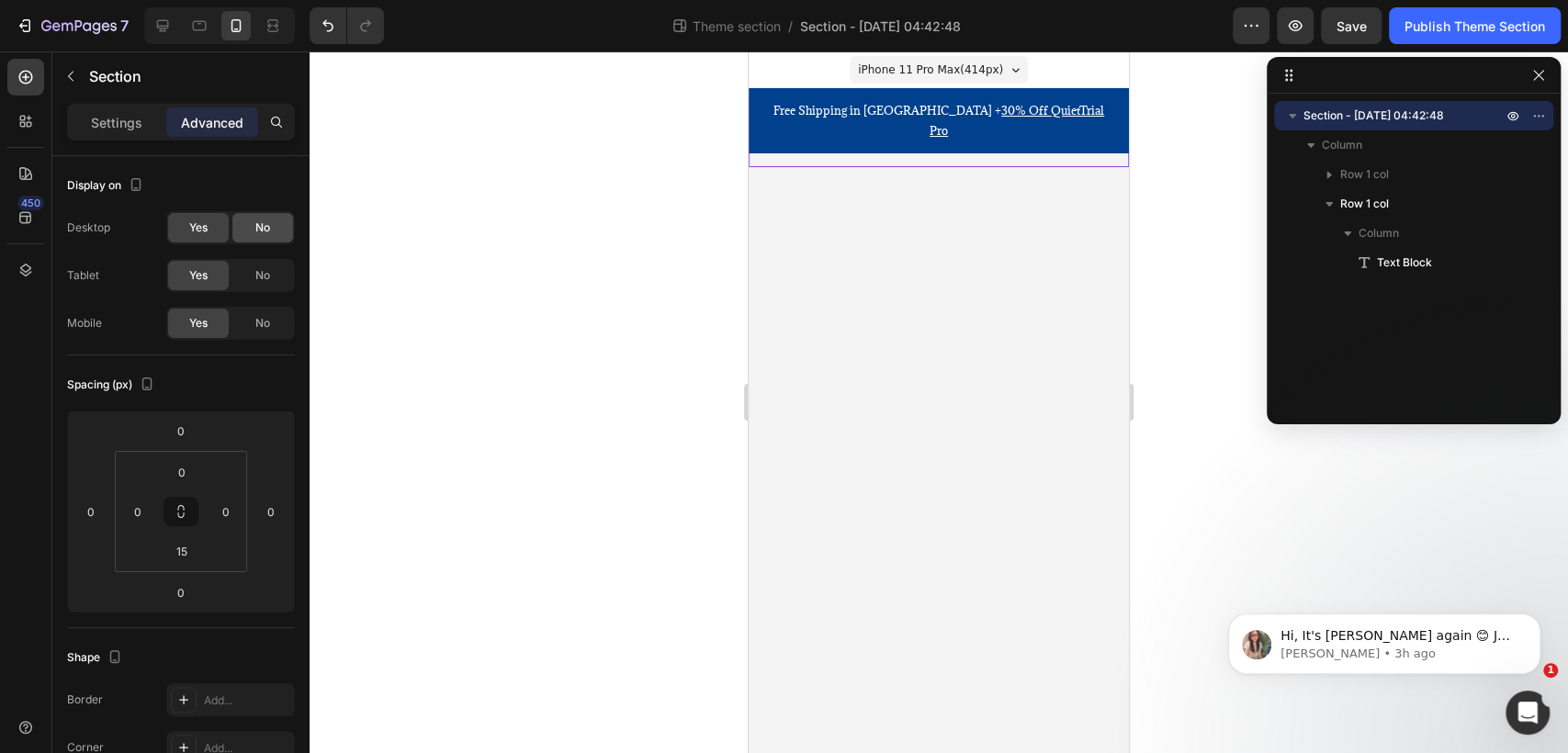
scroll to position [575, 0]
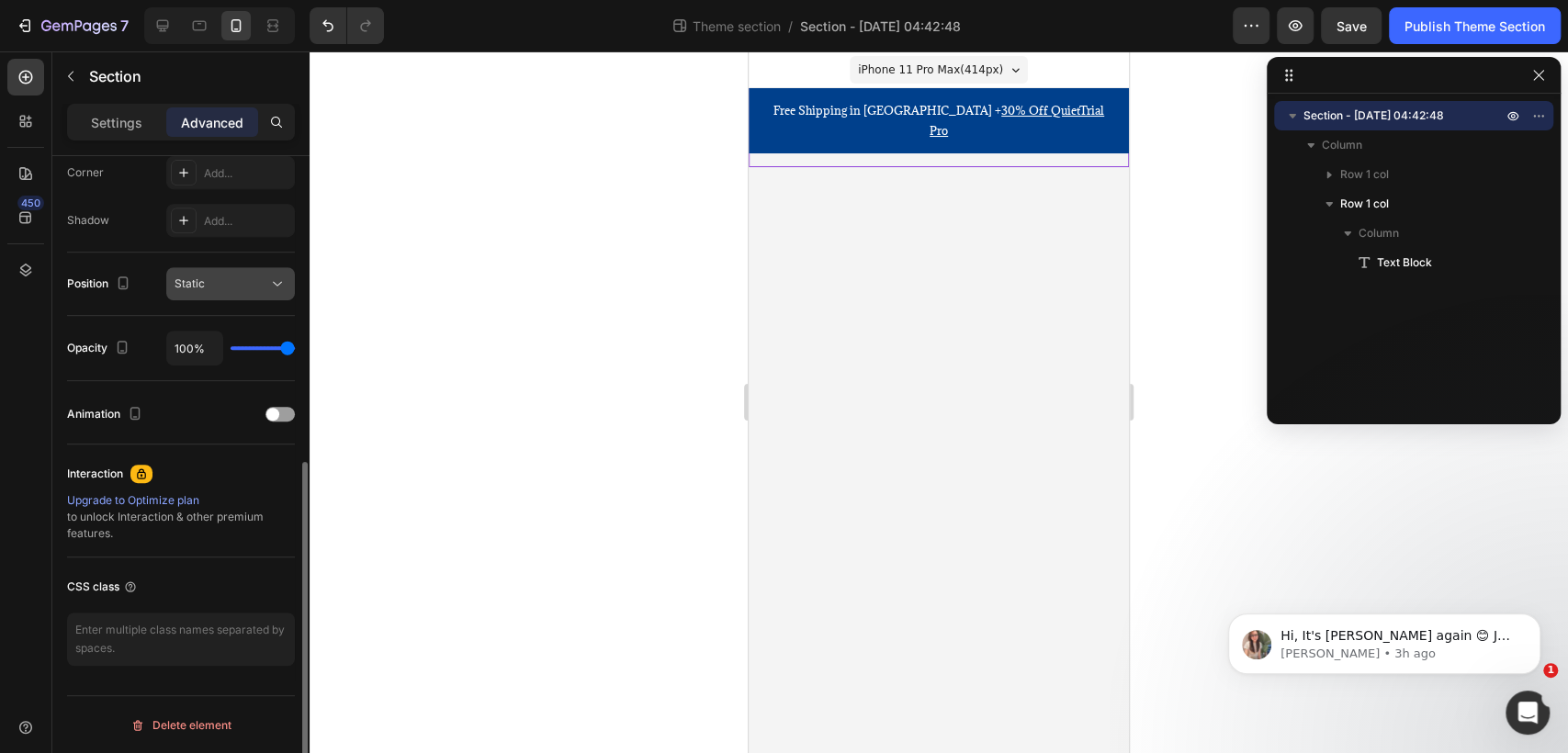
click at [262, 283] on div "Static" at bounding box center [221, 284] width 93 height 16
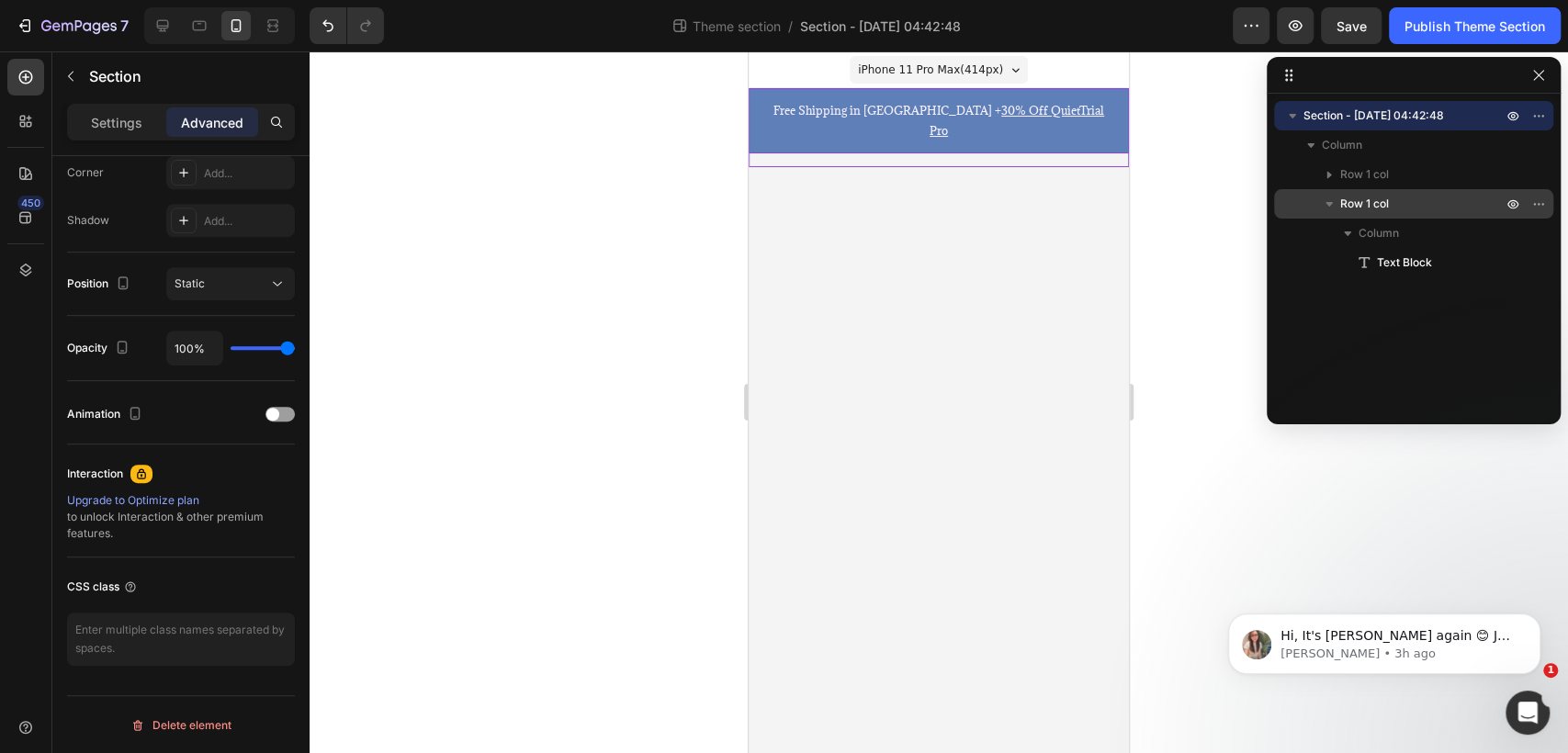
click at [1403, 209] on p "Row 1 col" at bounding box center [1423, 204] width 165 height 18
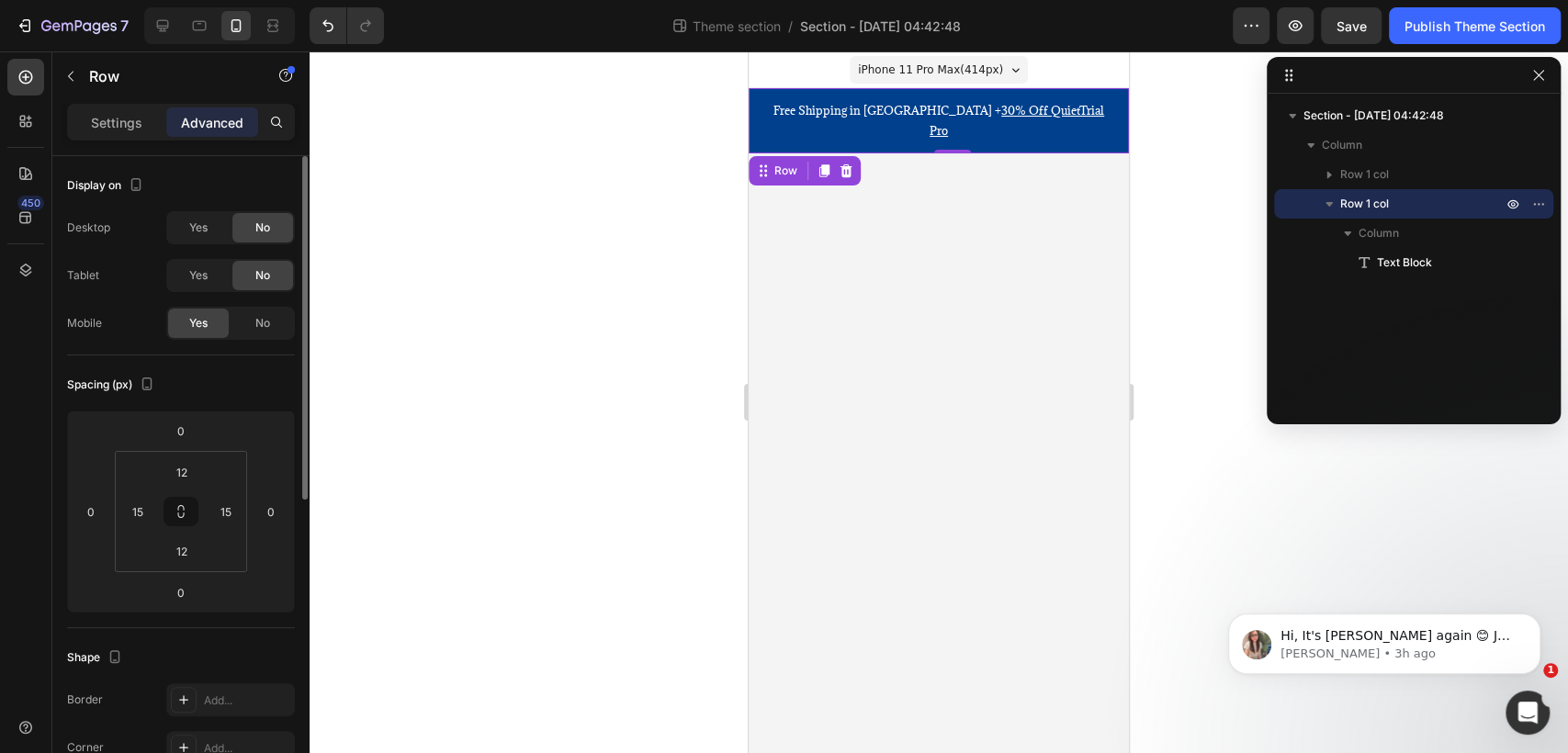
scroll to position [306, 0]
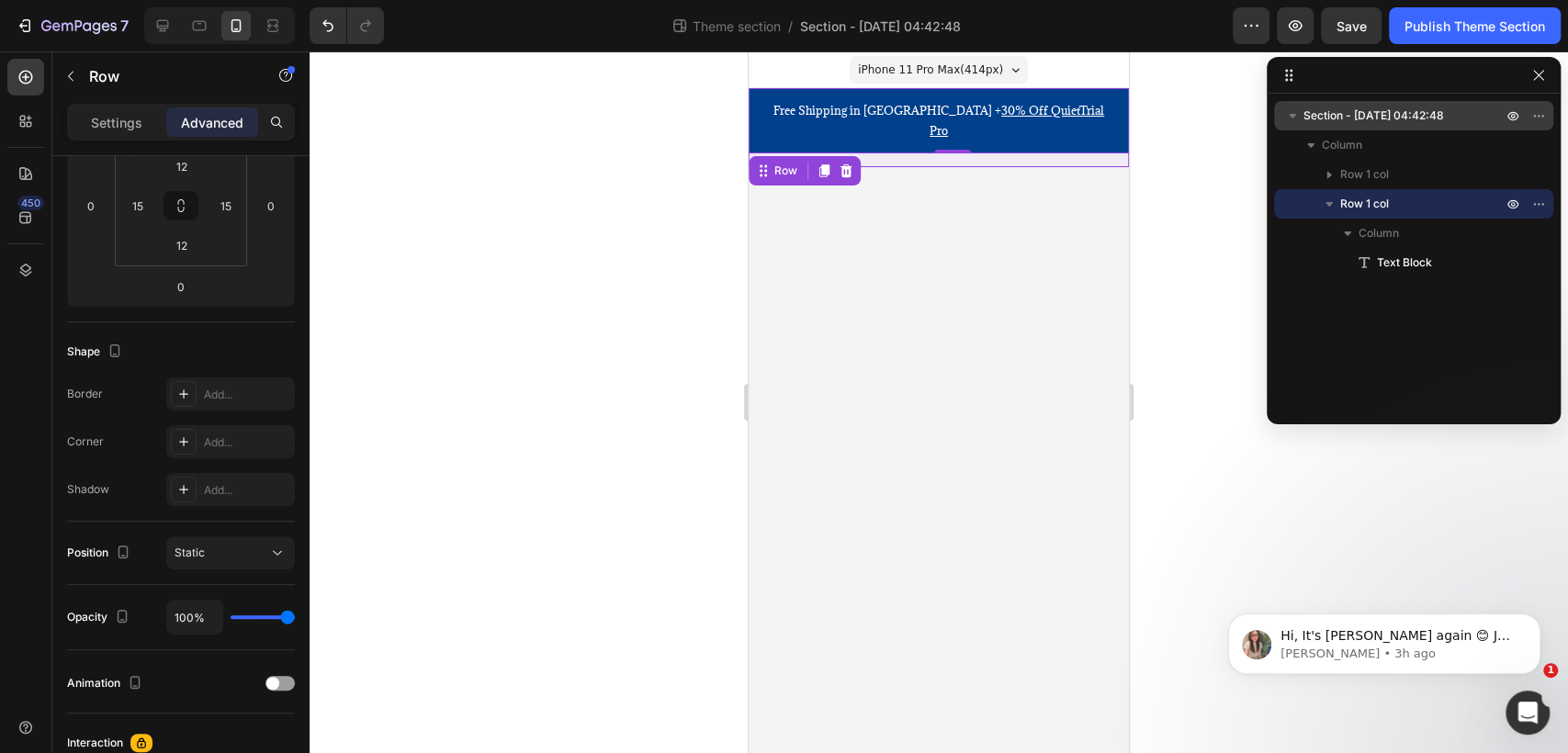
click at [1385, 108] on span "Section - [DATE] 04:42:48" at bounding box center [1374, 115] width 140 height 18
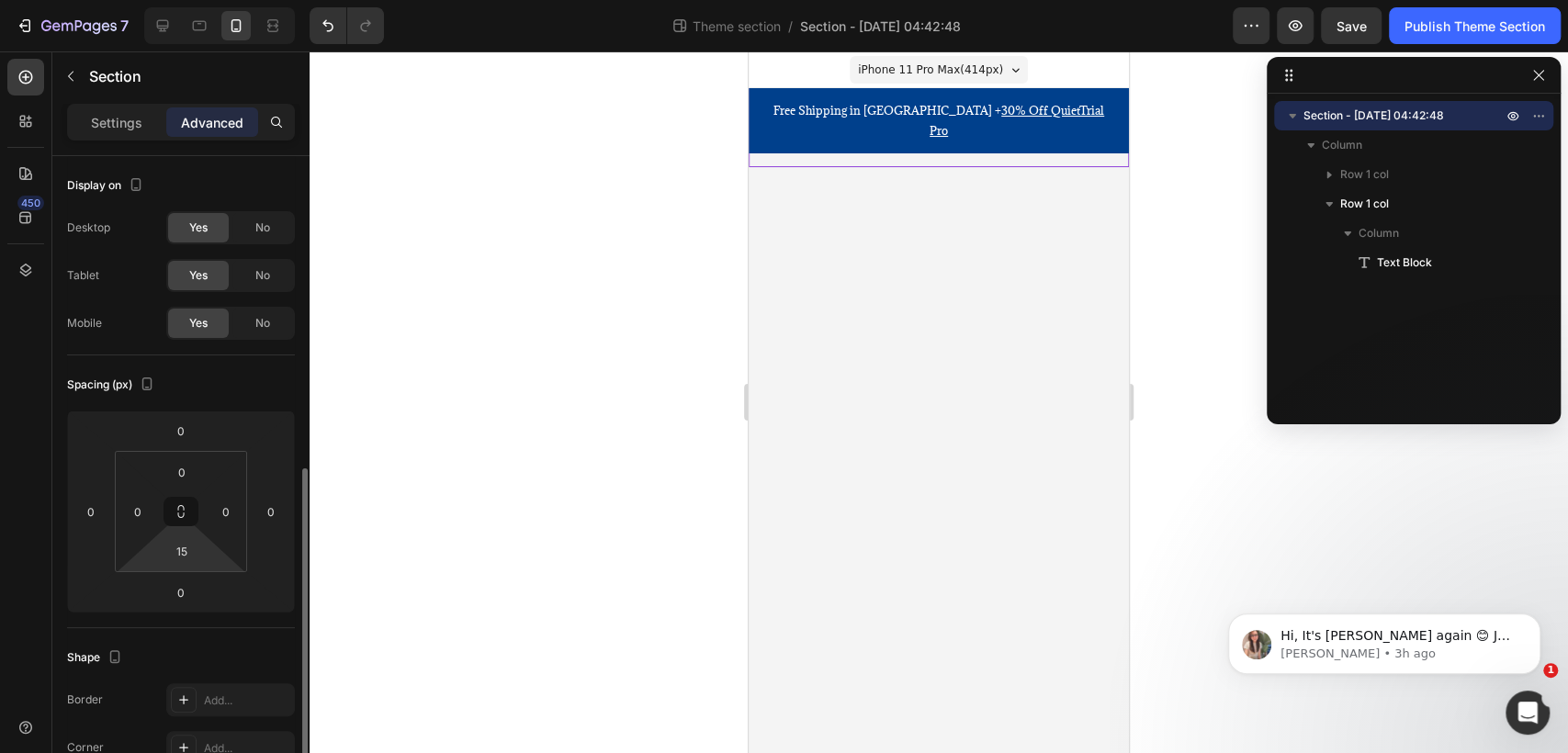
scroll to position [510, 0]
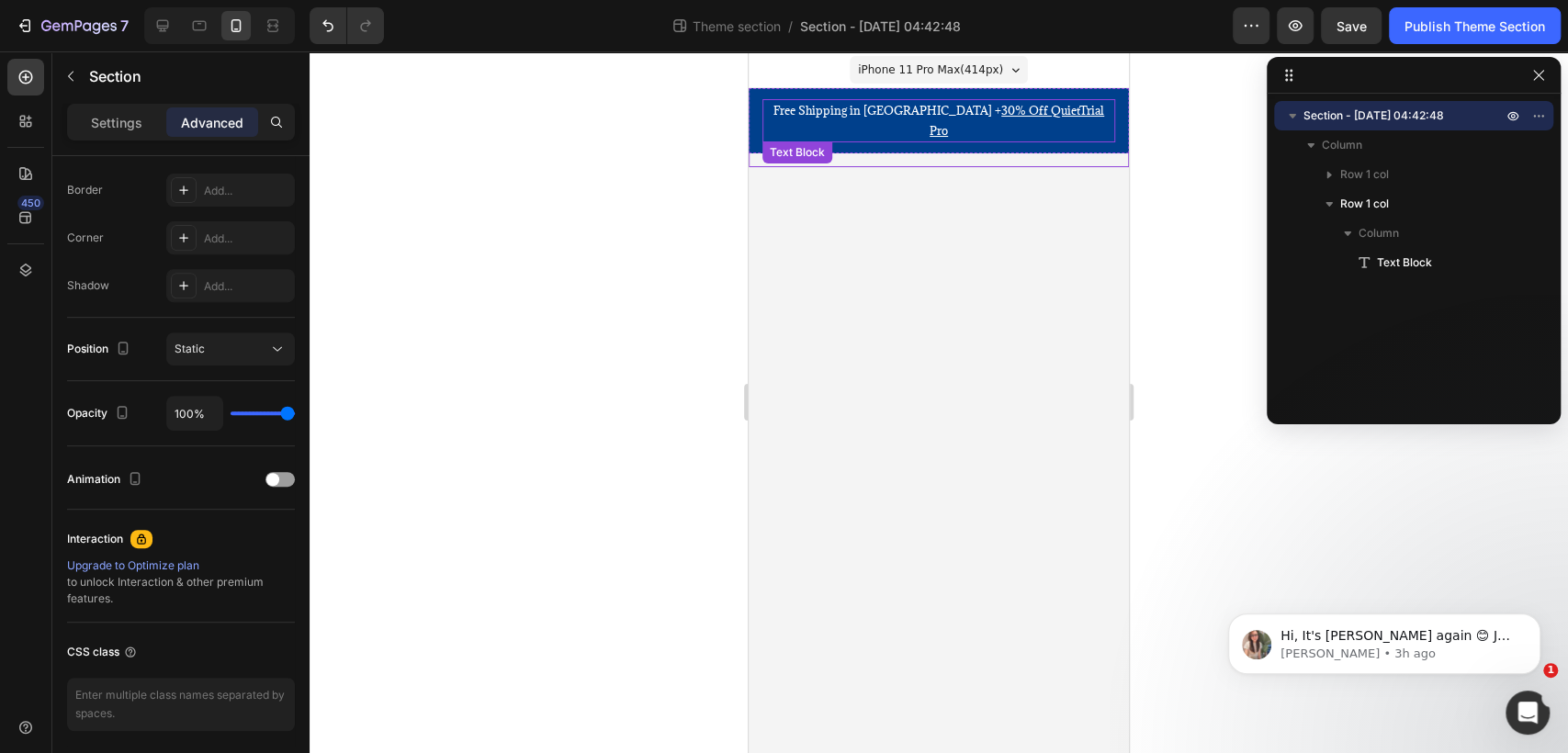
click at [1077, 107] on p "Free Shipping in [GEOGRAPHIC_DATA] + 30% Off QuietTrial Pro" at bounding box center [938, 120] width 349 height 39
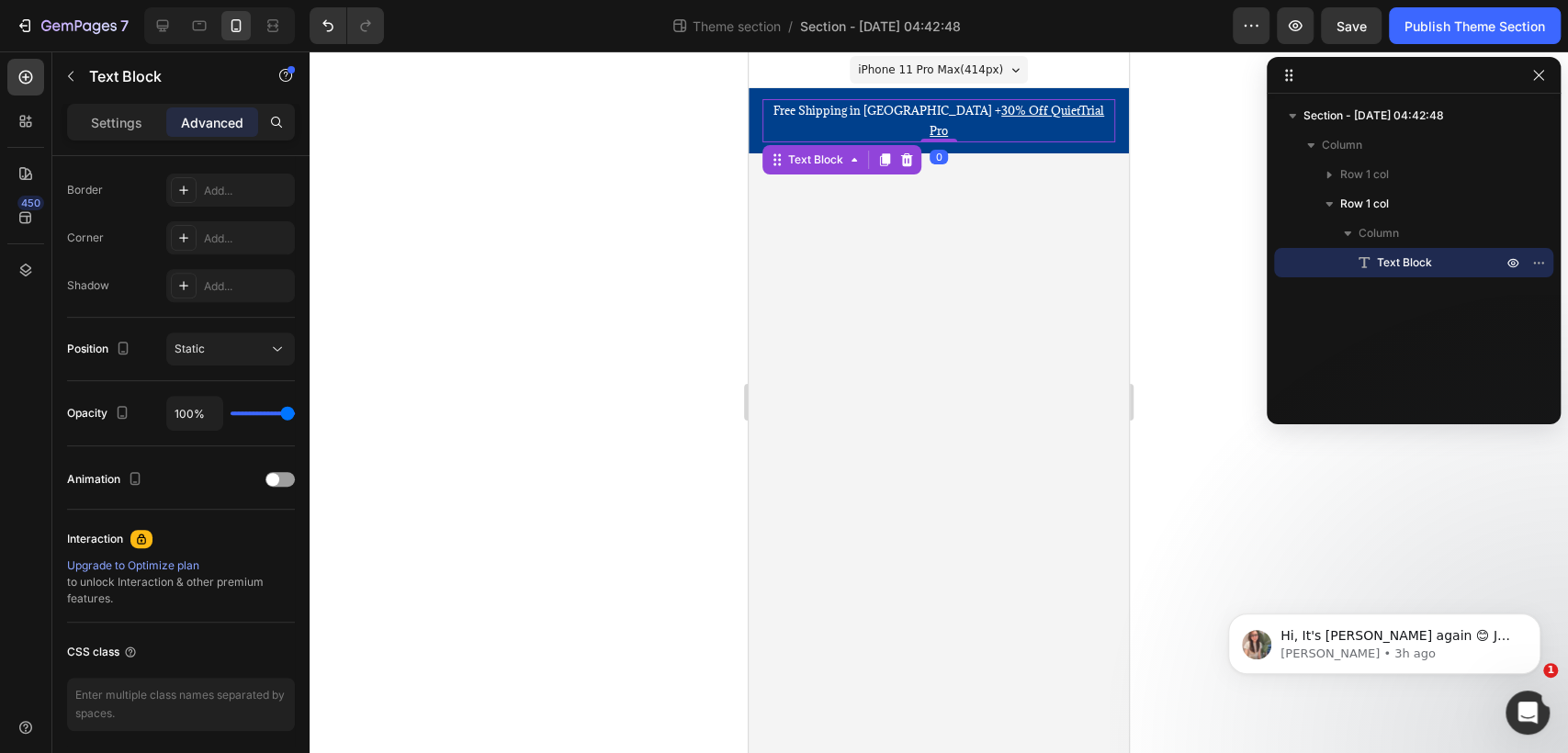
scroll to position [0, 0]
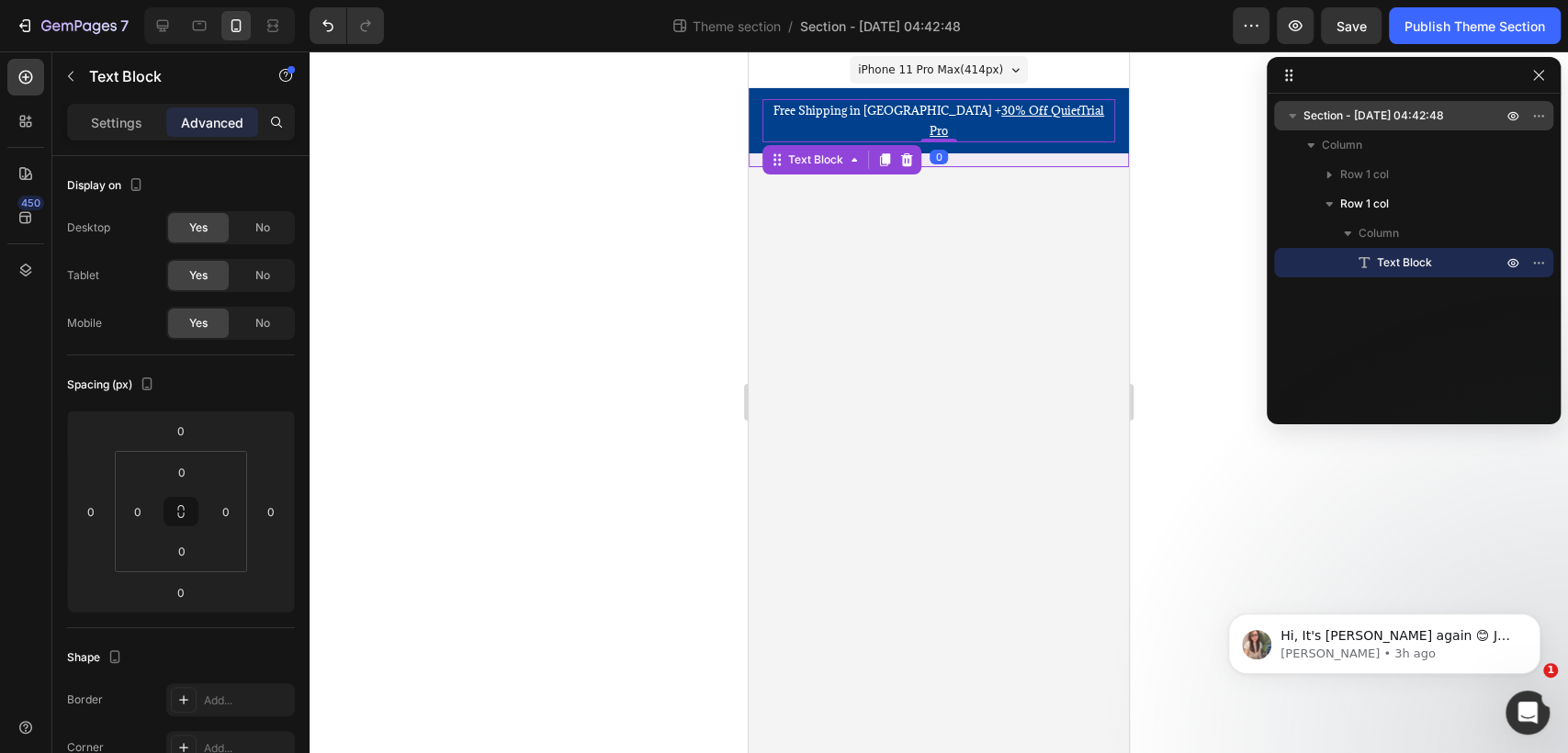
click at [1370, 116] on span "Section - [DATE] 04:42:48" at bounding box center [1374, 115] width 140 height 18
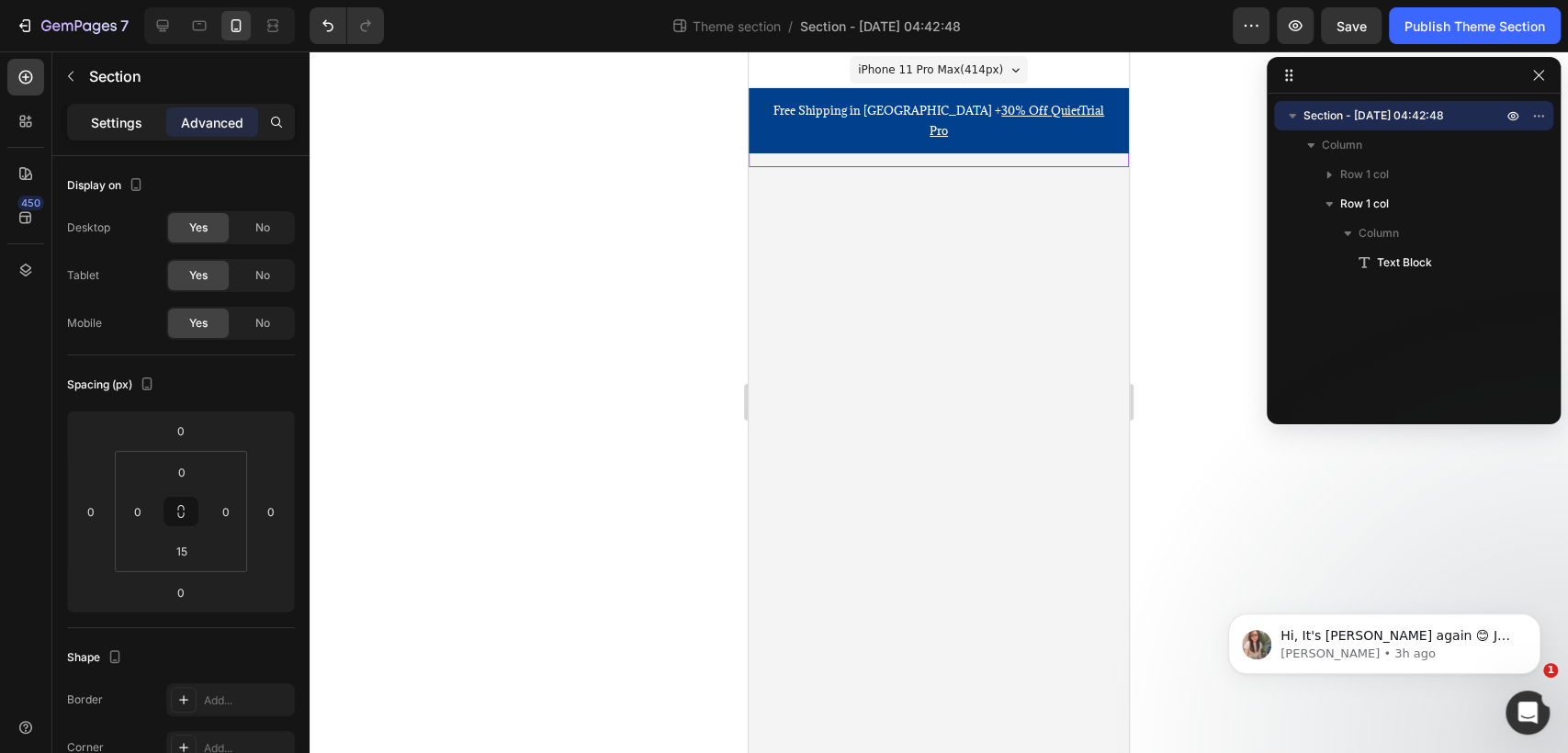
click at [99, 108] on div "Settings" at bounding box center [117, 122] width 92 height 30
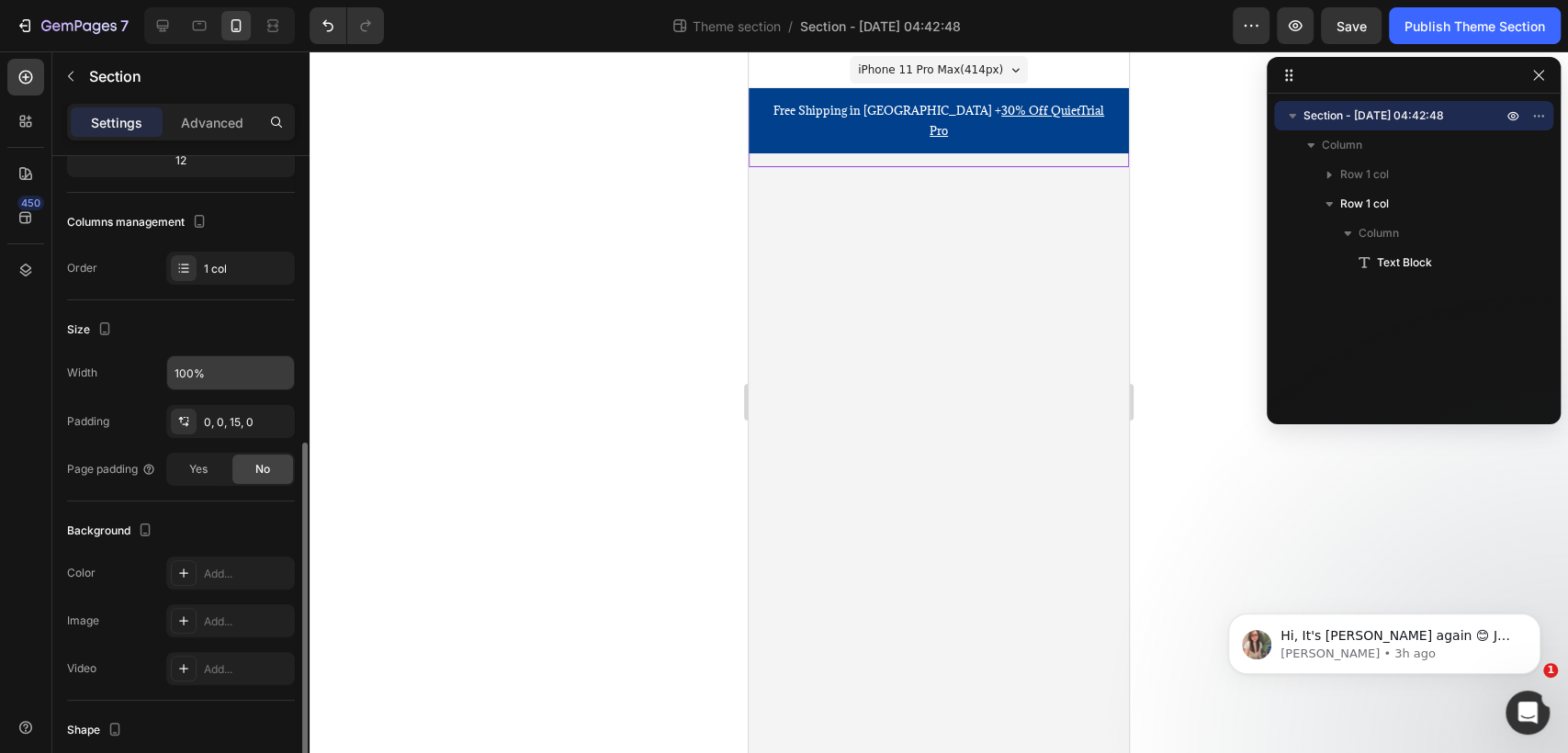
scroll to position [306, 0]
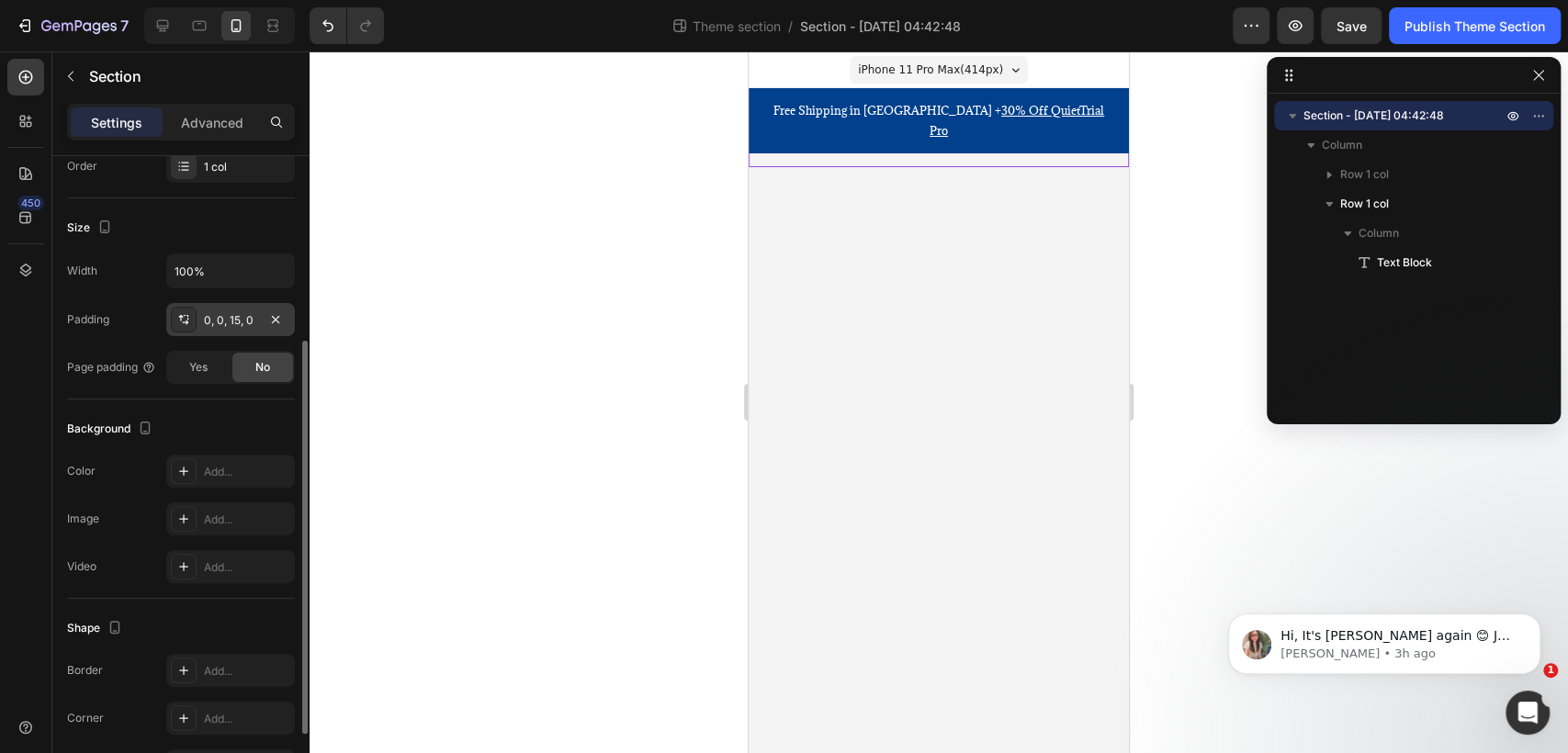
click at [237, 319] on div "0, 0, 15, 0" at bounding box center [230, 320] width 53 height 16
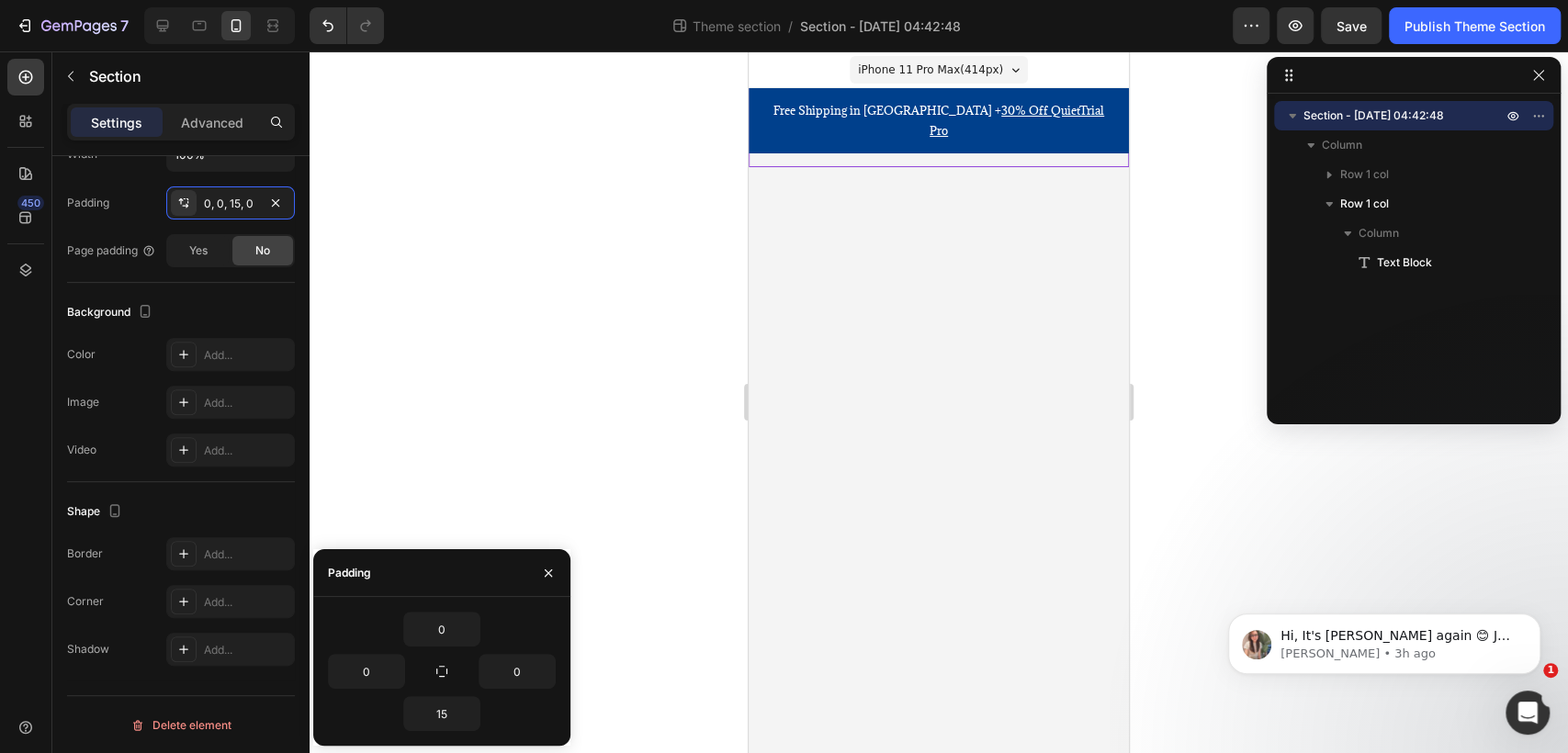
scroll to position [14, 0]
